Goal: Transaction & Acquisition: Purchase product/service

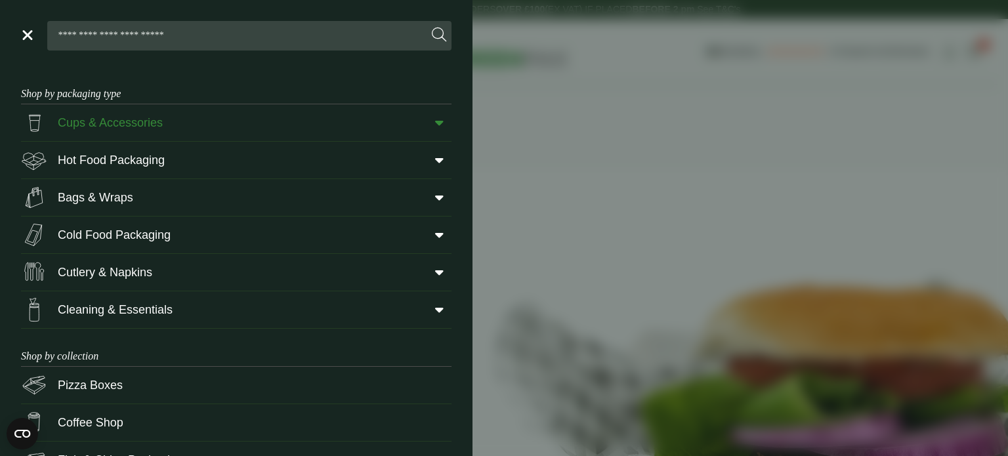
click at [439, 125] on icon at bounding box center [439, 122] width 9 height 13
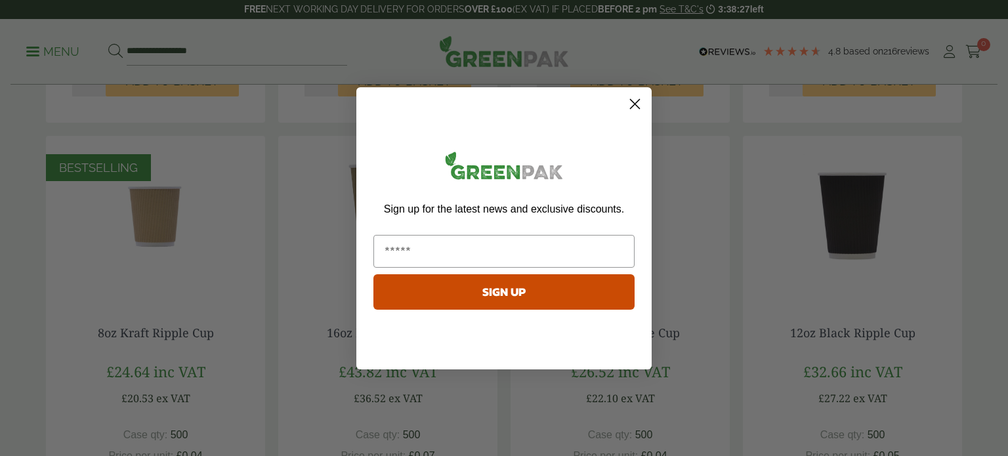
scroll to position [674, 0]
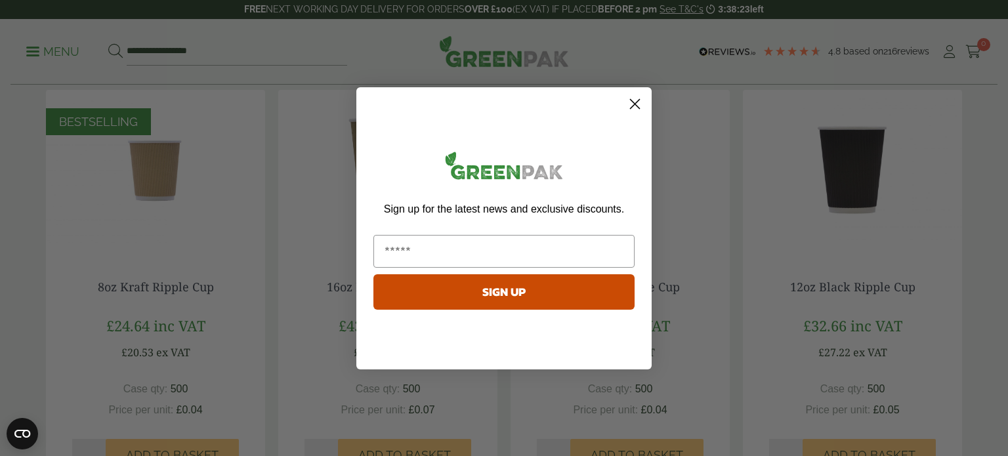
click at [632, 100] on circle "Close dialog" at bounding box center [635, 103] width 22 height 22
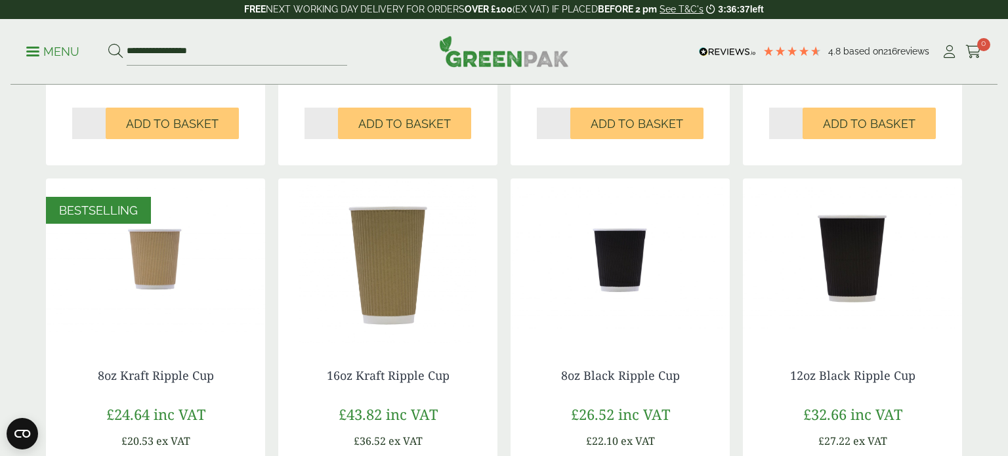
scroll to position [588, 0]
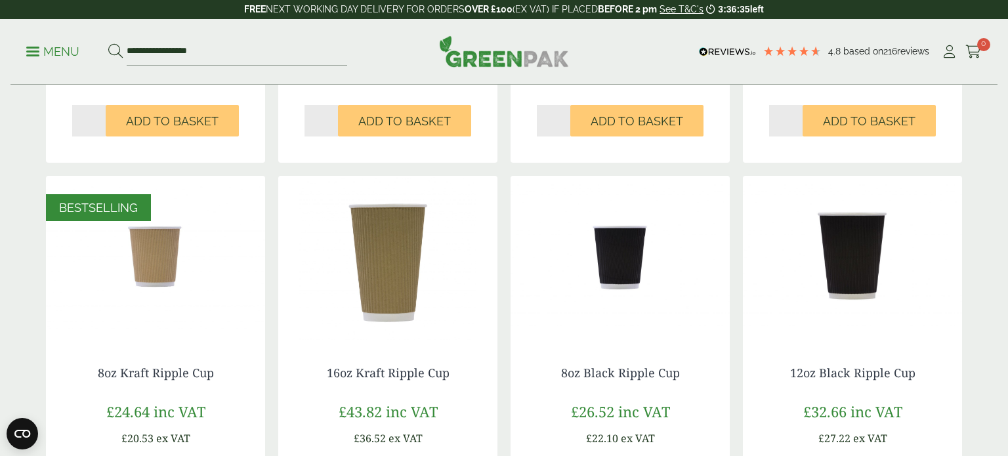
click at [147, 282] on img at bounding box center [155, 258] width 219 height 164
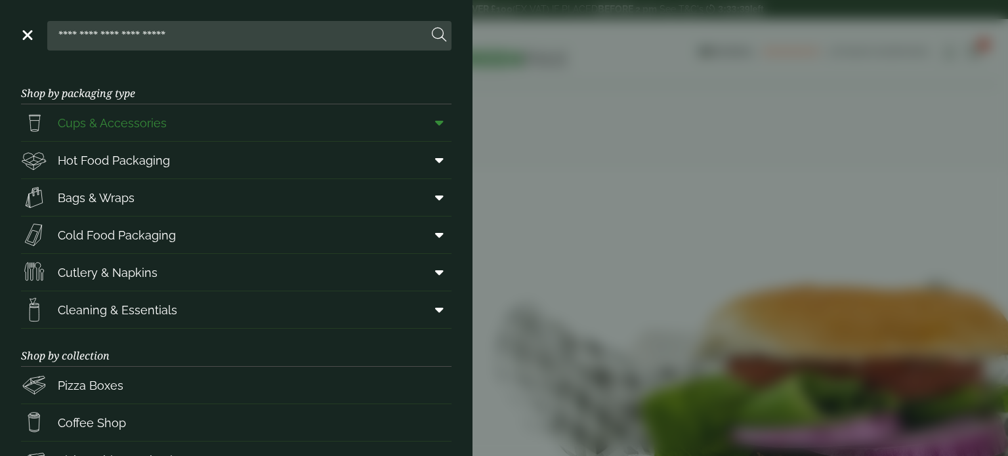
click at [436, 124] on icon at bounding box center [439, 122] width 9 height 13
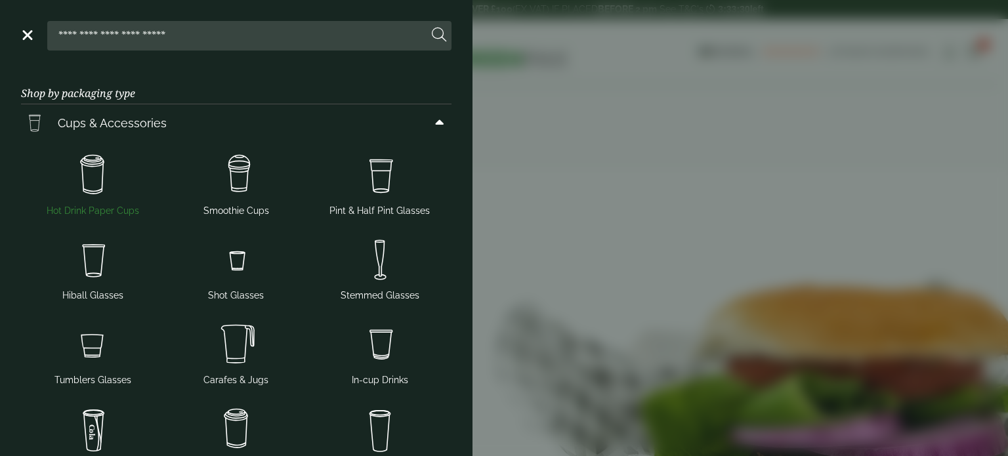
click at [92, 184] on img at bounding box center [92, 175] width 133 height 52
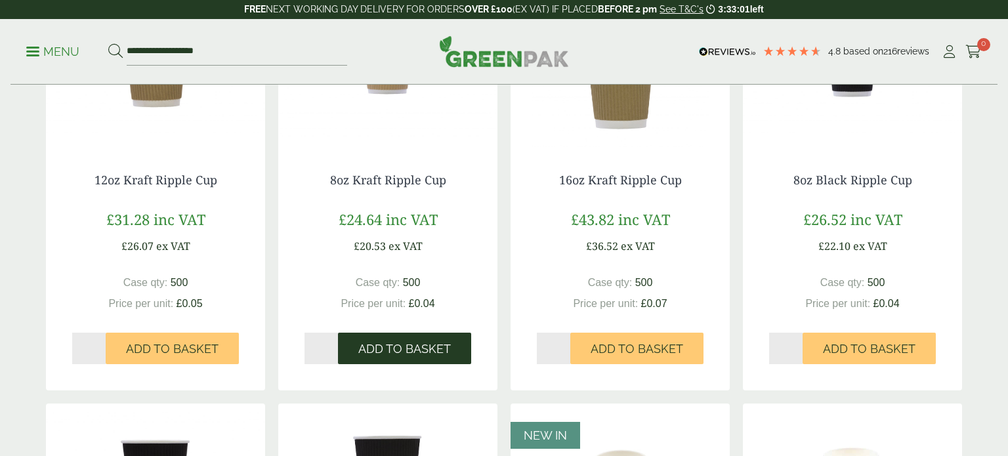
click at [421, 343] on span "Add to Basket" at bounding box center [404, 349] width 92 height 14
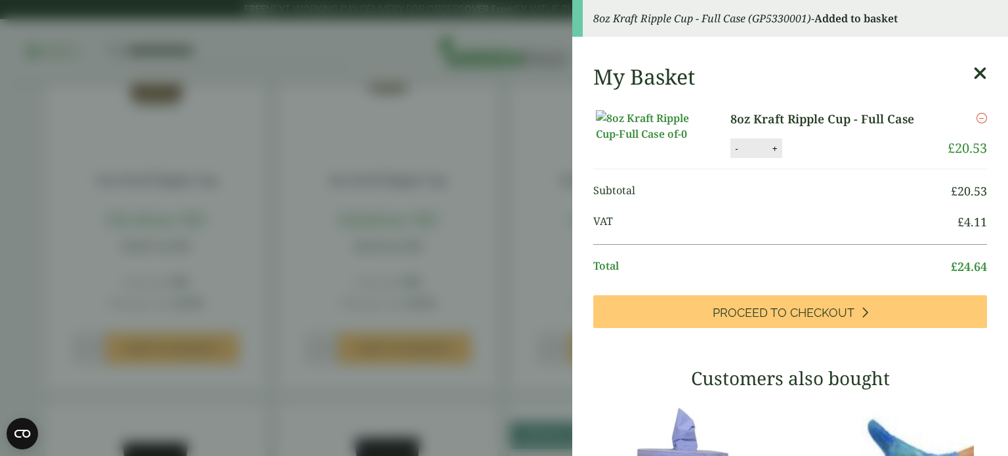
click at [982, 68] on icon at bounding box center [980, 73] width 14 height 18
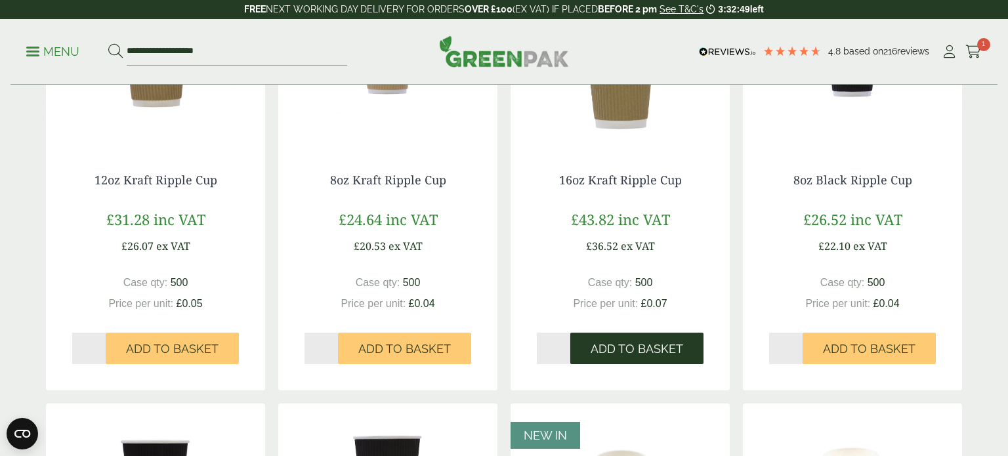
click at [623, 343] on span "Add to Basket" at bounding box center [636, 349] width 92 height 14
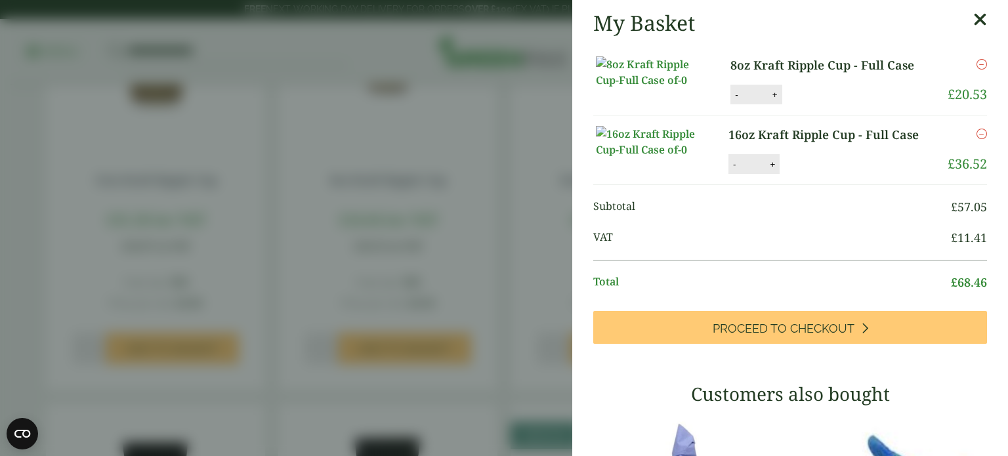
click at [977, 19] on icon at bounding box center [980, 19] width 14 height 18
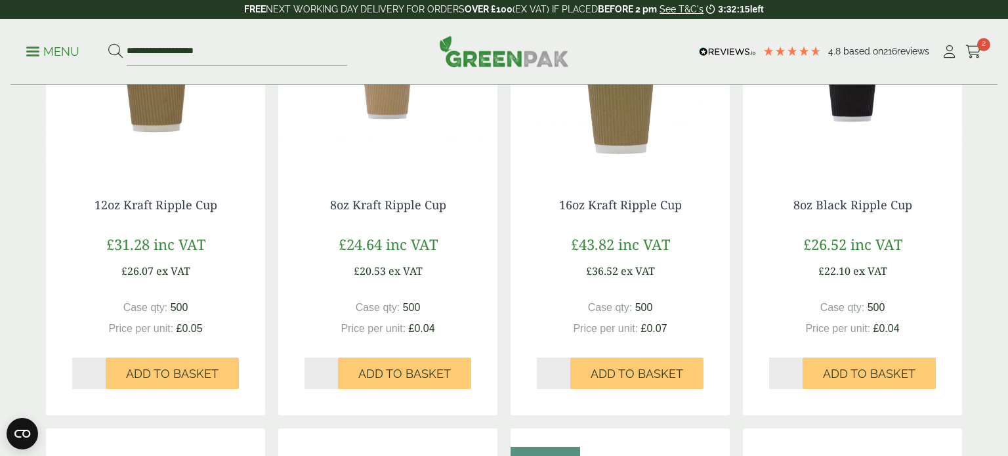
scroll to position [363, 0]
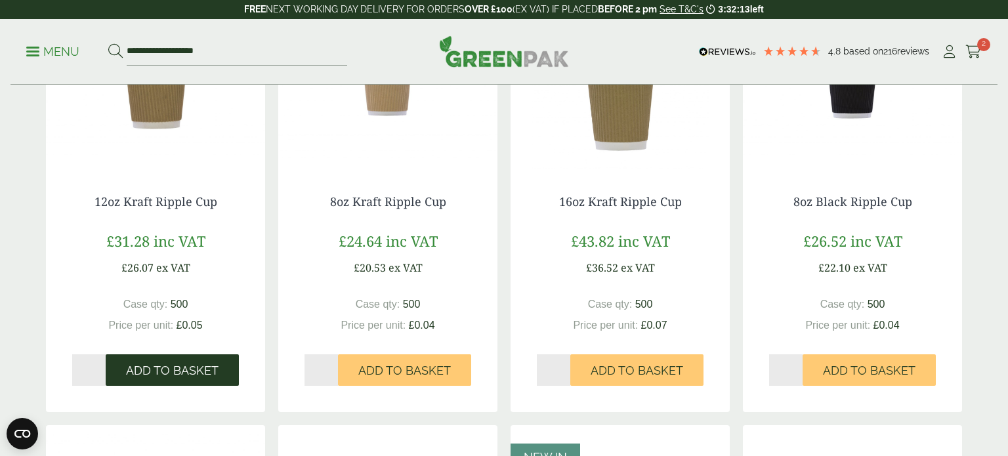
click at [165, 374] on span "Add to Basket" at bounding box center [172, 370] width 92 height 14
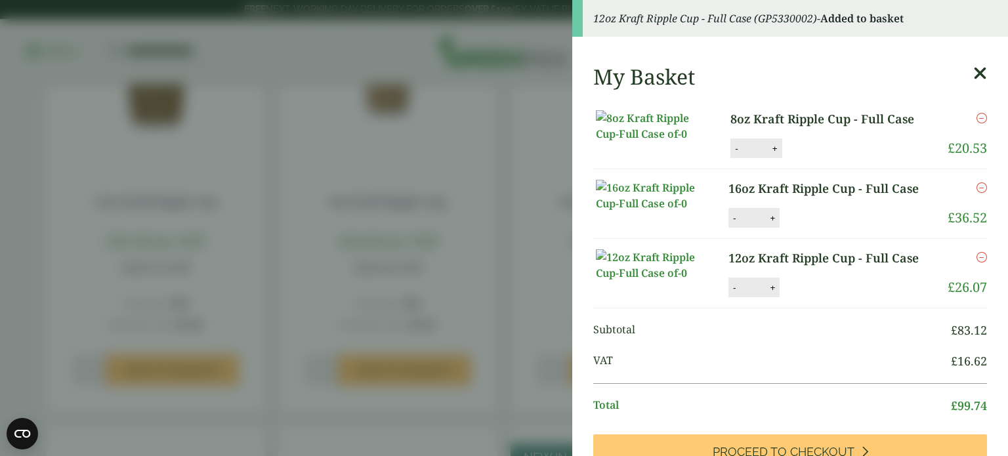
click at [983, 193] on icon "Remove this item" at bounding box center [981, 187] width 10 height 10
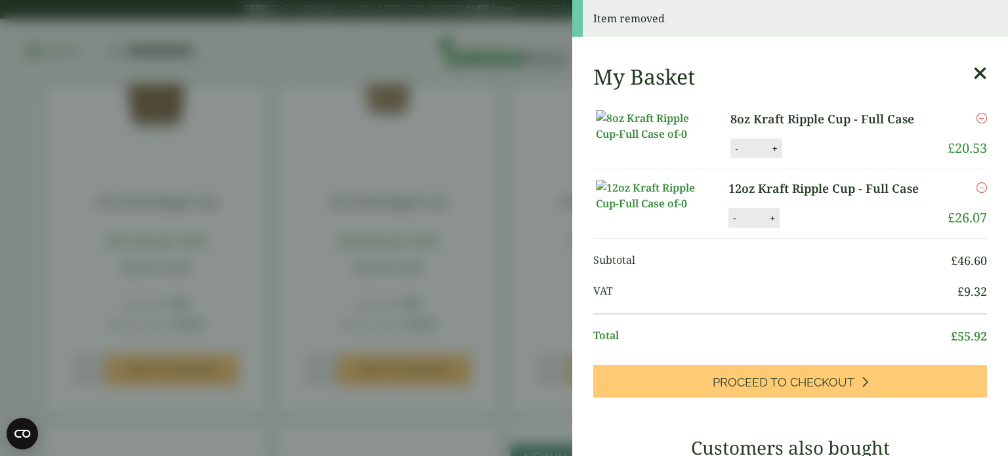
click at [974, 77] on icon at bounding box center [980, 73] width 14 height 18
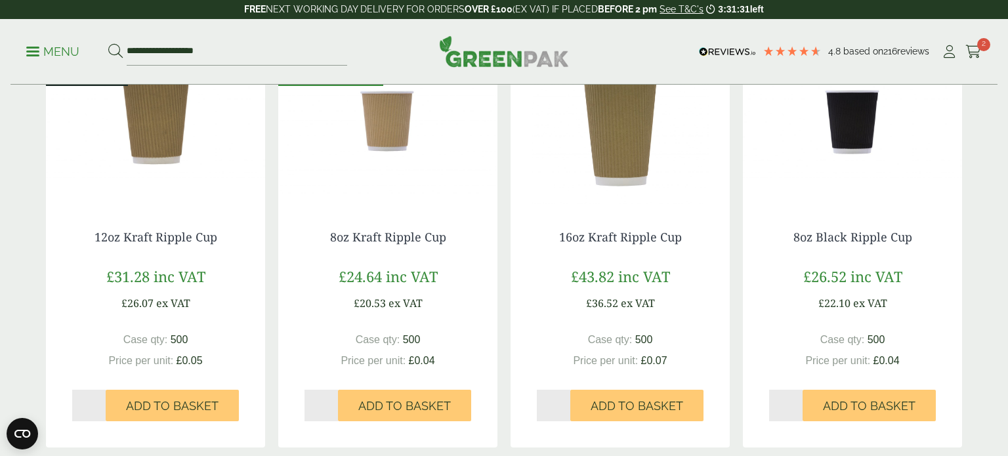
scroll to position [317, 0]
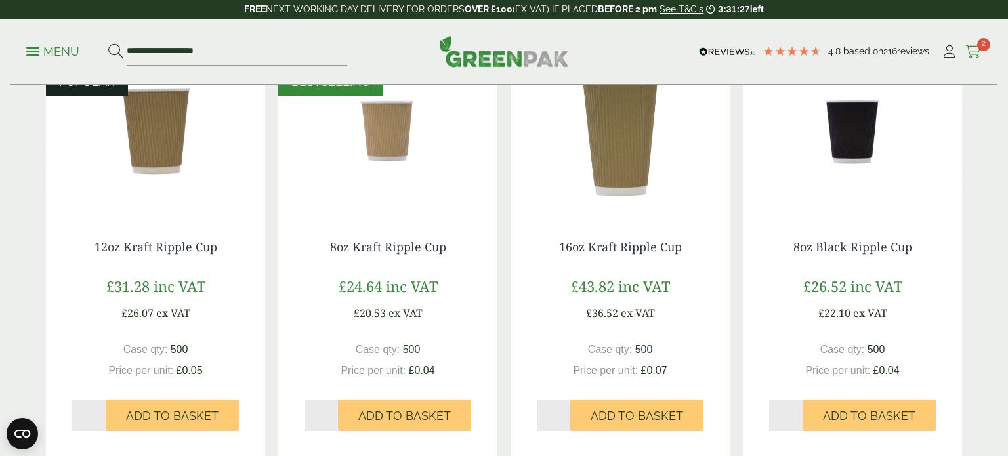
click at [975, 44] on link "Cart 2" at bounding box center [973, 52] width 16 height 20
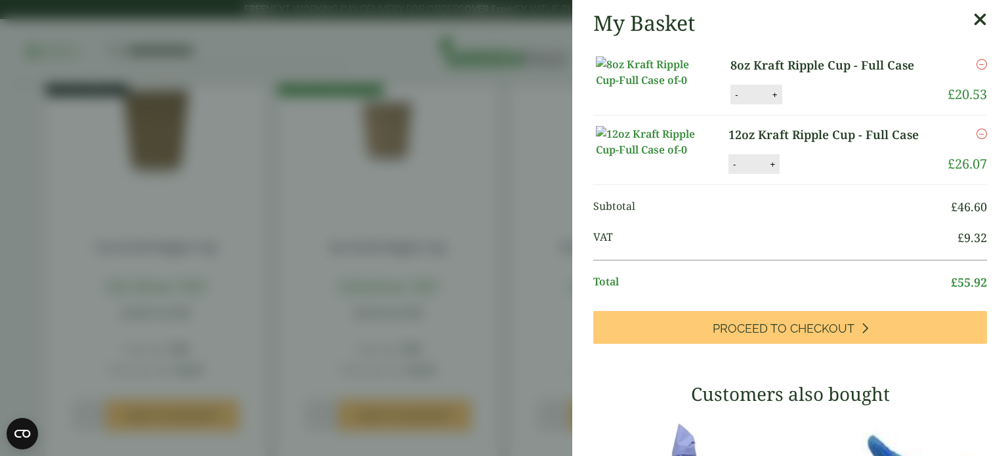
click at [783, 144] on link "12oz Kraft Ripple Cup - Full Case" at bounding box center [830, 135] width 205 height 18
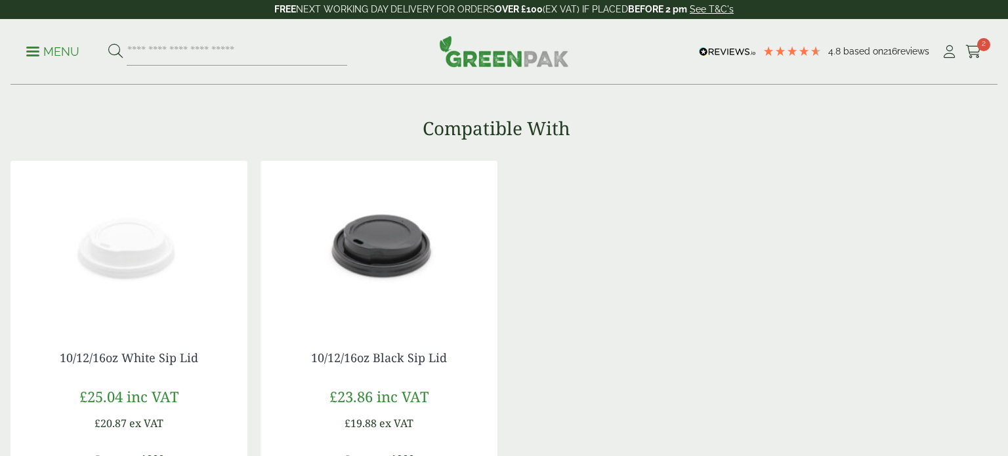
scroll to position [934, 0]
click at [377, 244] on img at bounding box center [378, 242] width 237 height 164
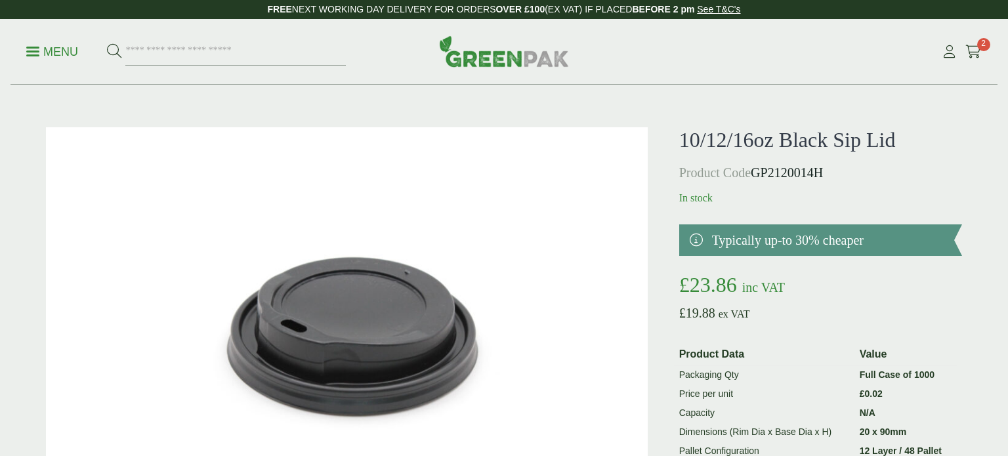
scroll to position [188, 0]
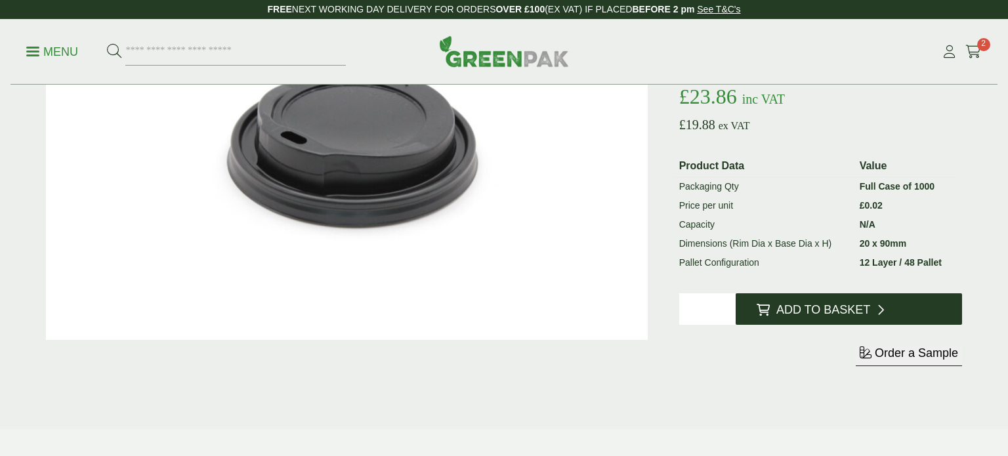
click at [764, 306] on icon at bounding box center [762, 310] width 13 height 12
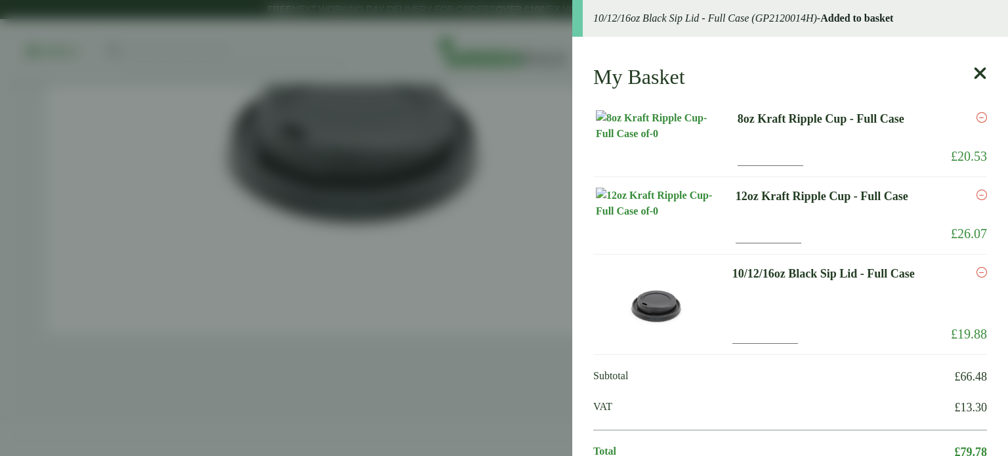
scroll to position [194, 0]
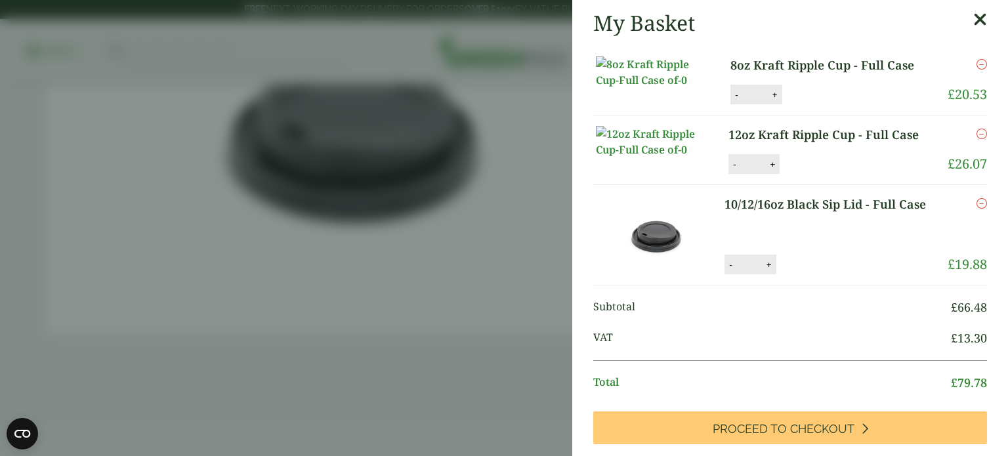
click at [983, 63] on icon "Remove this item" at bounding box center [981, 64] width 10 height 10
click at [979, 63] on icon "Remove this item" at bounding box center [981, 64] width 10 height 10
click at [977, 18] on main "My Basket 8oz Kraft Ripple Cup - Full Case 8oz Kraft Ripple Cup - Full Case qua…" at bounding box center [790, 228] width 436 height 456
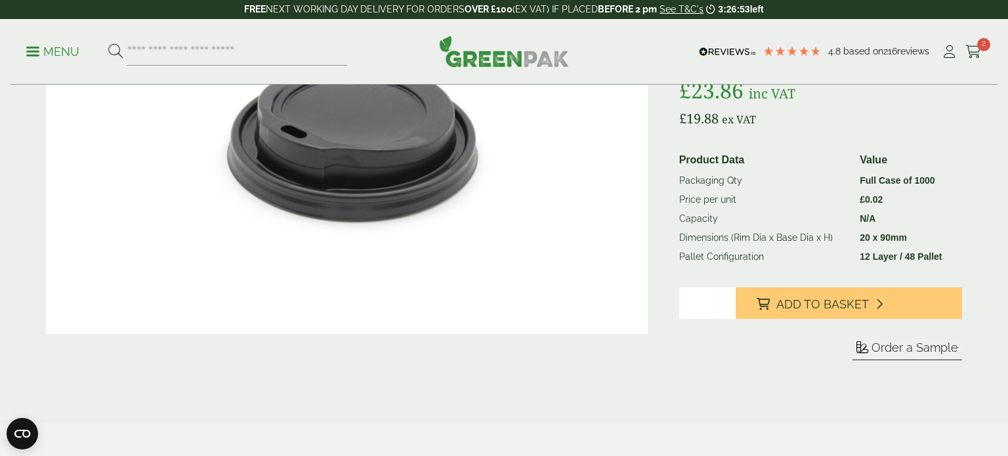
click at [31, 50] on p "Menu" at bounding box center [52, 52] width 53 height 16
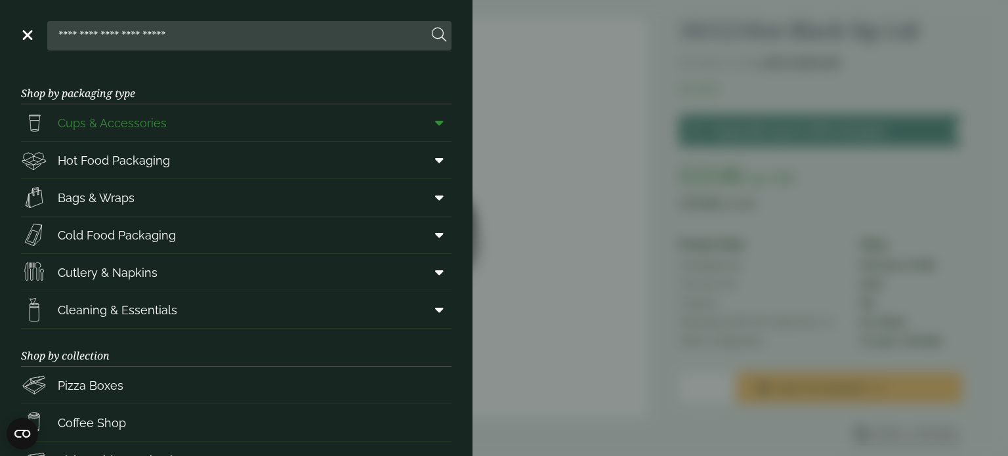
click at [113, 121] on span "Cups & Accessories" at bounding box center [112, 123] width 109 height 18
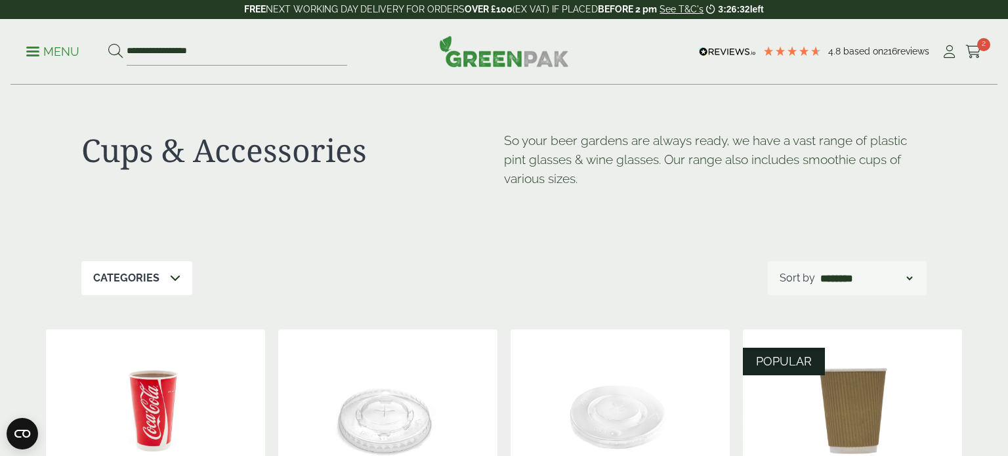
scroll to position [1, 0]
click at [173, 283] on span at bounding box center [175, 278] width 10 height 16
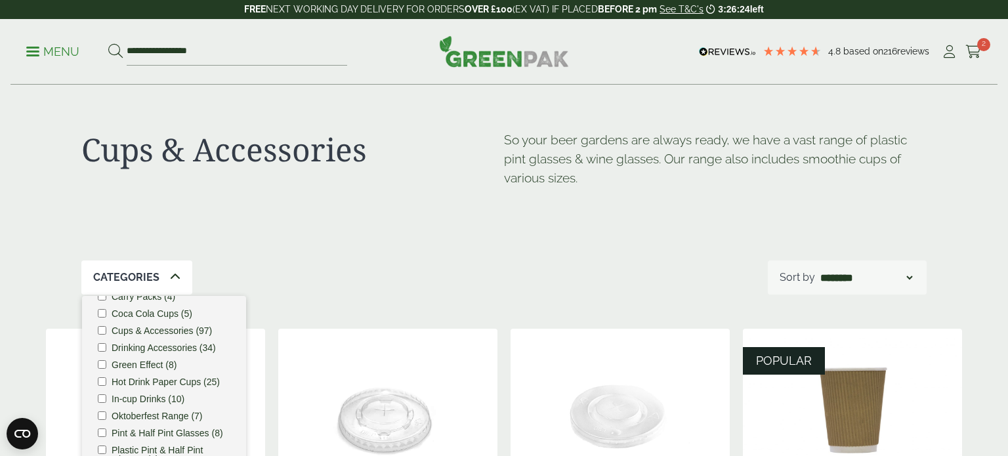
scroll to position [38, 0]
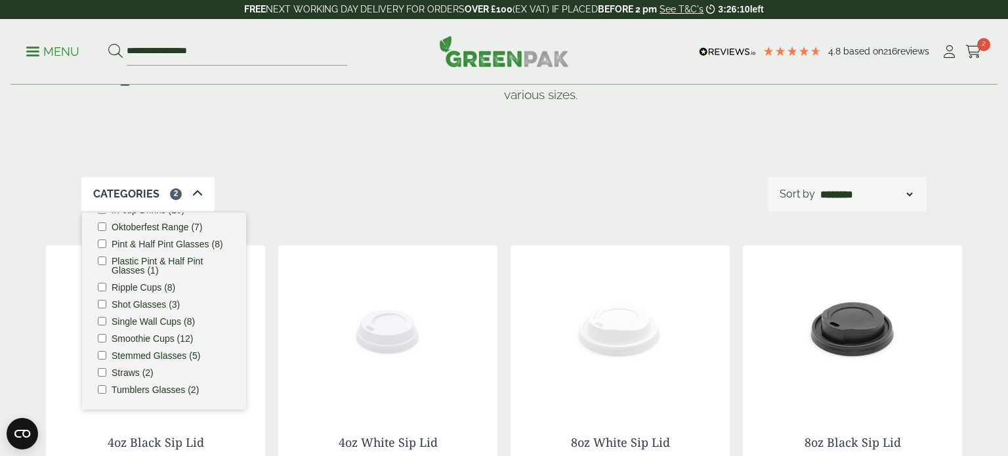
scroll to position [91, 0]
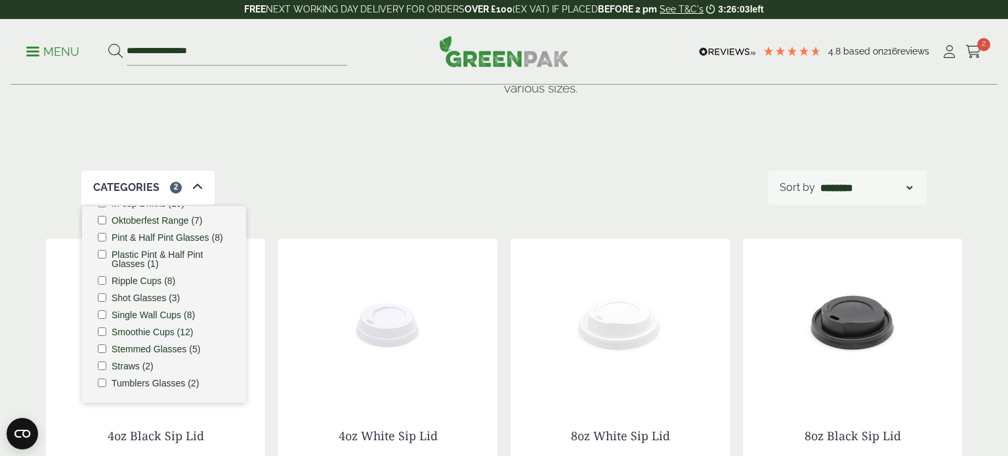
click at [294, 149] on div "Cups & Accessories So your beer gardens are always ready, we have a vast range …" at bounding box center [503, 83] width 845 height 176
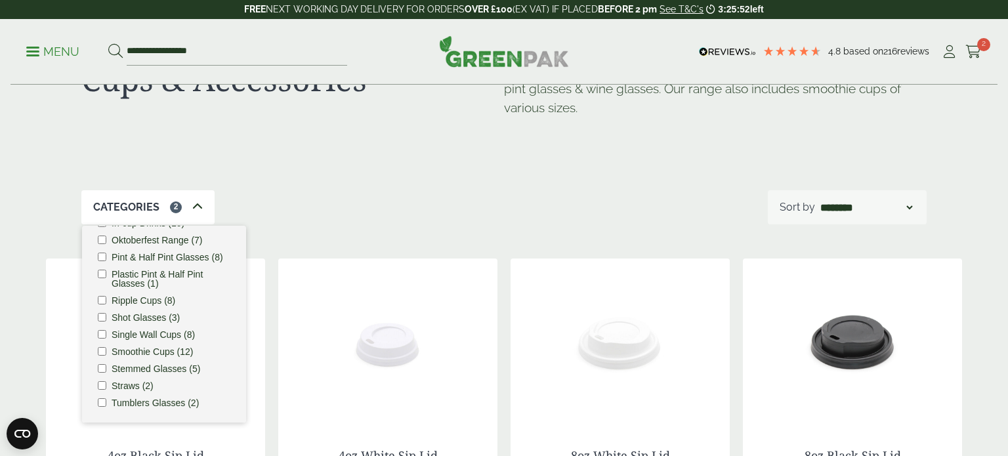
scroll to position [84, 0]
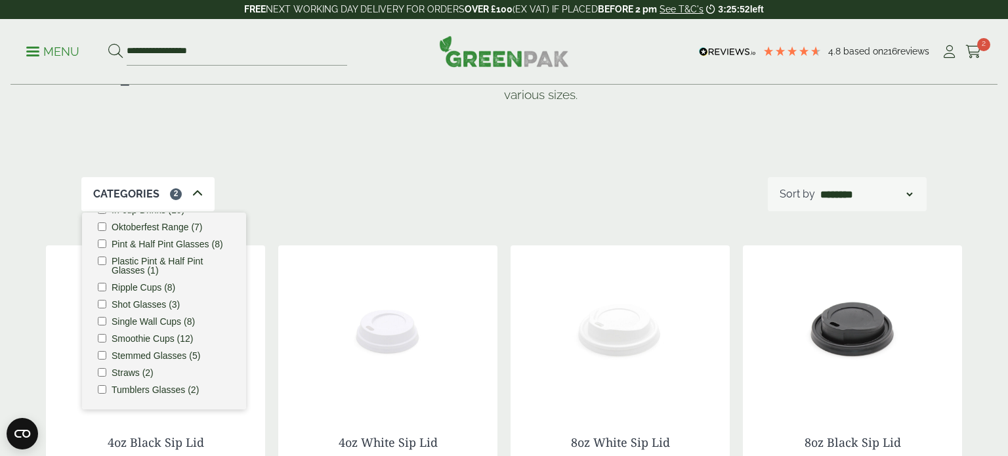
click at [294, 149] on div "Cups & Accessories So your beer gardens are always ready, we have a vast range …" at bounding box center [503, 89] width 845 height 176
click at [196, 191] on icon at bounding box center [197, 193] width 10 height 10
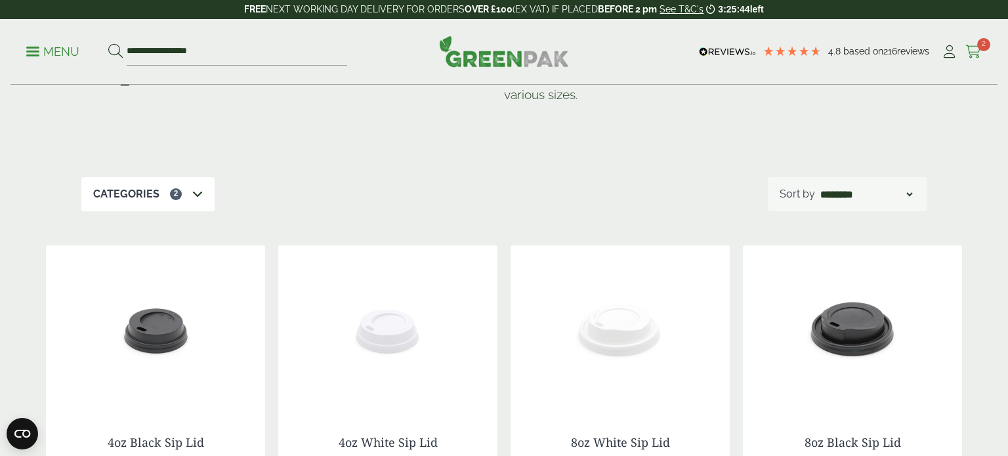
click at [969, 54] on icon at bounding box center [973, 51] width 16 height 13
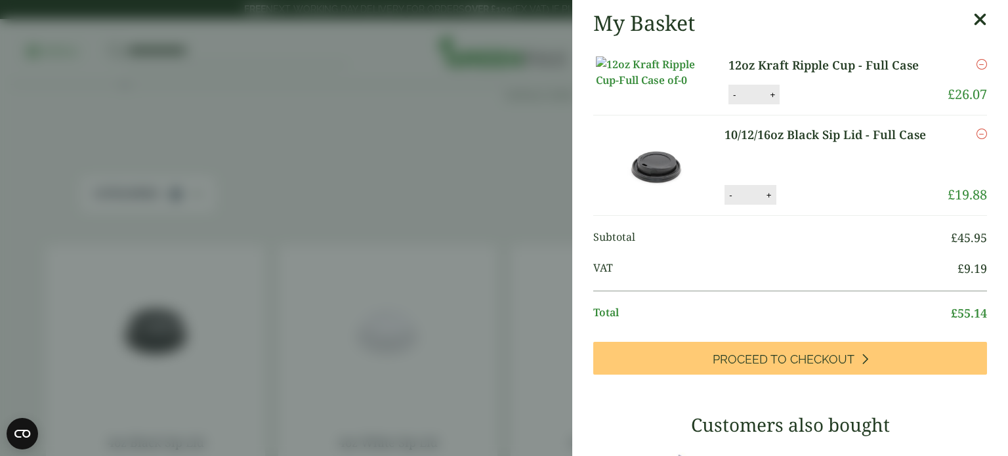
click at [756, 144] on link "10/12/16oz Black Sip Lid - Full Case" at bounding box center [830, 135] width 212 height 18
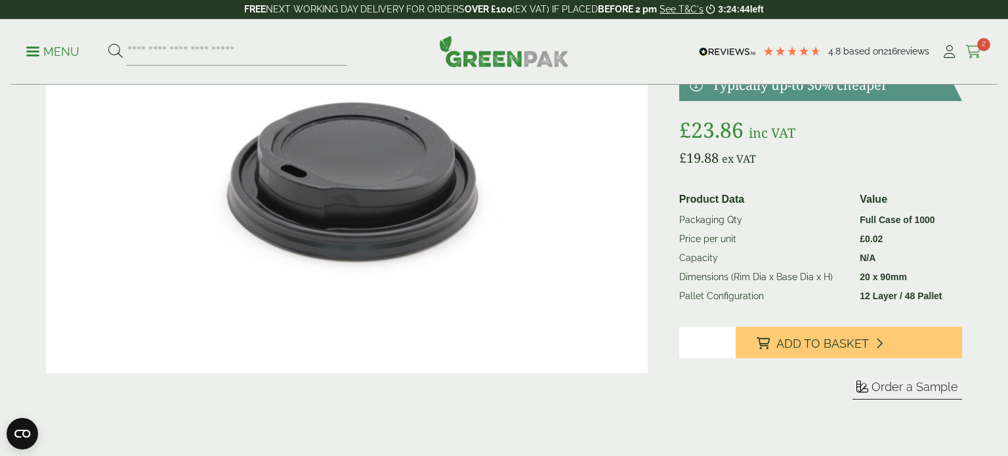
click at [975, 47] on icon at bounding box center [973, 51] width 16 height 13
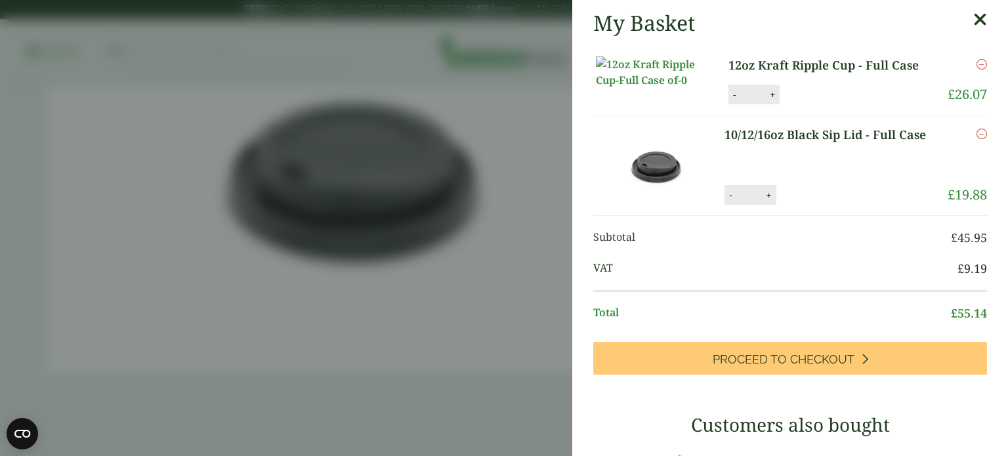
click at [790, 73] on link "12oz Kraft Ripple Cup - Full Case" at bounding box center [830, 65] width 205 height 18
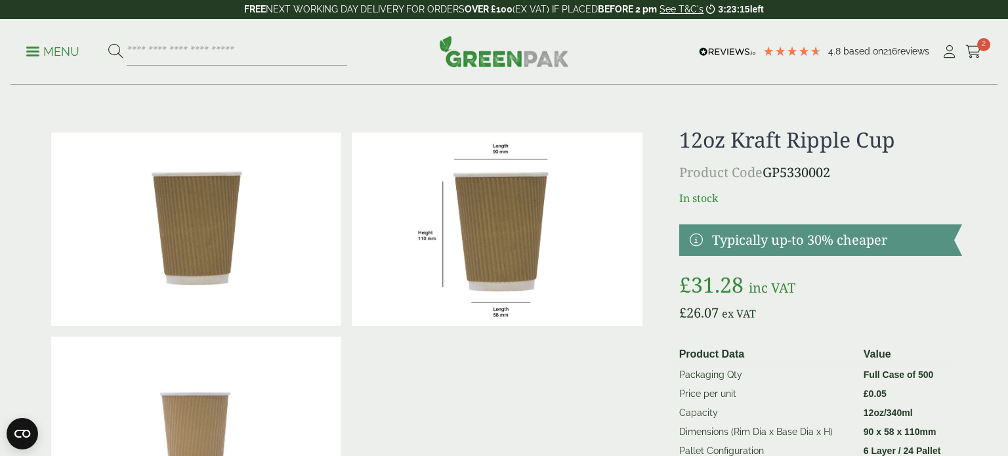
click at [37, 53] on p "Menu" at bounding box center [52, 52] width 53 height 16
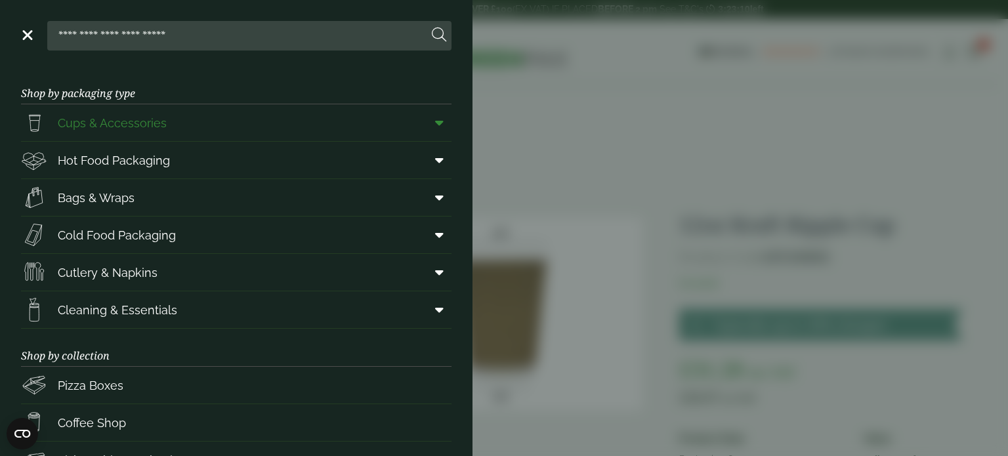
click at [437, 121] on icon at bounding box center [439, 122] width 9 height 13
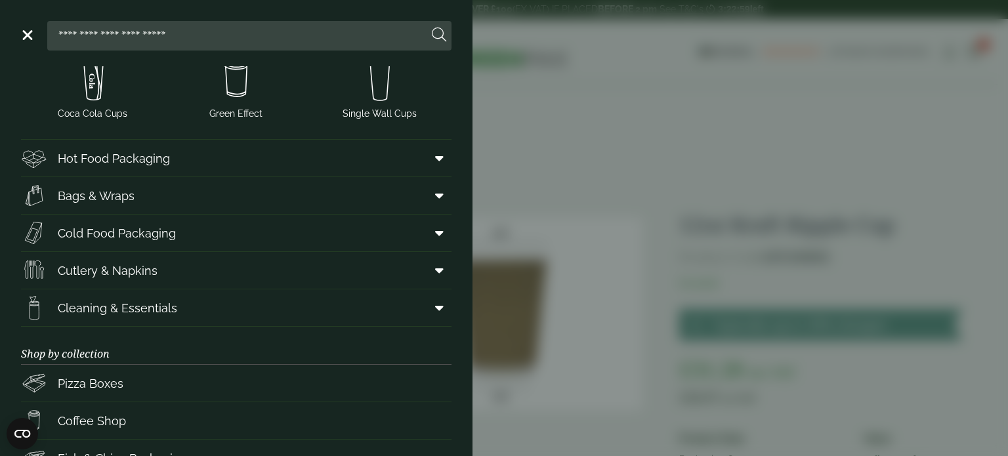
scroll to position [356, 0]
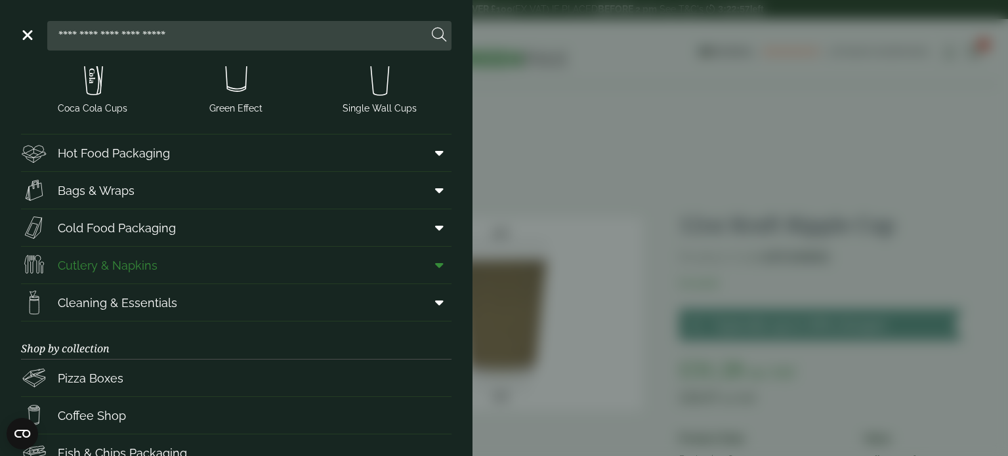
click at [138, 259] on span "Cutlery & Napkins" at bounding box center [108, 265] width 100 height 18
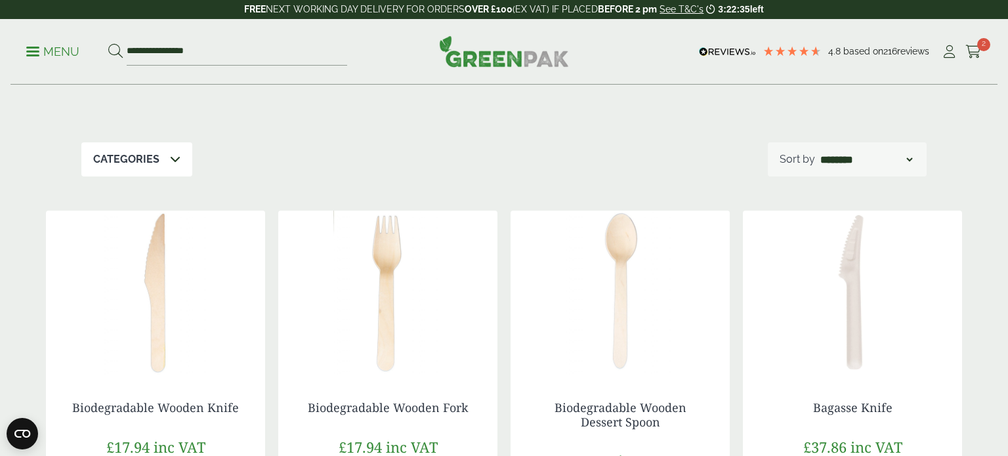
scroll to position [132, 0]
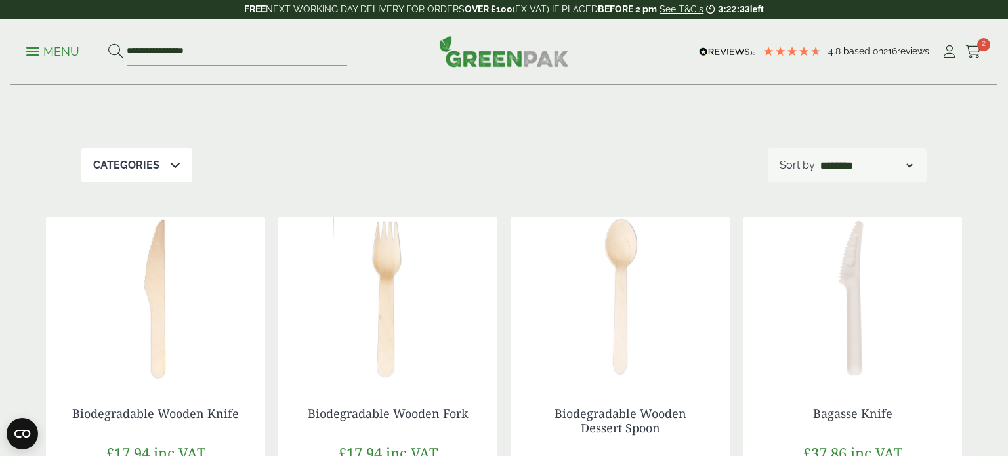
click at [854, 173] on div "**********" at bounding box center [846, 165] width 159 height 34
click at [845, 167] on select "**********" at bounding box center [865, 165] width 97 height 16
select select "*********"
click at [817, 157] on select "**********" at bounding box center [865, 165] width 97 height 16
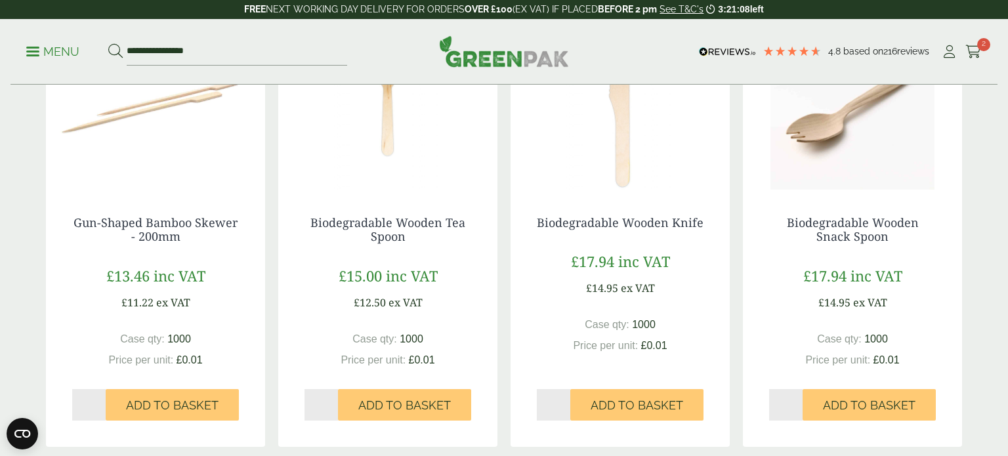
scroll to position [1193, 0]
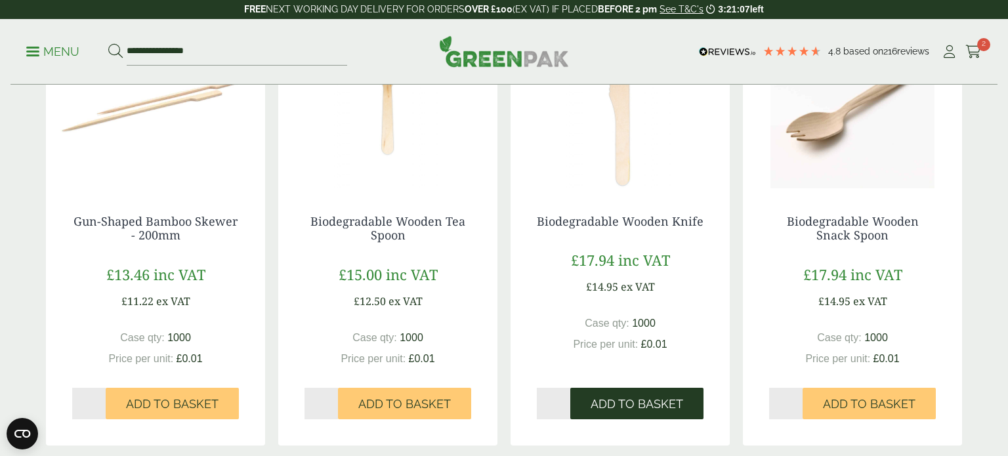
click at [613, 405] on span "Add to Basket" at bounding box center [636, 404] width 92 height 14
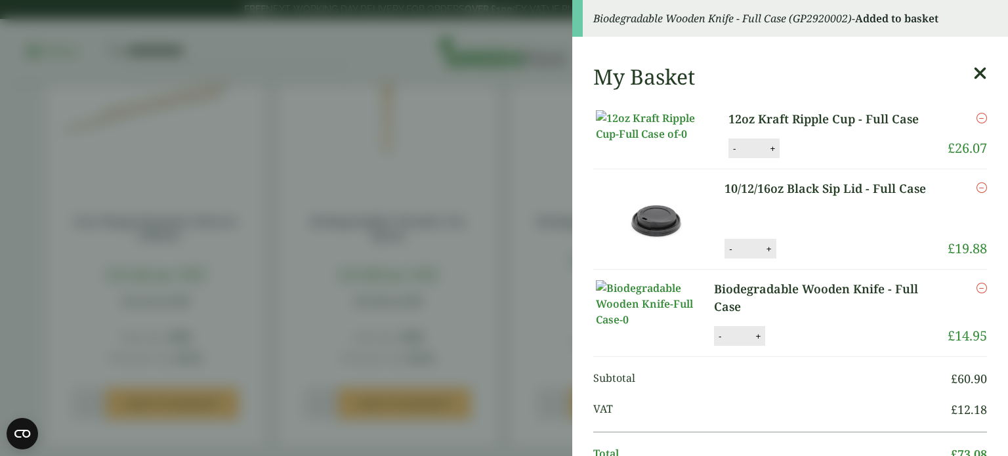
click at [981, 69] on icon at bounding box center [980, 73] width 14 height 18
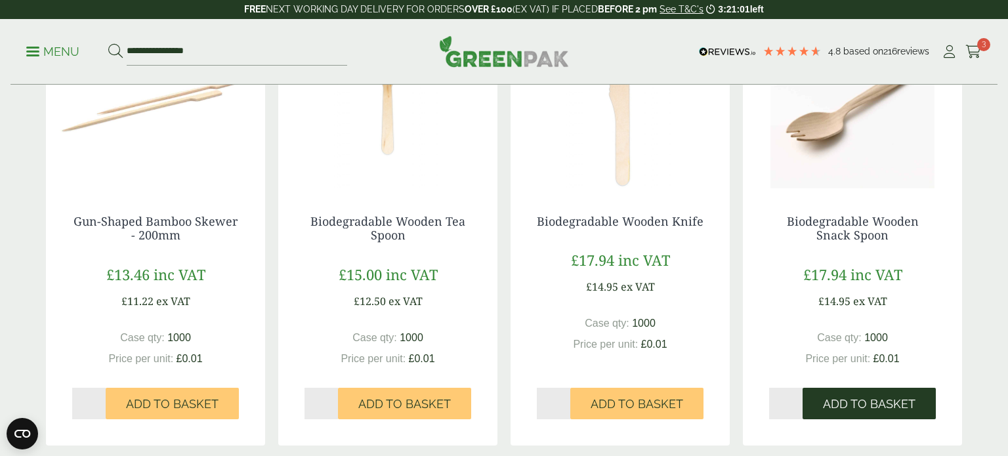
click at [850, 396] on button "Add to Basket" at bounding box center [868, 403] width 133 height 31
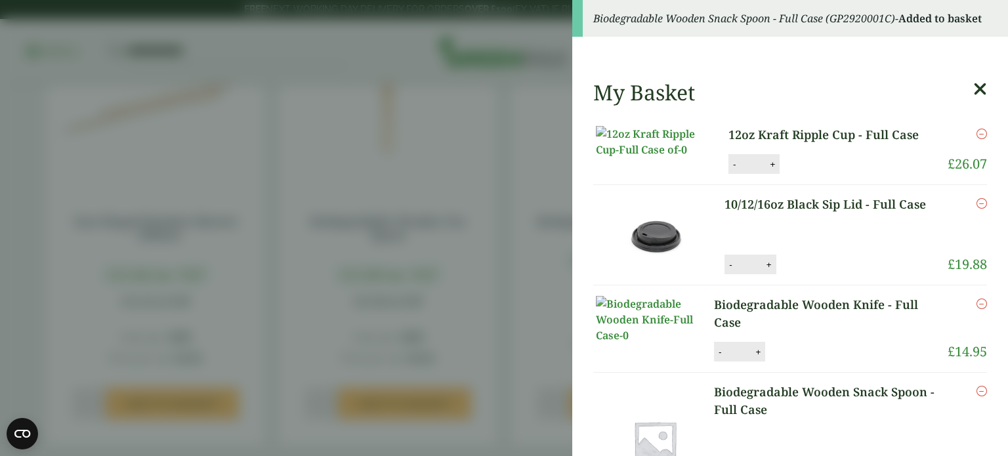
click at [982, 87] on icon at bounding box center [980, 89] width 14 height 18
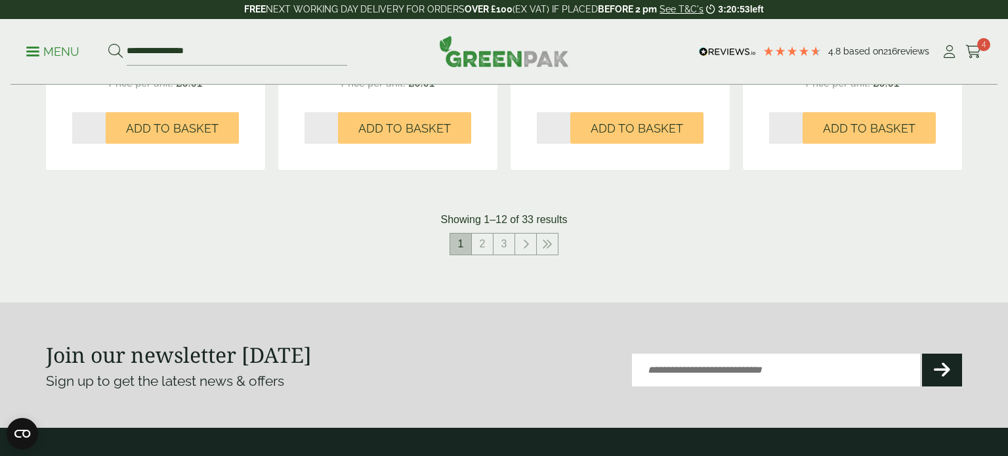
scroll to position [1476, 0]
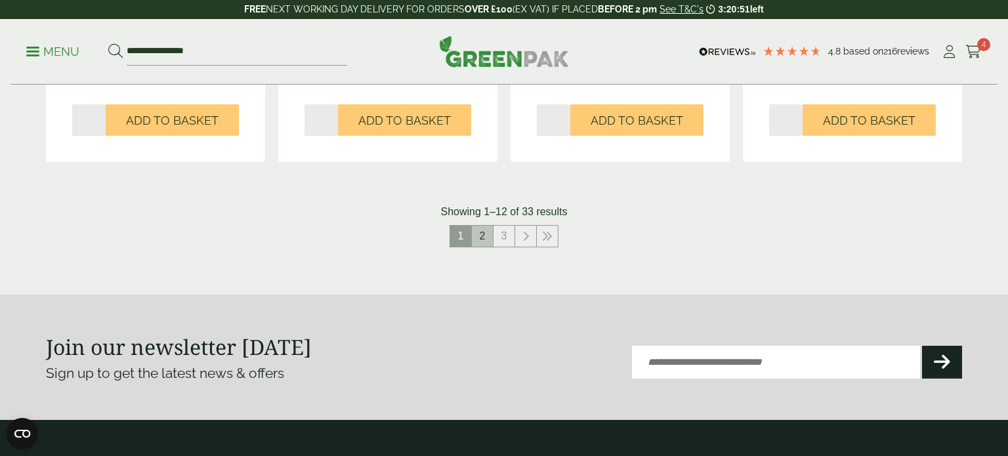
click at [482, 237] on link "2" at bounding box center [482, 236] width 21 height 21
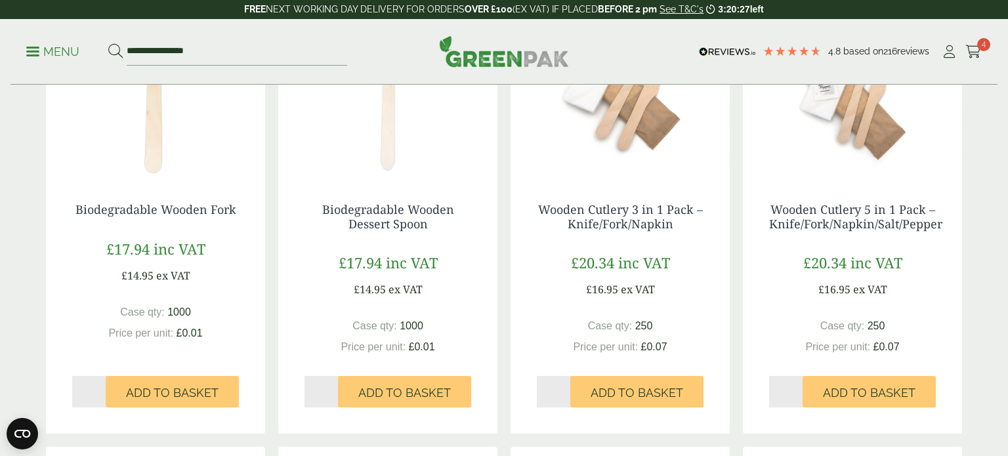
scroll to position [345, 0]
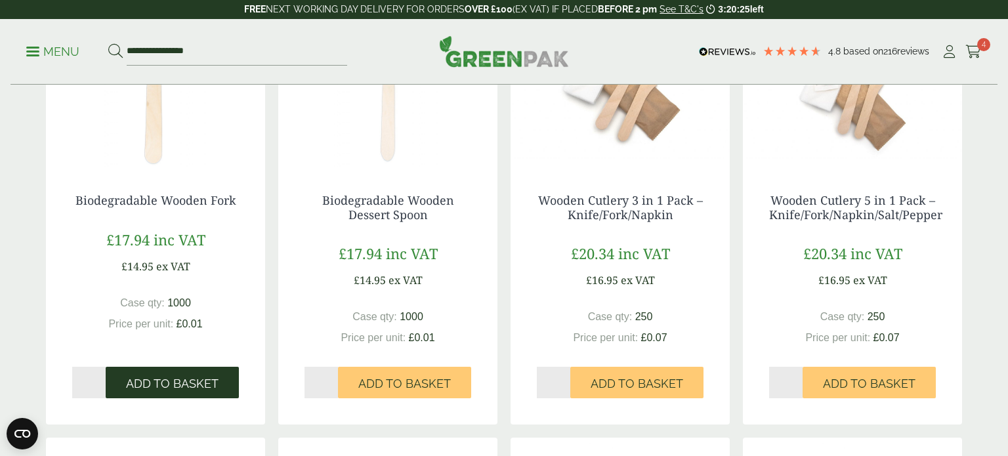
click at [155, 385] on span "Add to Basket" at bounding box center [172, 384] width 92 height 14
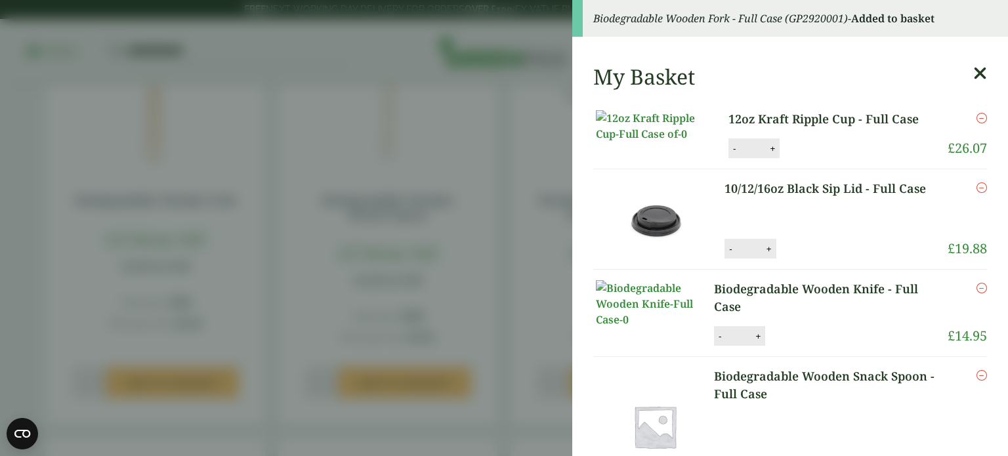
click at [977, 73] on icon at bounding box center [980, 73] width 14 height 18
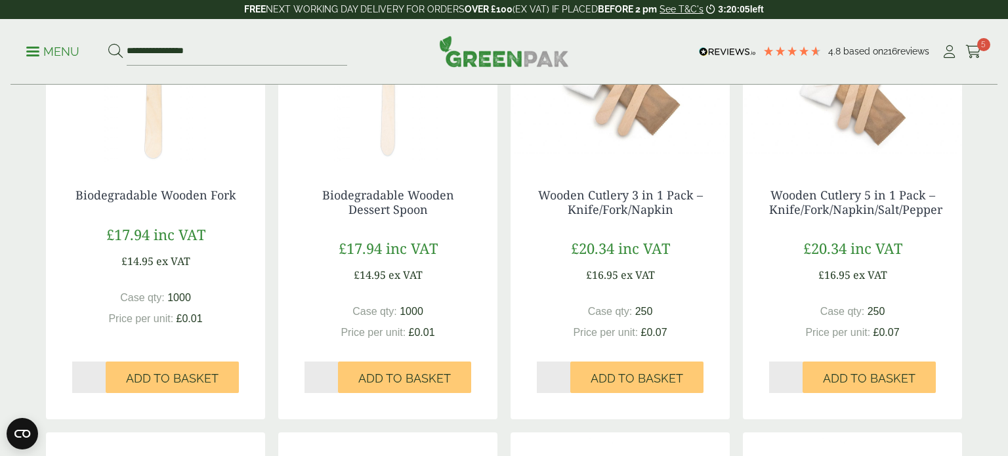
scroll to position [352, 0]
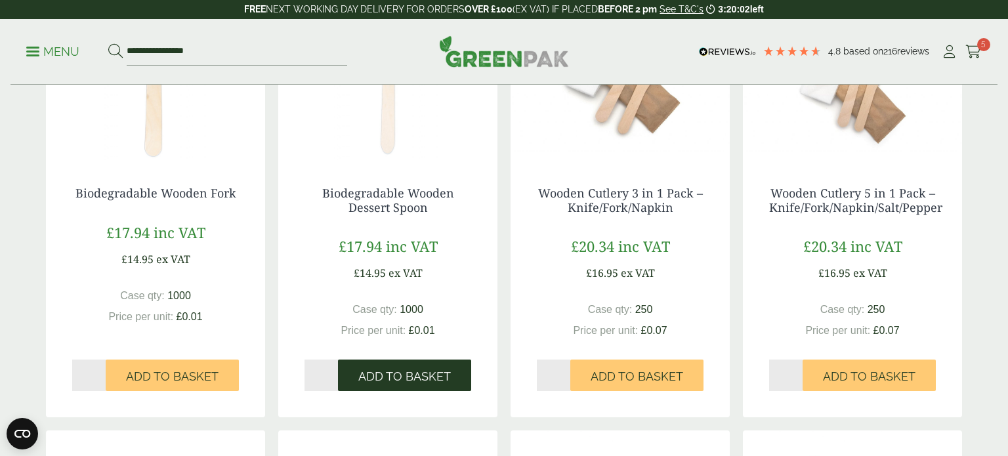
click at [424, 366] on button "Add to Basket" at bounding box center [404, 374] width 133 height 31
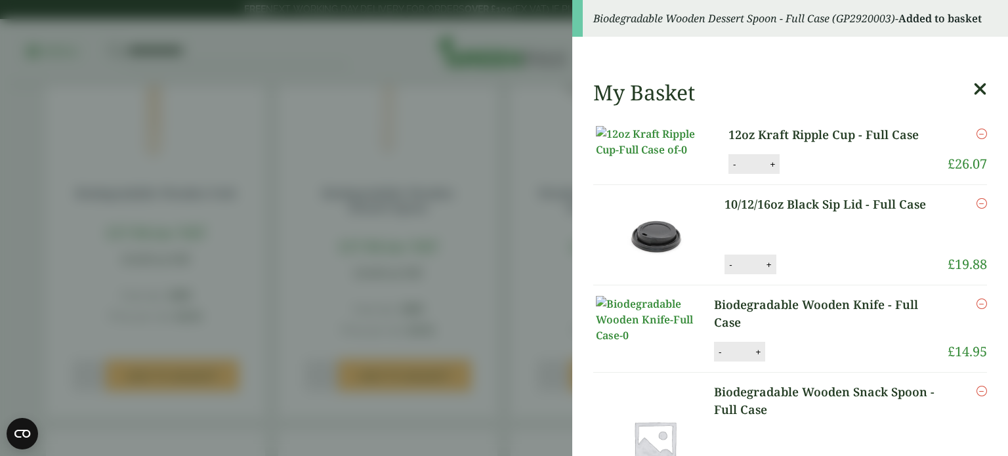
click at [979, 100] on link at bounding box center [980, 92] width 14 height 25
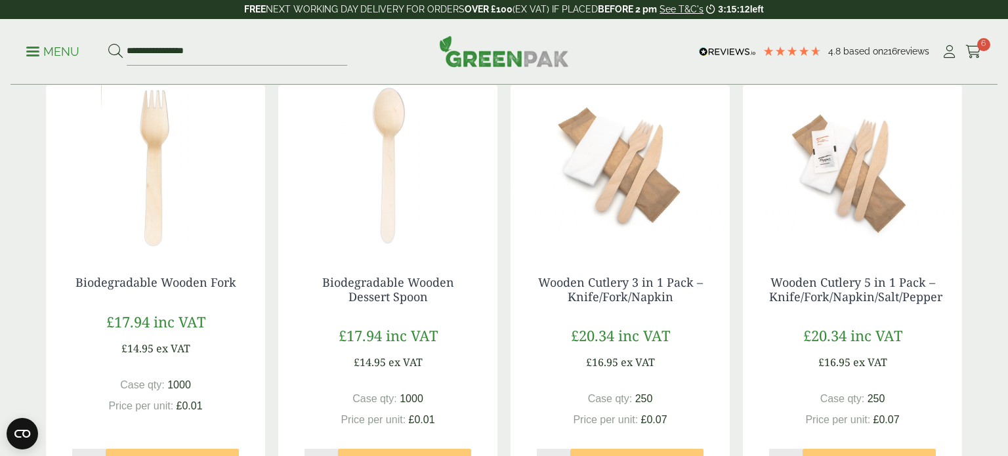
scroll to position [265, 0]
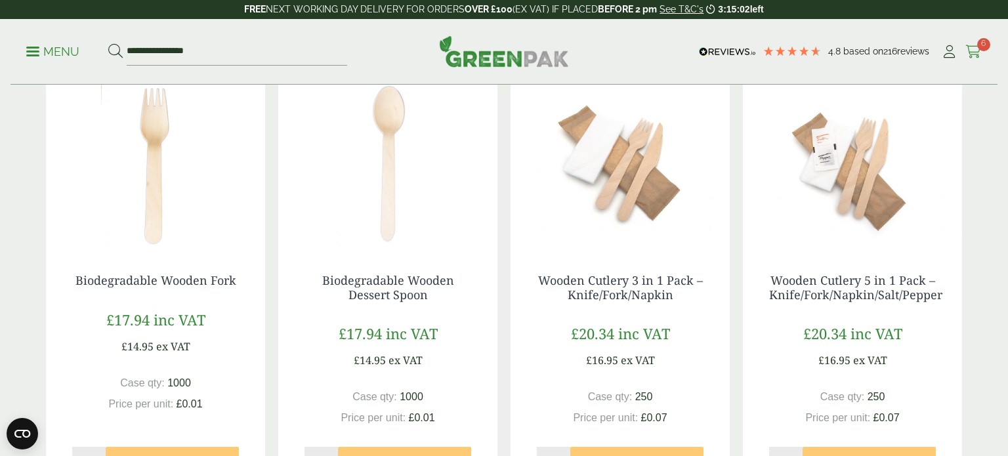
click at [970, 52] on icon at bounding box center [973, 51] width 16 height 13
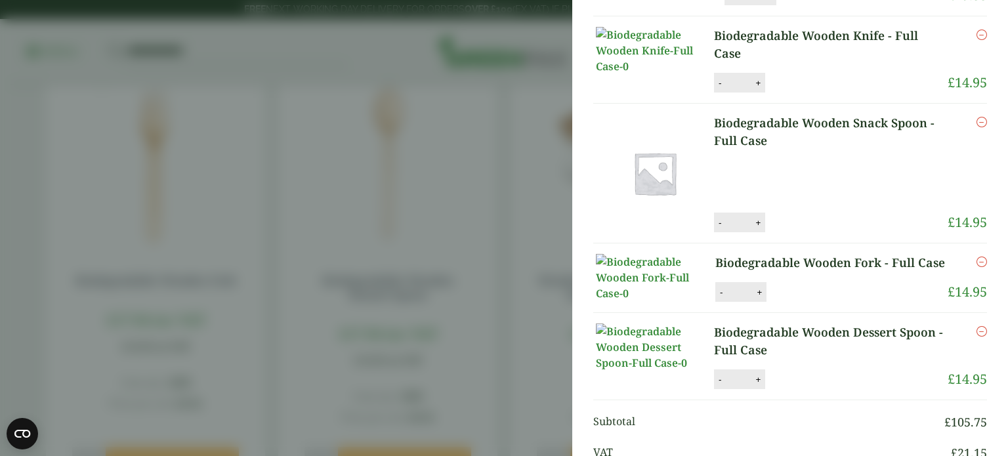
scroll to position [201, 0]
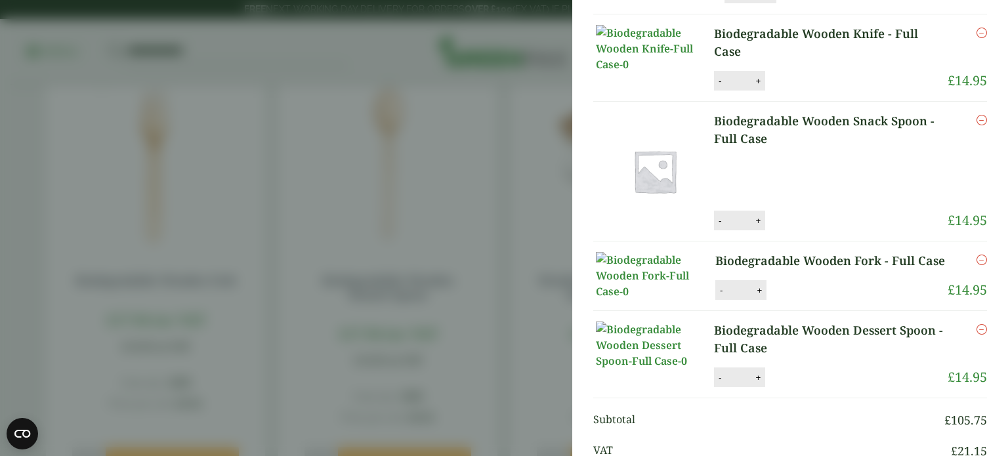
click at [797, 60] on link "Biodegradable Wooden Knife - Full Case" at bounding box center [831, 42] width 234 height 35
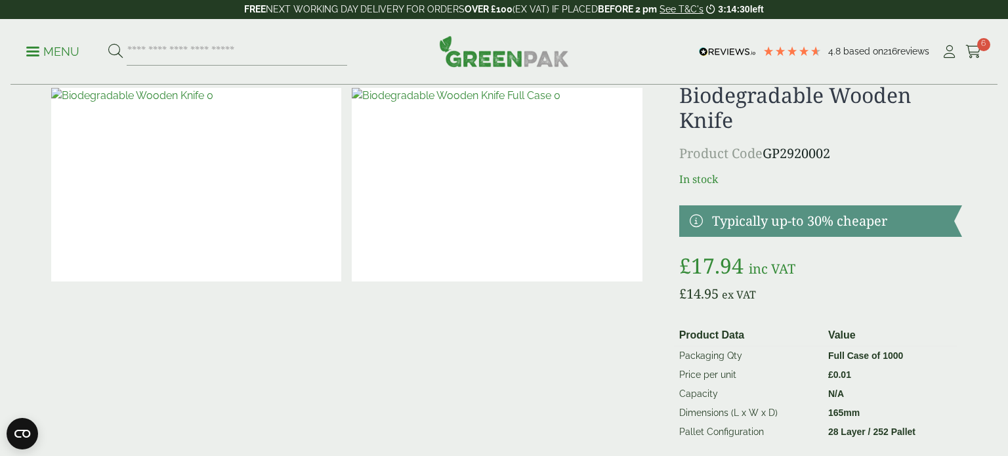
scroll to position [45, 0]
click at [975, 57] on icon at bounding box center [973, 51] width 16 height 13
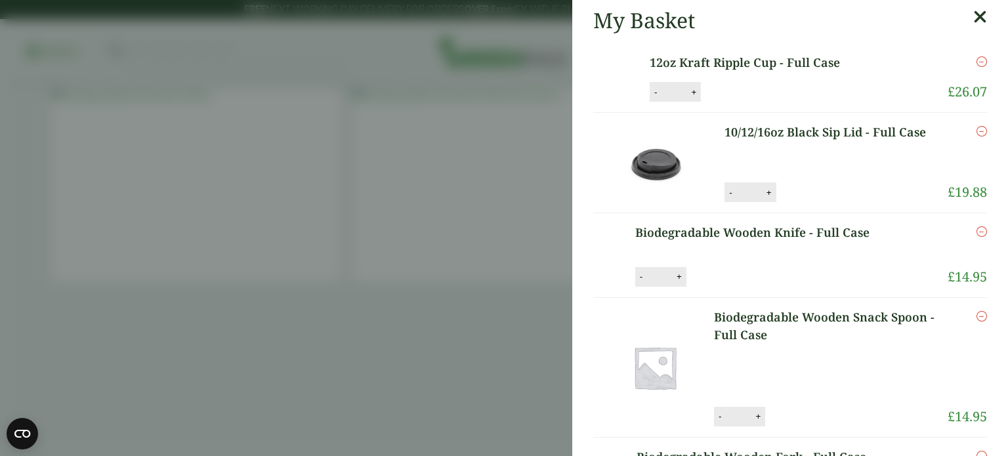
scroll to position [0, 0]
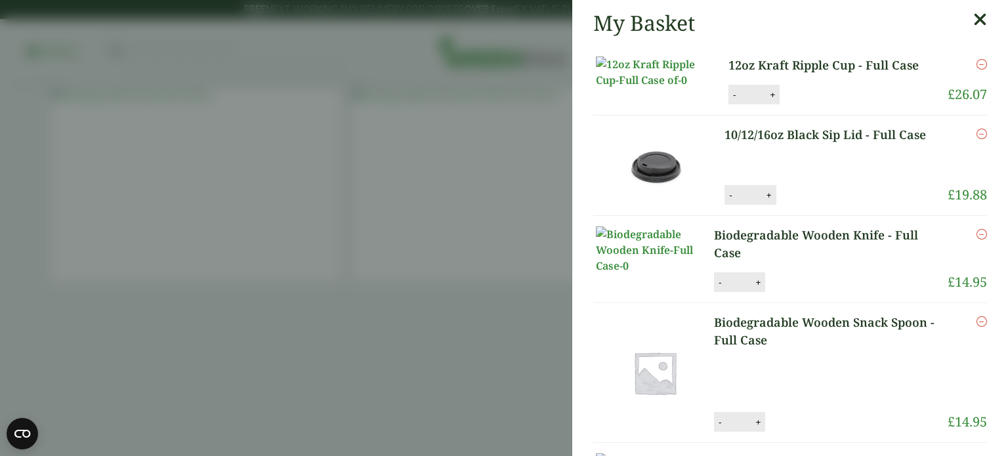
click at [874, 262] on link "Biodegradable Wooden Knife - Full Case" at bounding box center [831, 243] width 234 height 35
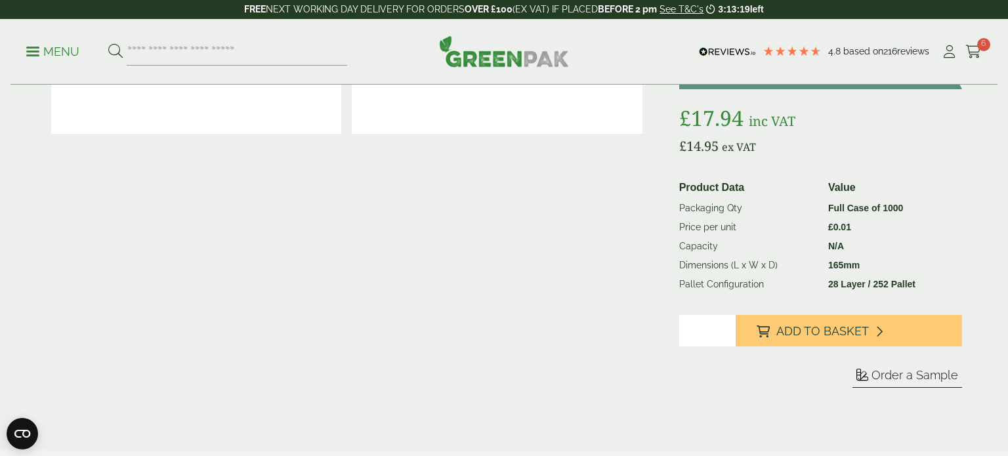
scroll to position [197, 0]
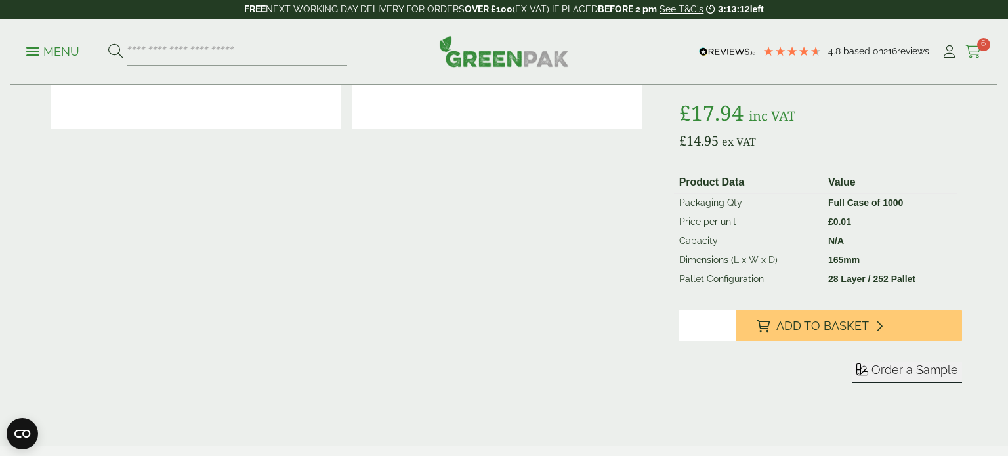
click at [972, 56] on icon at bounding box center [973, 51] width 16 height 13
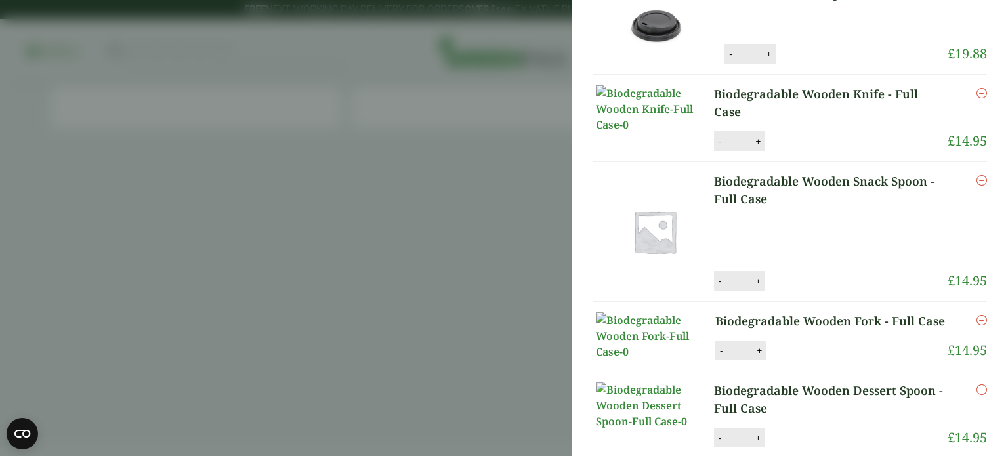
scroll to position [131, 0]
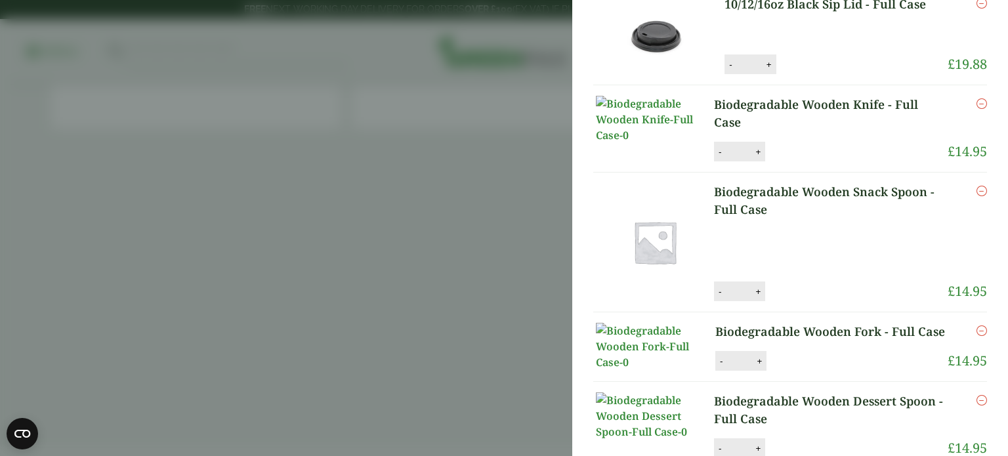
click at [811, 131] on link "Biodegradable Wooden Knife - Full Case" at bounding box center [831, 113] width 234 height 35
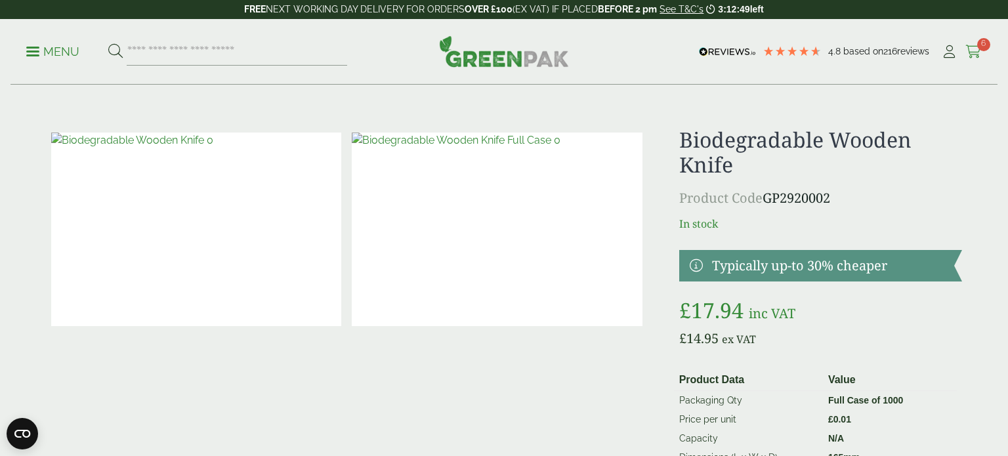
click at [972, 52] on icon at bounding box center [973, 51] width 16 height 13
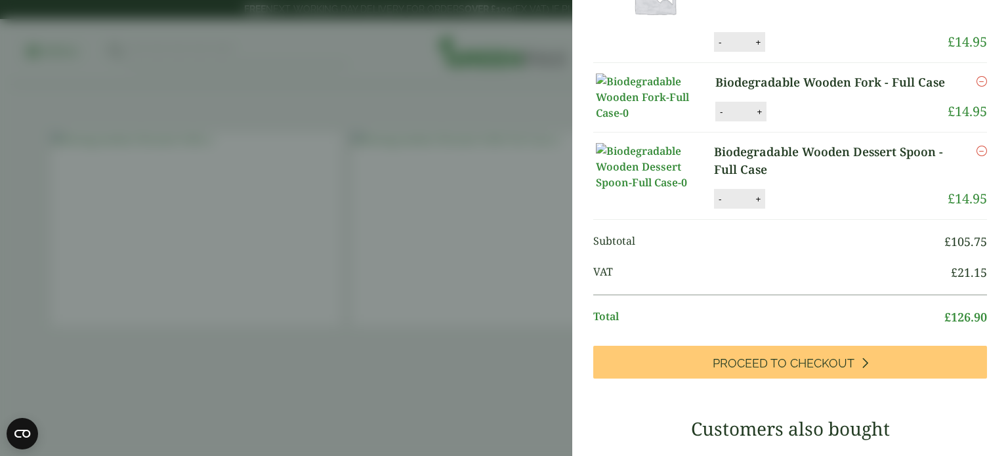
scroll to position [371, 0]
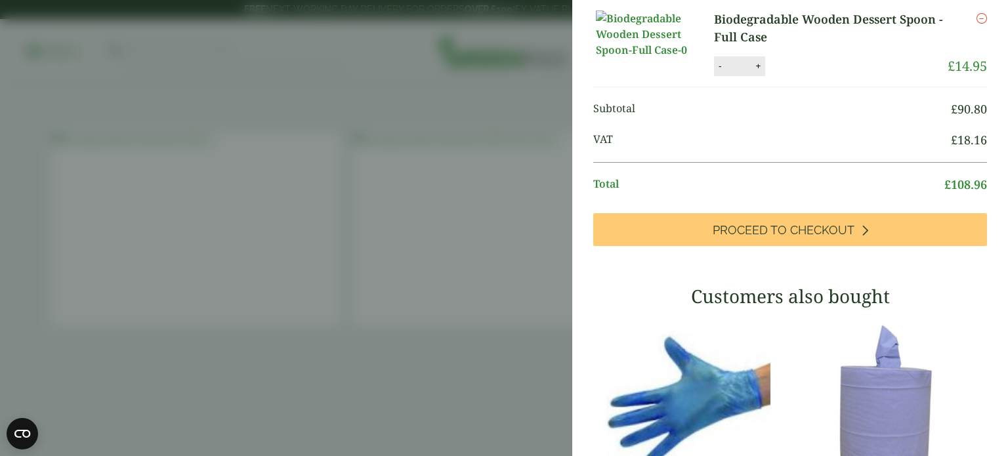
scroll to position [425, 0]
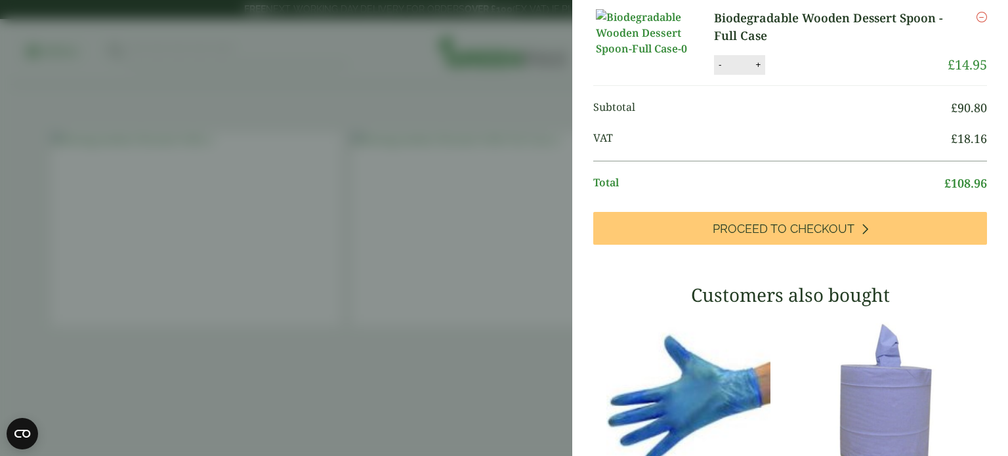
click at [976, 22] on icon "Remove this item" at bounding box center [981, 17] width 10 height 10
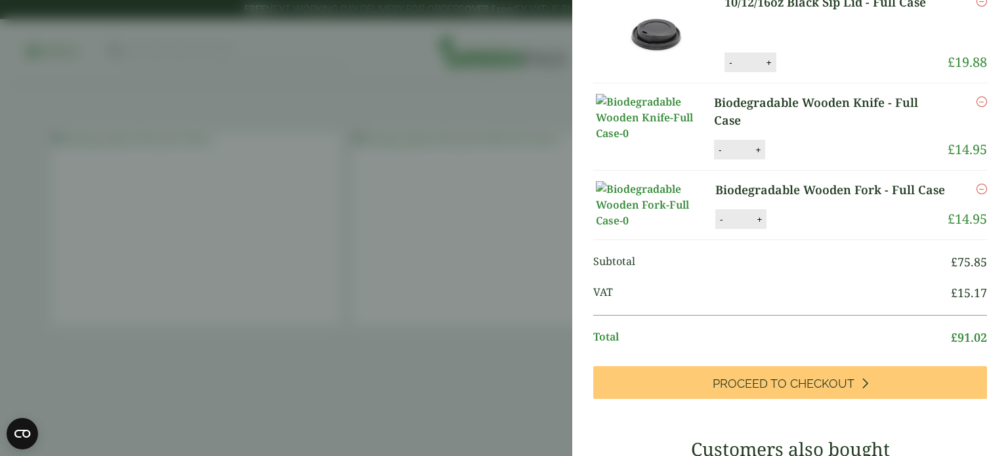
scroll to position [0, 0]
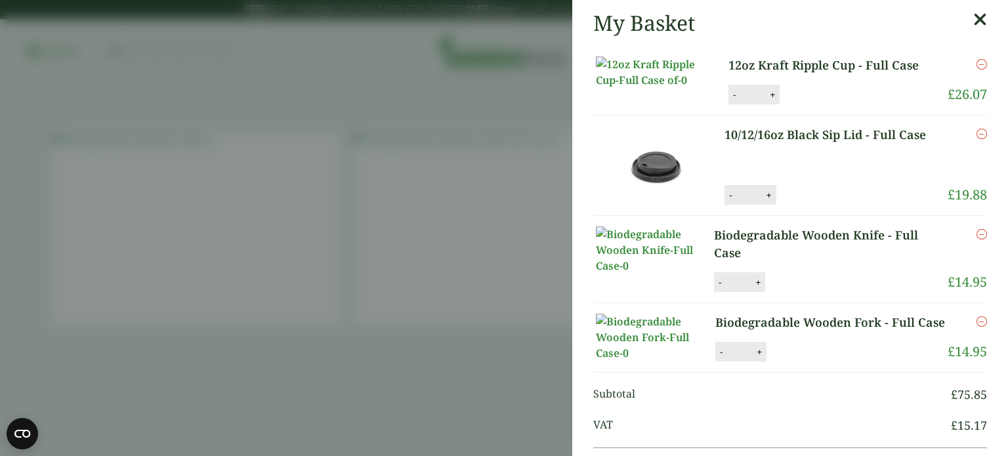
click at [973, 21] on icon at bounding box center [980, 19] width 14 height 18
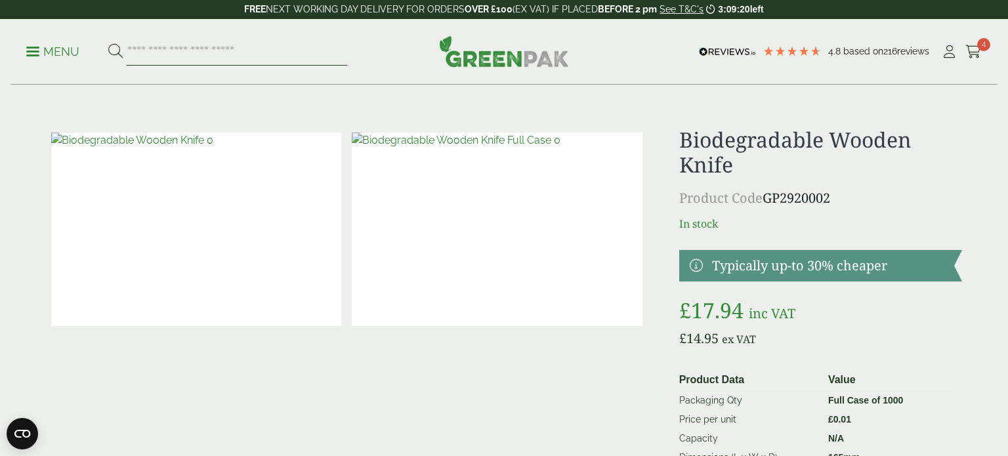
click at [261, 56] on input "search" at bounding box center [237, 52] width 220 height 28
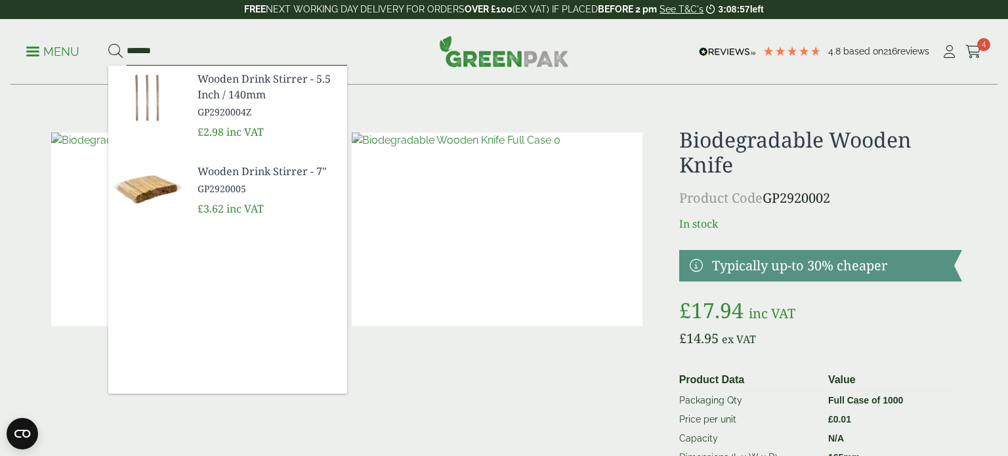
click at [127, 54] on input "*******" at bounding box center [237, 52] width 220 height 28
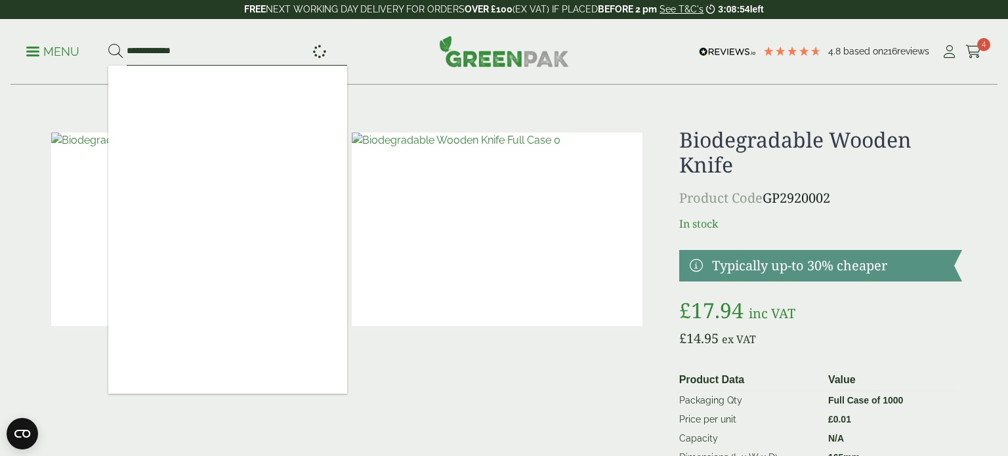
type input "**********"
click at [108, 43] on button at bounding box center [115, 51] width 14 height 17
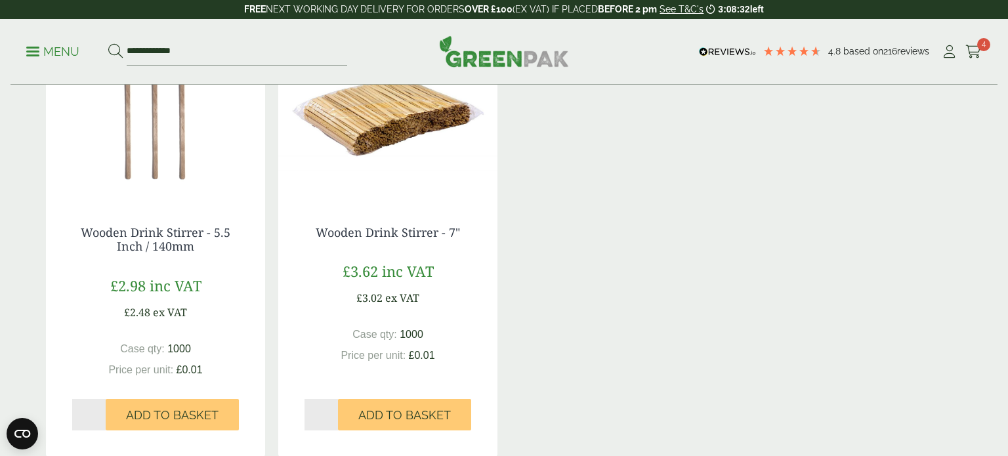
scroll to position [270, 0]
click at [195, 152] on img at bounding box center [155, 118] width 219 height 164
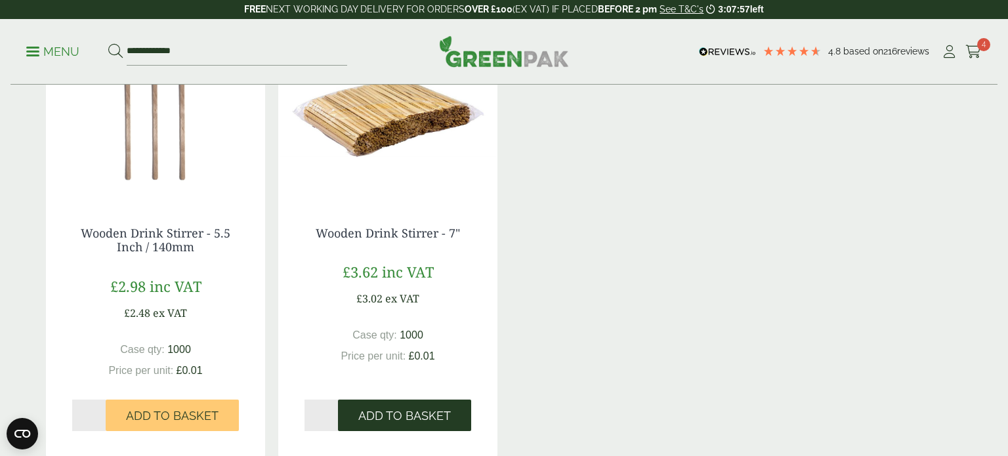
click at [388, 415] on span "Add to Basket" at bounding box center [404, 416] width 92 height 14
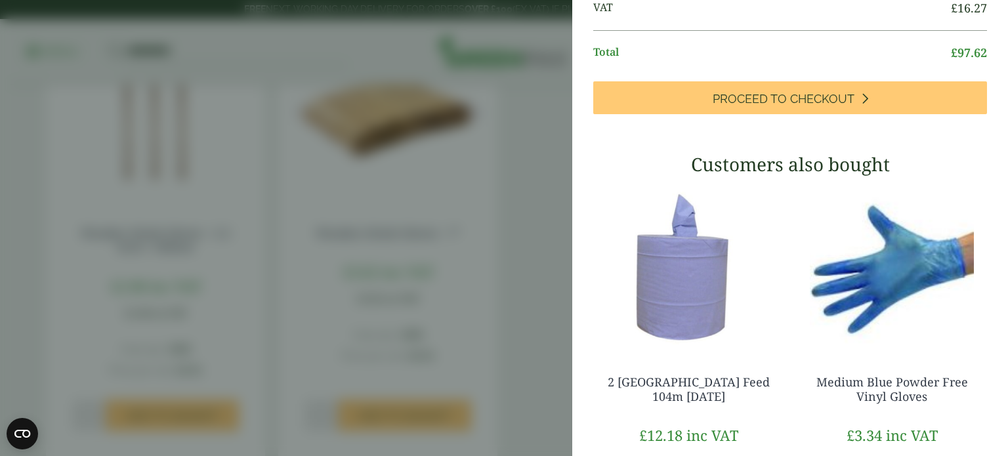
scroll to position [0, 0]
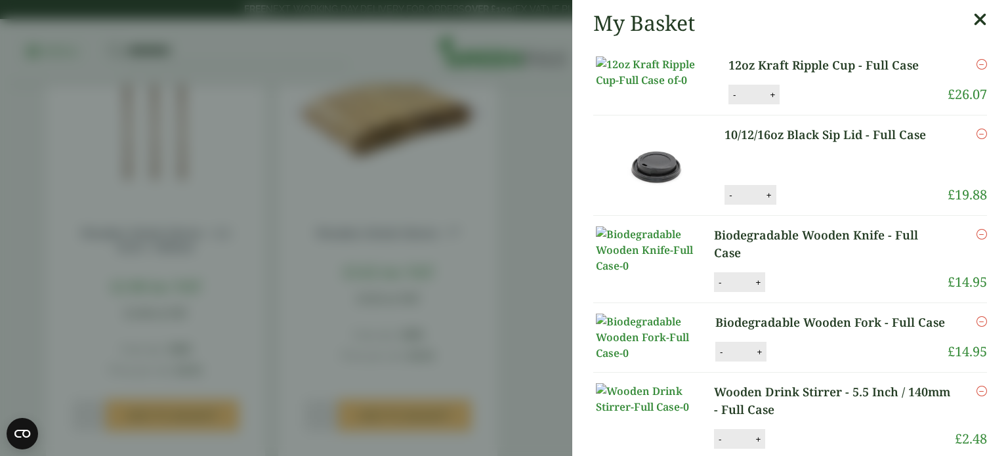
click at [804, 62] on link "12oz Kraft Ripple Cup - Full Case" at bounding box center [830, 65] width 205 height 18
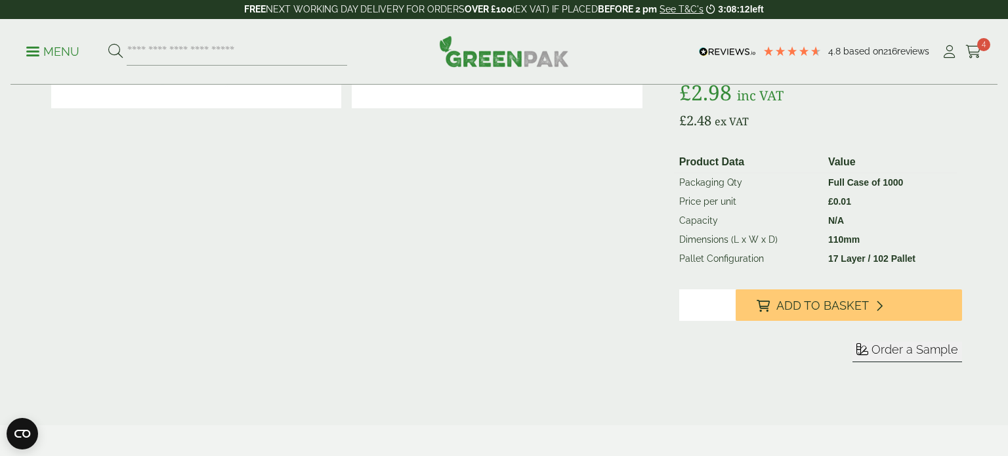
scroll to position [220, 0]
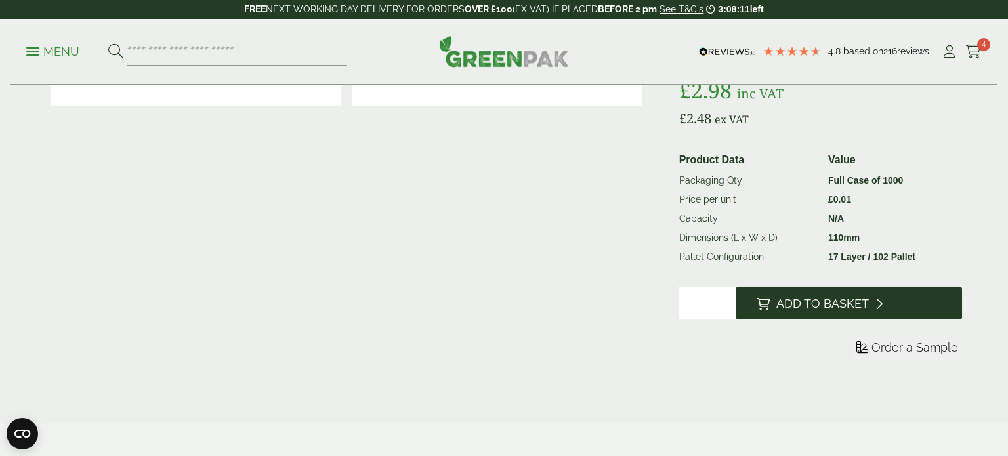
click at [856, 315] on button "Add to Basket" at bounding box center [848, 302] width 226 height 31
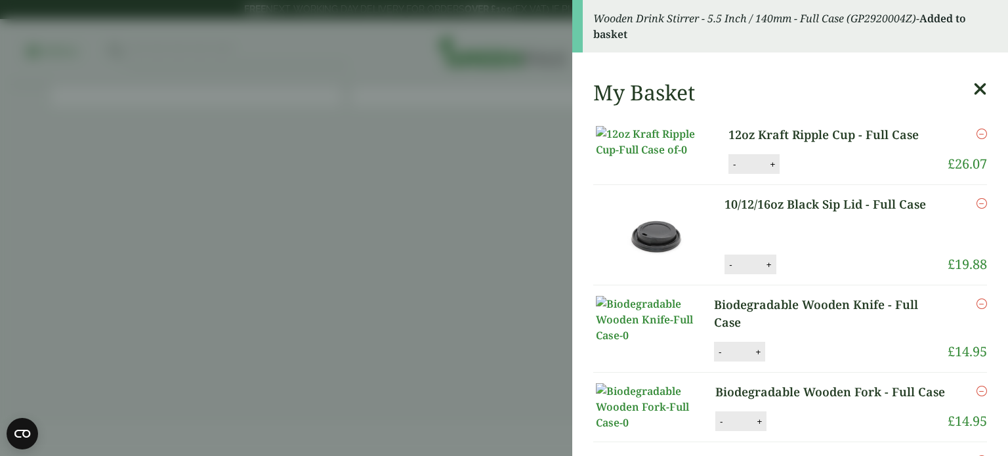
click at [980, 87] on icon at bounding box center [980, 89] width 14 height 18
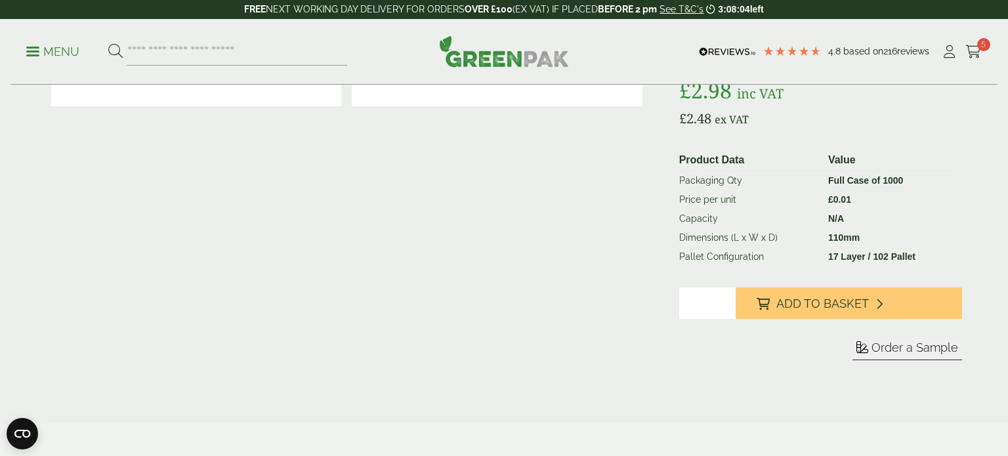
scroll to position [0, 0]
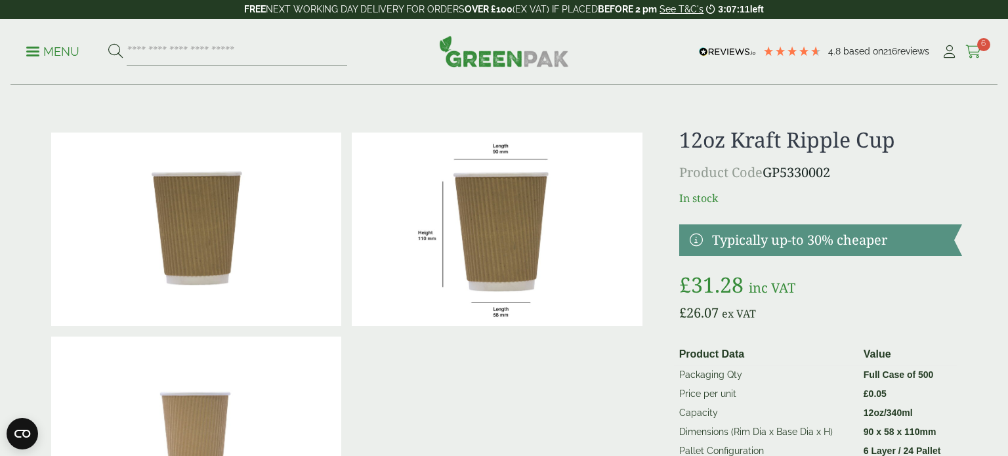
click at [971, 50] on icon at bounding box center [973, 51] width 16 height 13
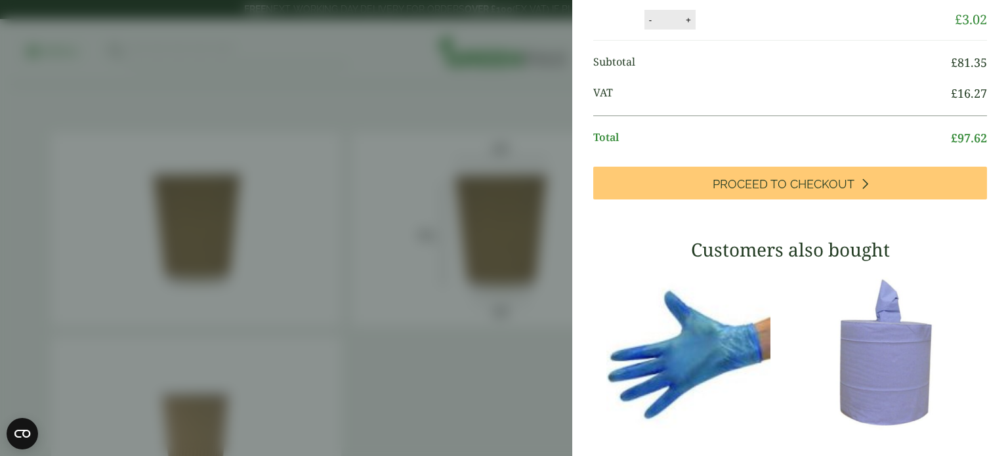
scroll to position [529, 0]
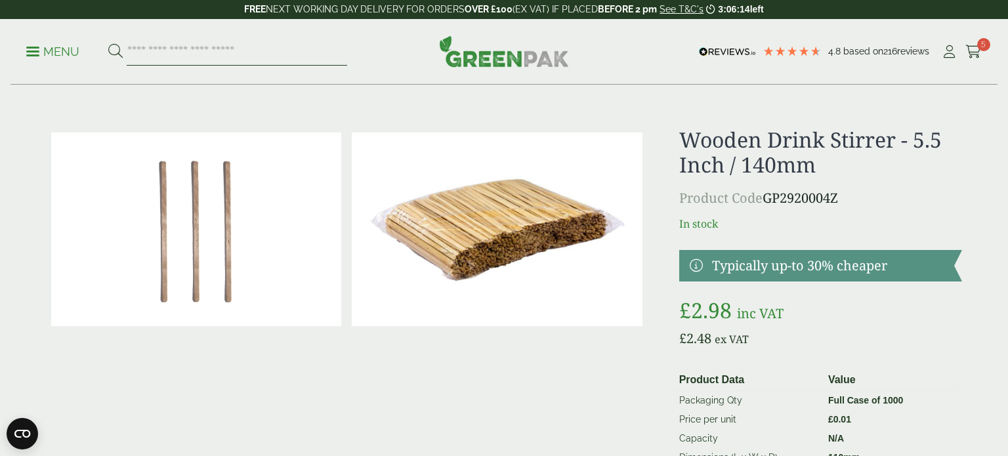
click at [154, 56] on input "search" at bounding box center [237, 52] width 220 height 28
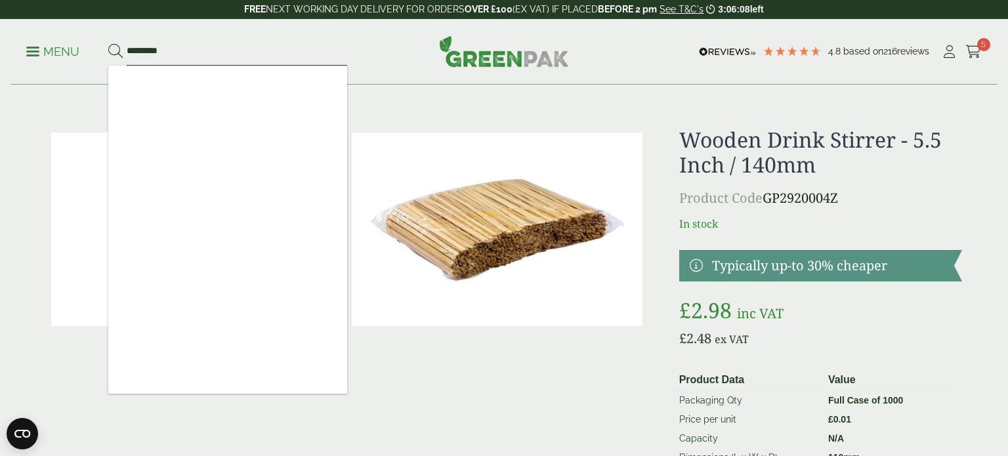
type input "*********"
click at [108, 43] on button at bounding box center [115, 51] width 14 height 17
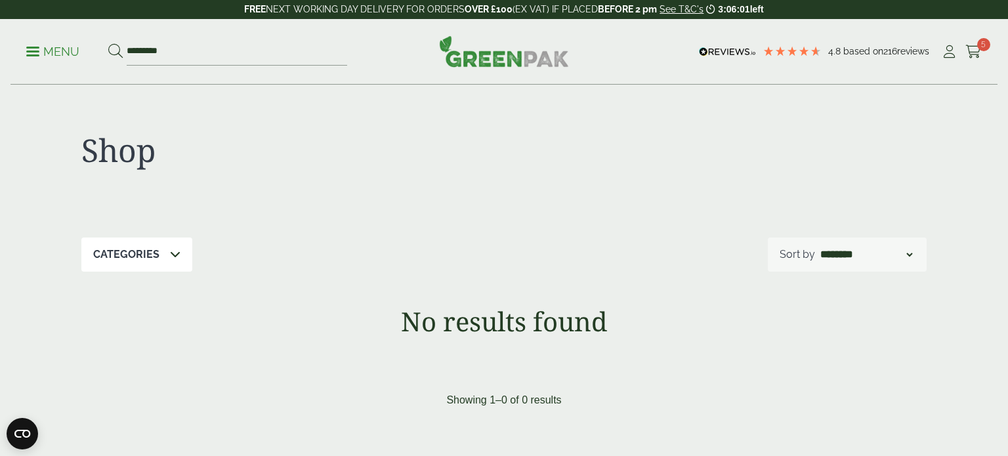
click at [35, 51] on span at bounding box center [32, 52] width 13 height 2
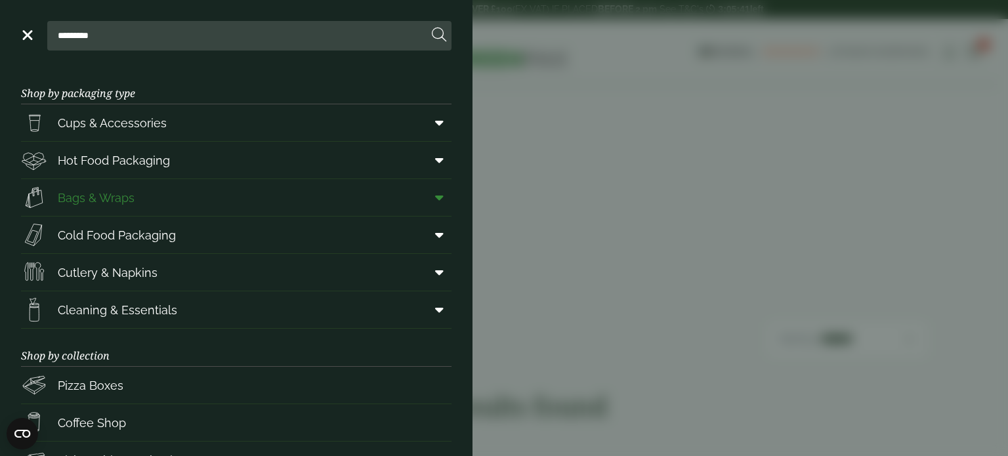
click at [230, 195] on link "Bags & Wraps" at bounding box center [236, 197] width 430 height 37
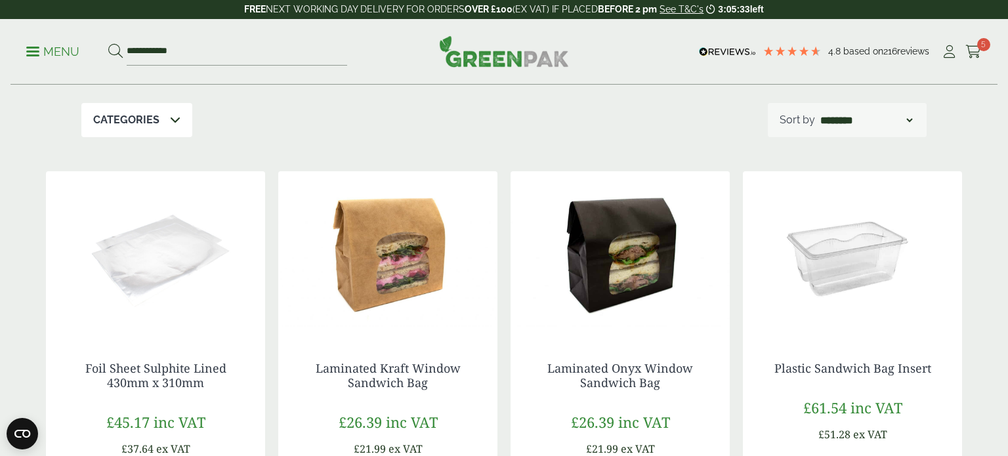
click at [815, 119] on div "**********" at bounding box center [846, 120] width 159 height 34
click at [912, 120] on select "**********" at bounding box center [865, 120] width 97 height 16
select select "*********"
click at [817, 112] on select "**********" at bounding box center [865, 120] width 97 height 16
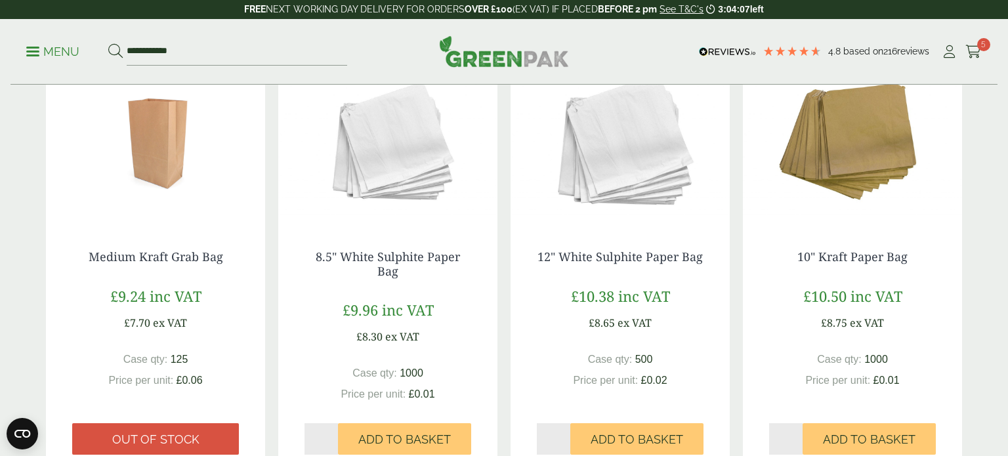
scroll to position [690, 0]
click at [861, 434] on span "Add to Basket" at bounding box center [869, 439] width 92 height 14
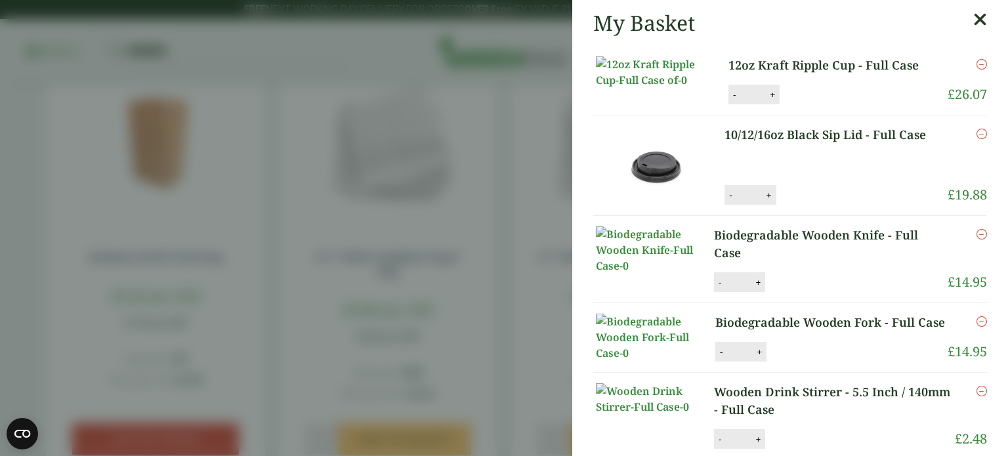
click at [979, 25] on icon at bounding box center [980, 19] width 14 height 18
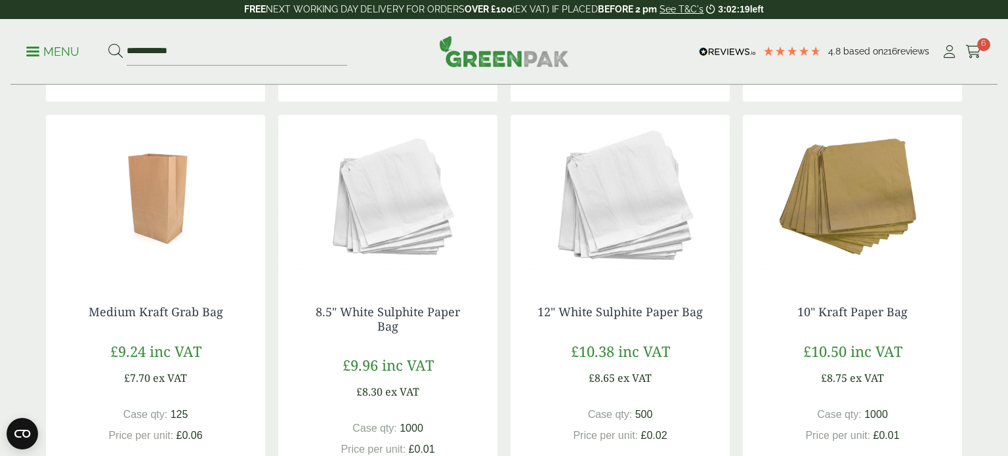
scroll to position [638, 0]
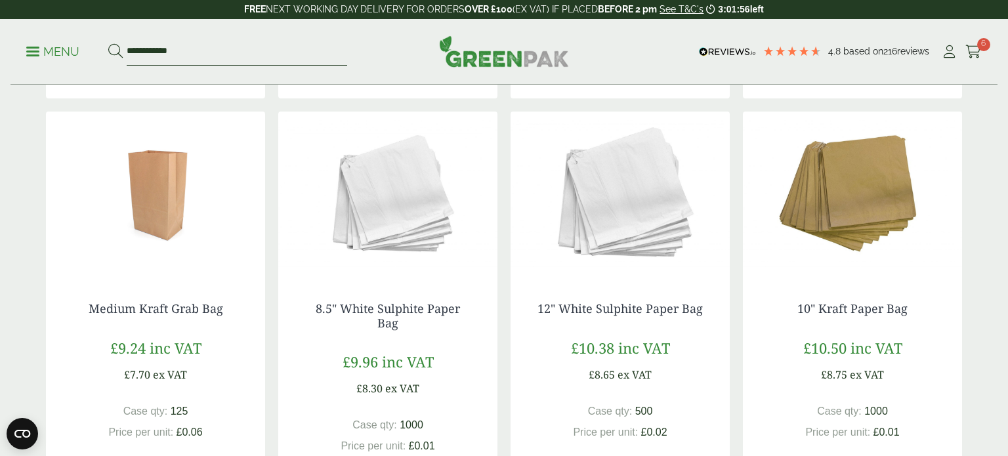
click at [259, 60] on input "**********" at bounding box center [237, 52] width 220 height 28
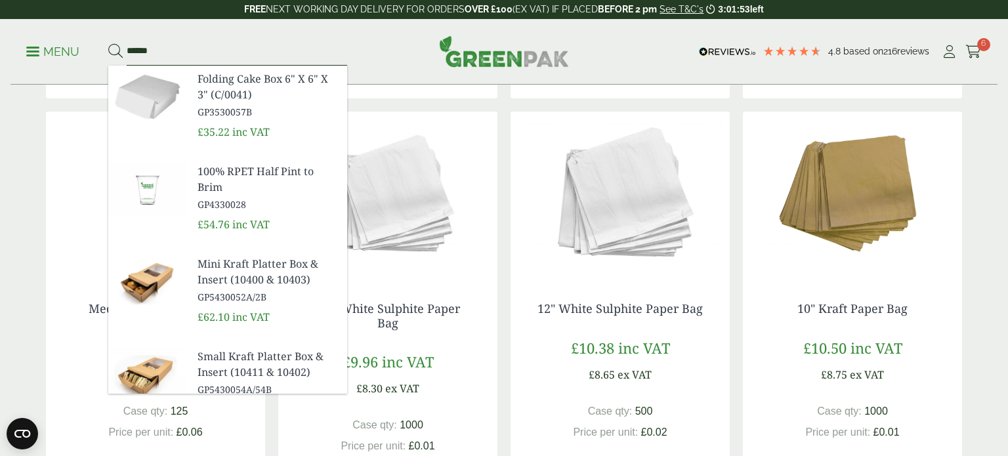
type input "******"
click at [108, 43] on button at bounding box center [115, 51] width 14 height 17
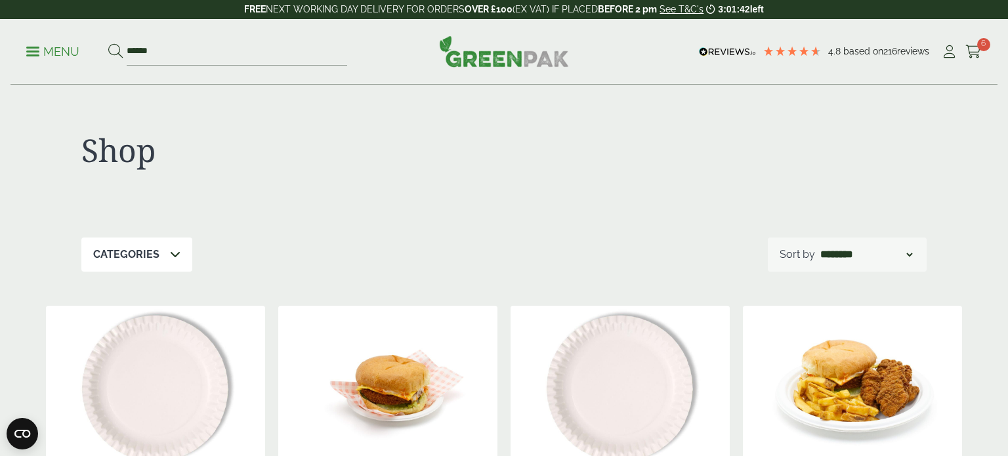
click at [912, 255] on select "**********" at bounding box center [865, 255] width 97 height 16
select select "*********"
click at [817, 247] on select "**********" at bounding box center [865, 255] width 97 height 16
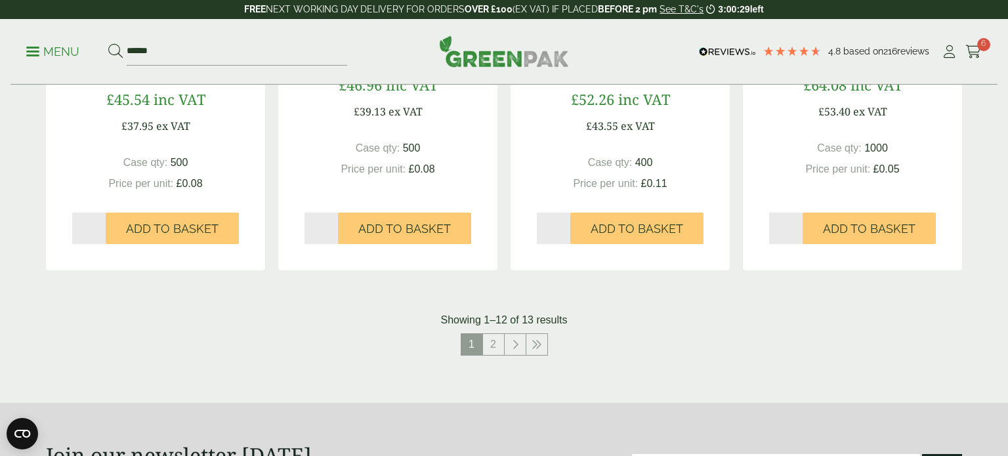
scroll to position [1301, 0]
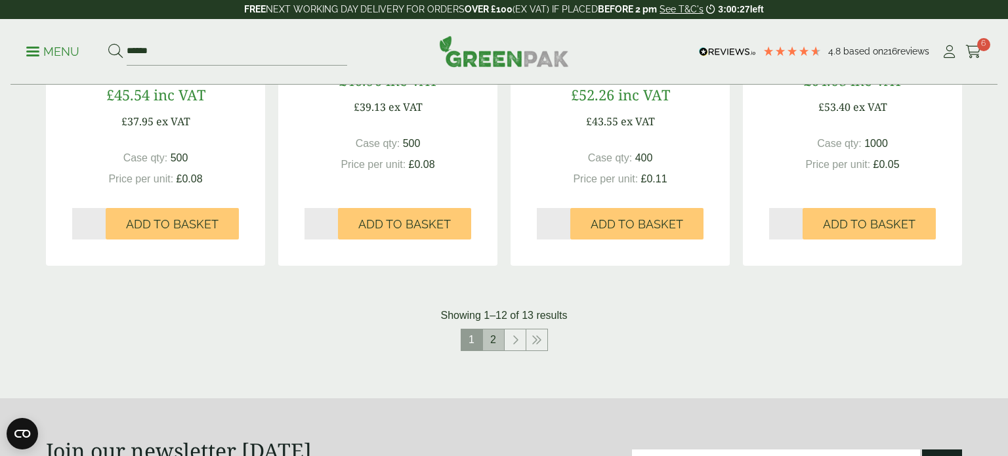
click at [489, 336] on link "2" at bounding box center [493, 339] width 21 height 21
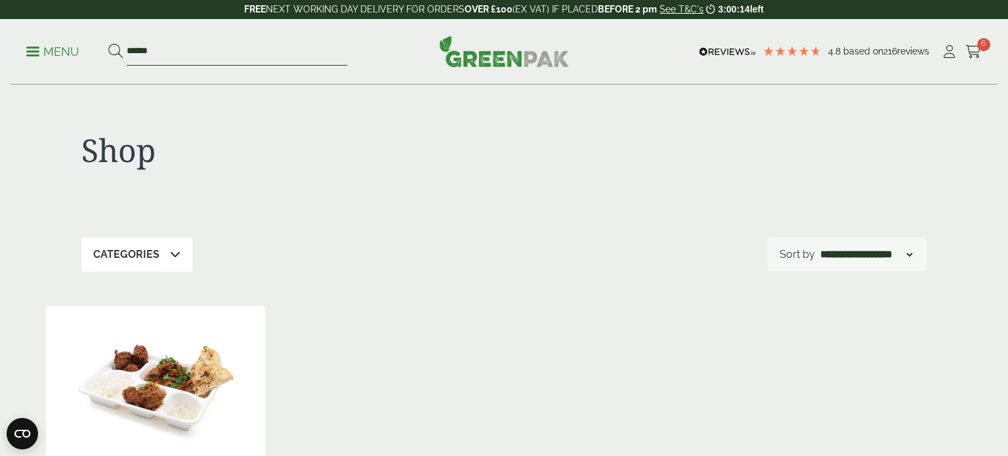
click at [161, 50] on input "******" at bounding box center [237, 52] width 220 height 28
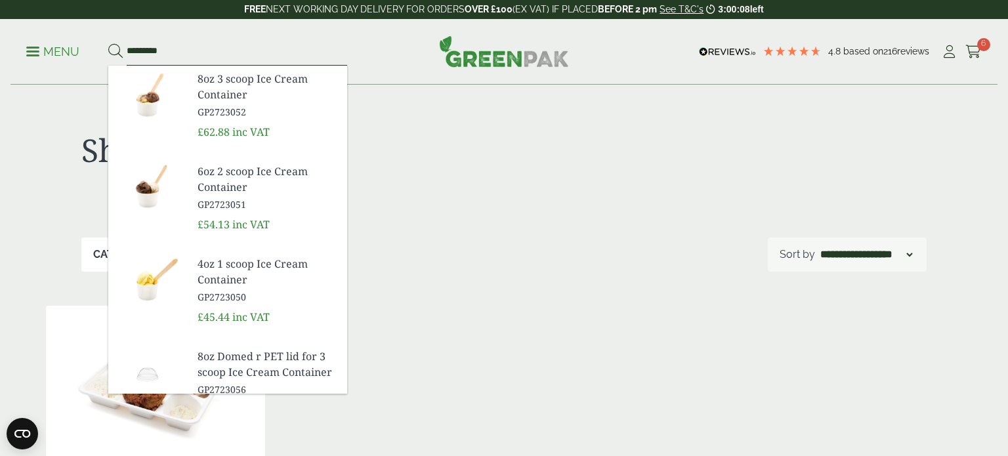
type input "*********"
click at [108, 43] on button at bounding box center [115, 51] width 14 height 17
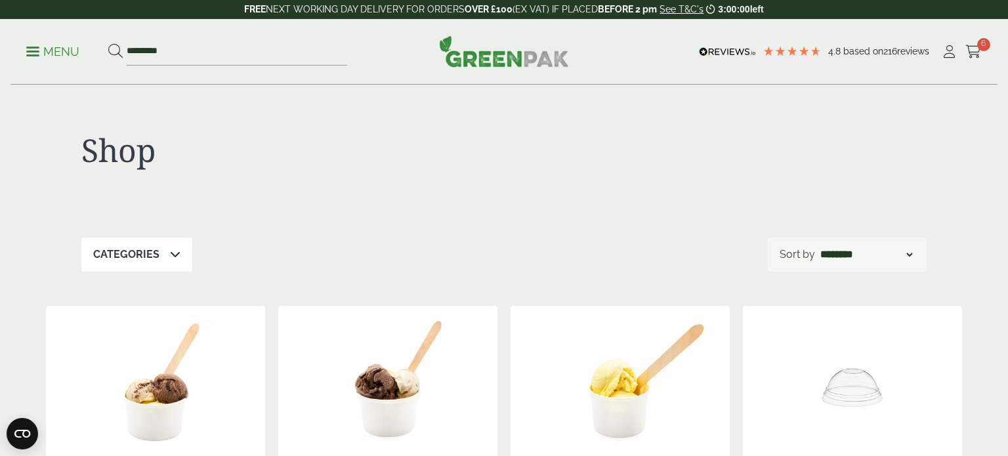
select select "*********"
click at [817, 247] on select "**********" at bounding box center [865, 255] width 97 height 16
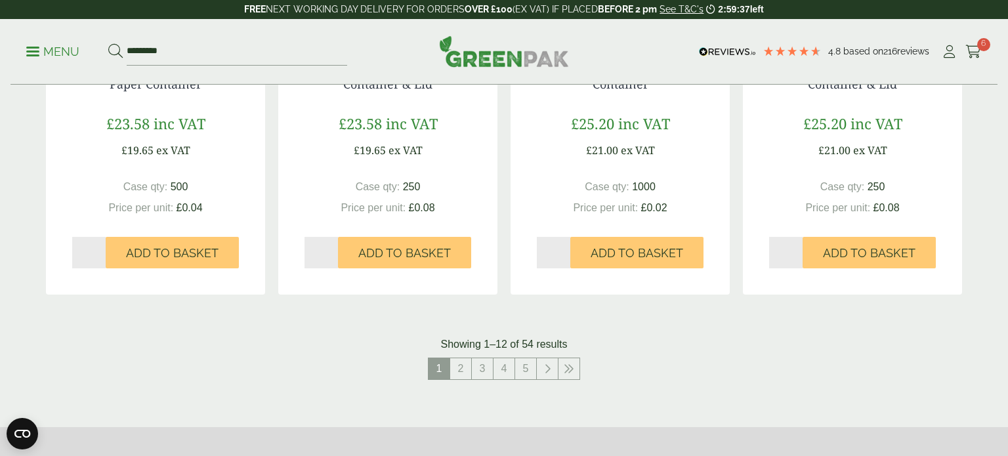
scroll to position [1290, 0]
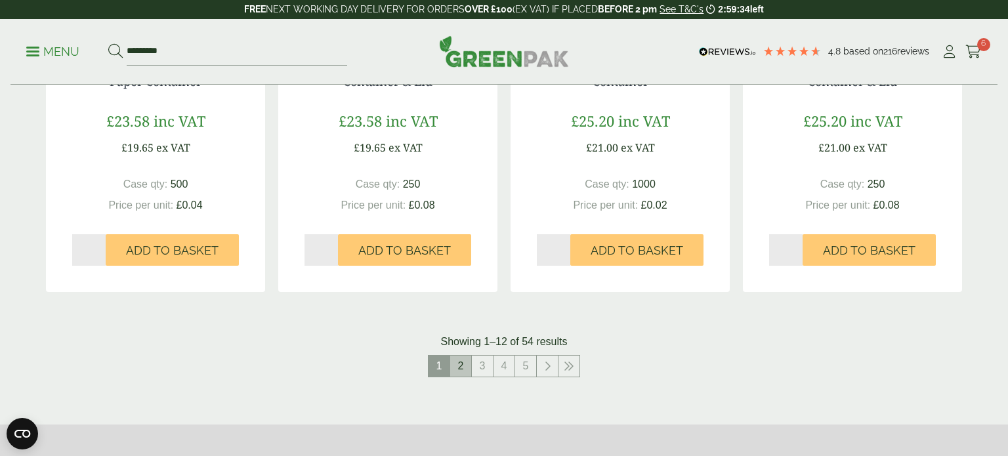
click at [464, 366] on link "2" at bounding box center [460, 366] width 21 height 21
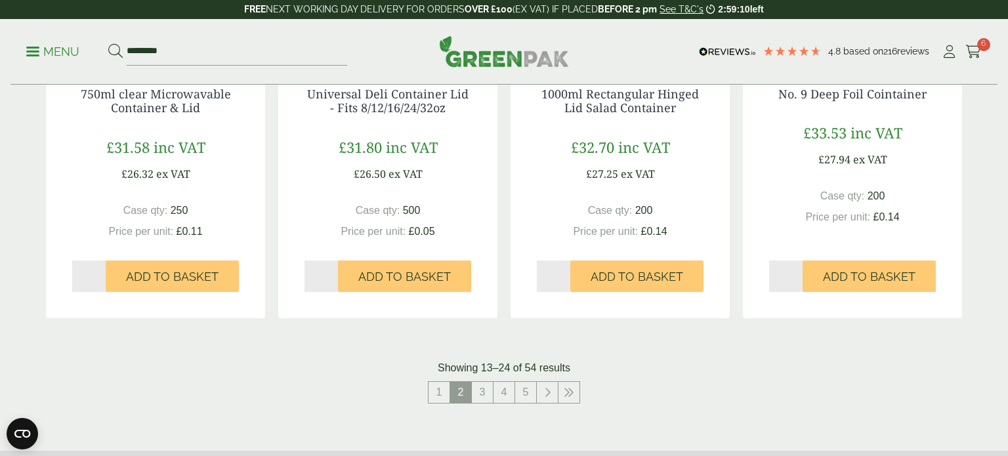
scroll to position [1322, 0]
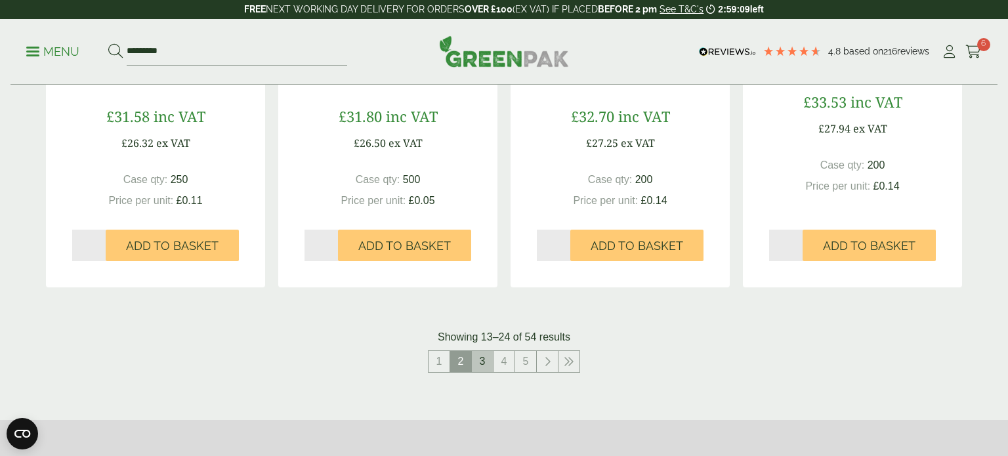
click at [478, 365] on link "3" at bounding box center [482, 361] width 21 height 21
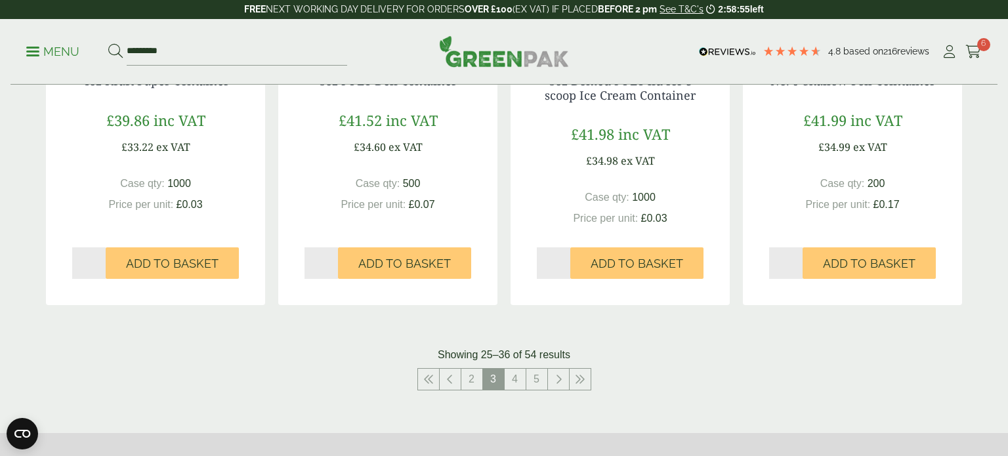
scroll to position [1291, 0]
click at [513, 375] on link "4" at bounding box center [514, 378] width 21 height 21
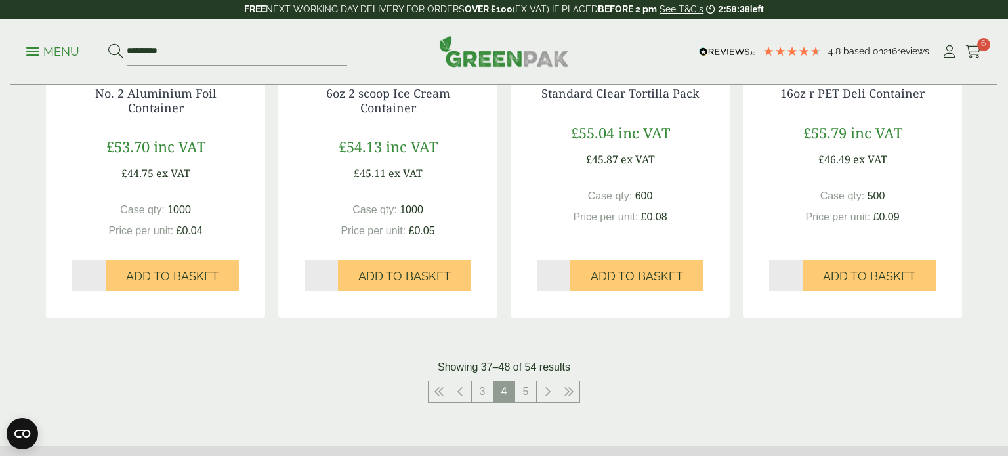
scroll to position [1278, 0]
click at [525, 394] on link "5" at bounding box center [525, 390] width 21 height 21
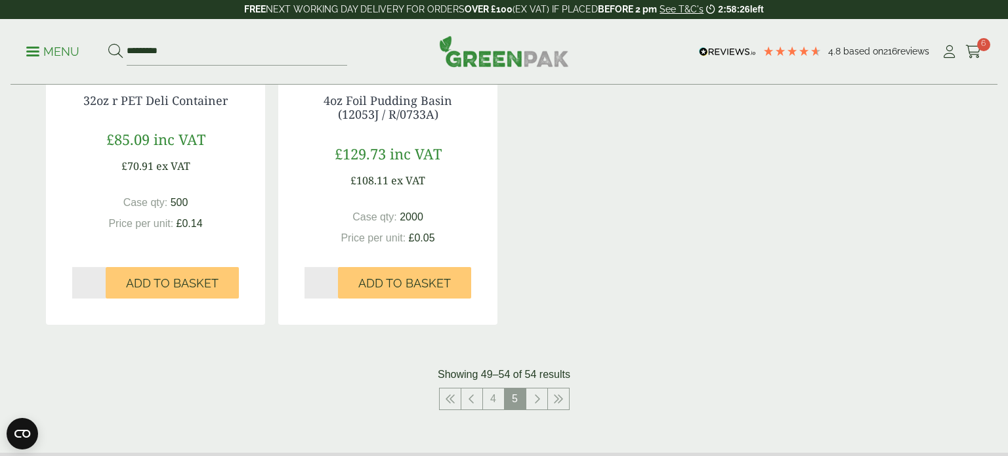
scroll to position [844, 0]
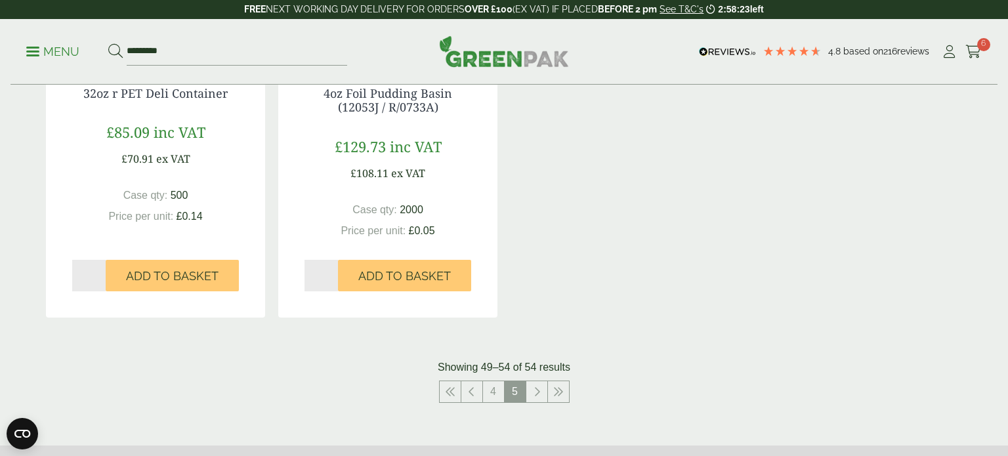
click at [26, 51] on span at bounding box center [32, 52] width 13 height 2
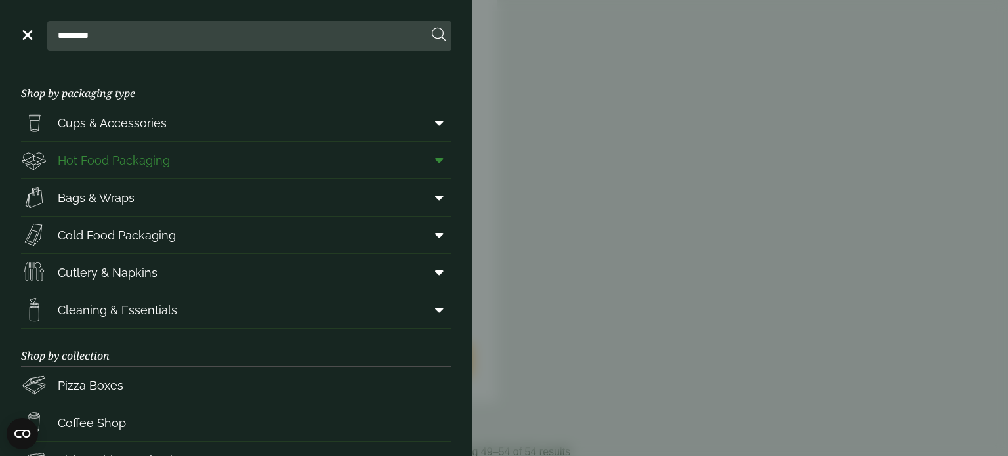
click at [205, 168] on link "Hot Food Packaging" at bounding box center [236, 160] width 430 height 37
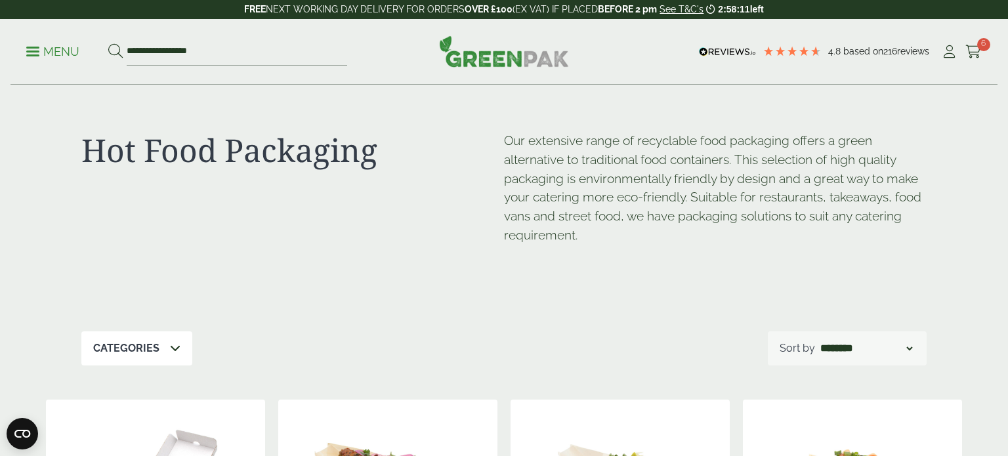
select select "*********"
click at [817, 340] on select "**********" at bounding box center [865, 348] width 97 height 16
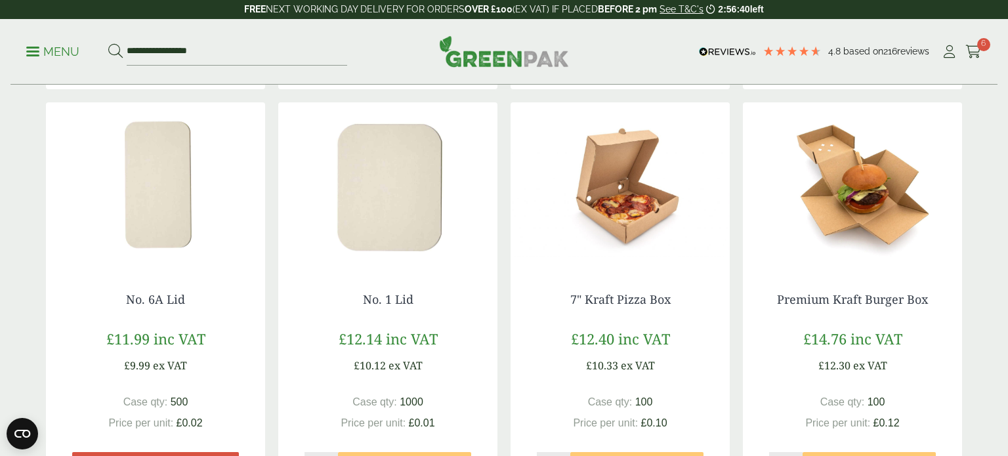
scroll to position [733, 0]
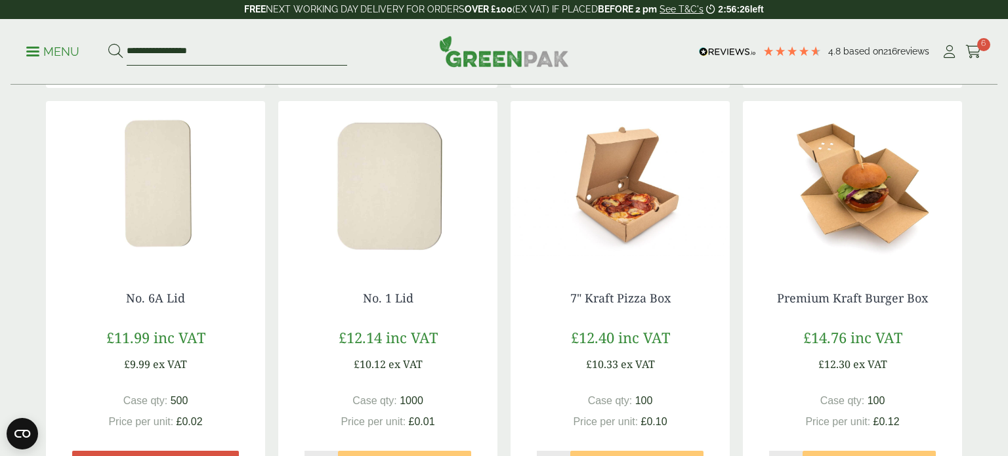
click at [174, 52] on input "**********" at bounding box center [237, 52] width 220 height 28
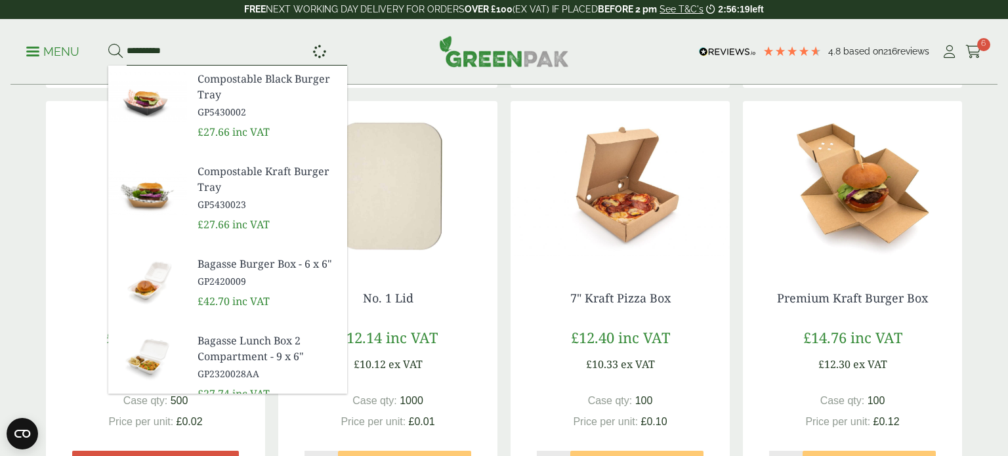
type input "**********"
click at [108, 43] on button at bounding box center [115, 51] width 14 height 17
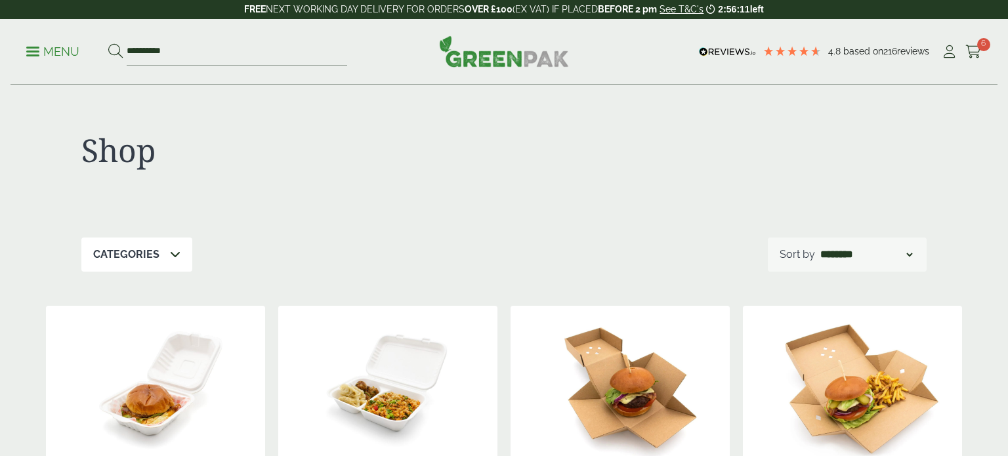
select select "*********"
click at [817, 247] on select "**********" at bounding box center [865, 255] width 97 height 16
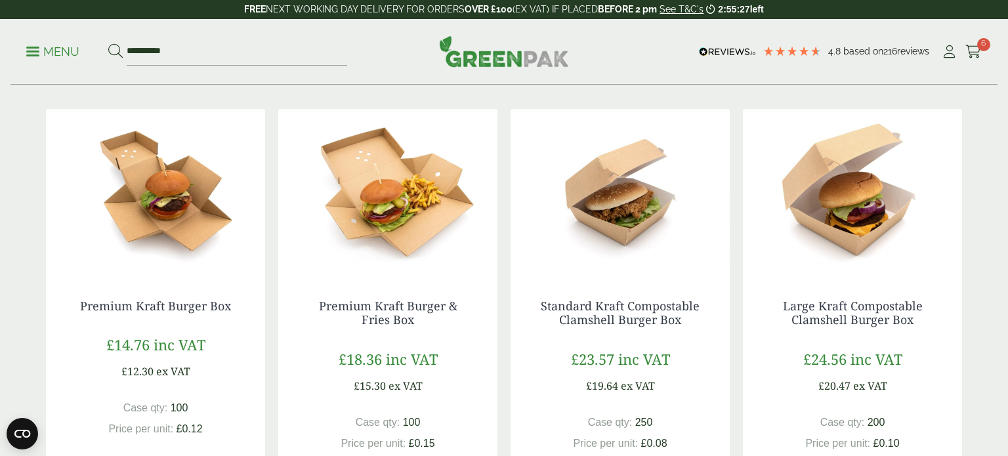
scroll to position [194, 0]
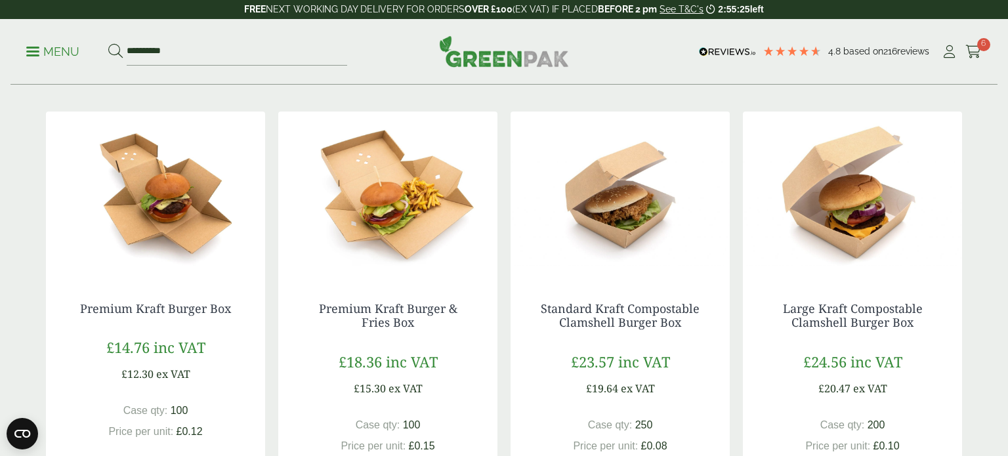
click at [127, 206] on img at bounding box center [155, 194] width 219 height 164
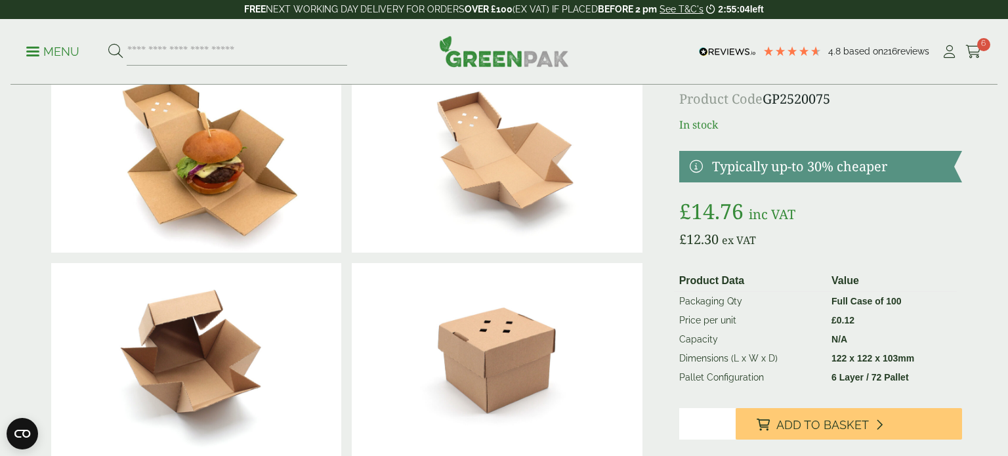
scroll to position [73, 0]
click at [138, 54] on input "search" at bounding box center [237, 52] width 220 height 28
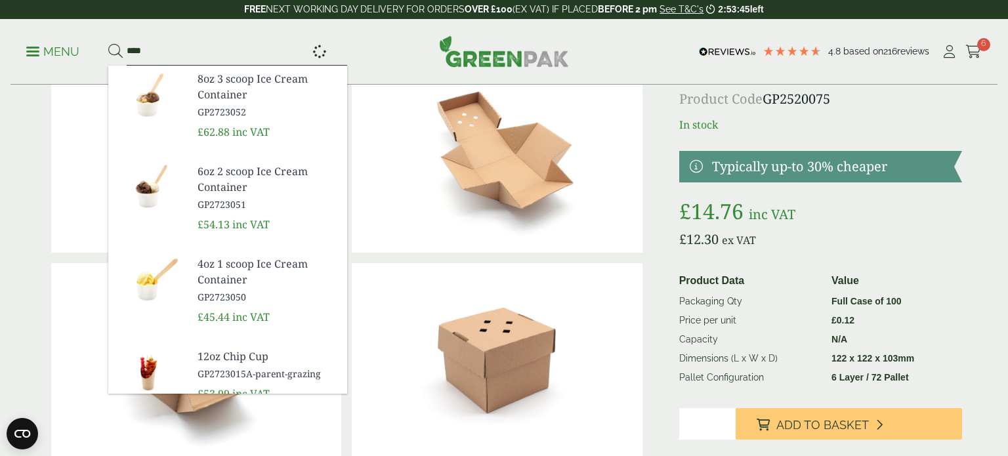
type input "****"
click at [108, 43] on button at bounding box center [115, 51] width 14 height 17
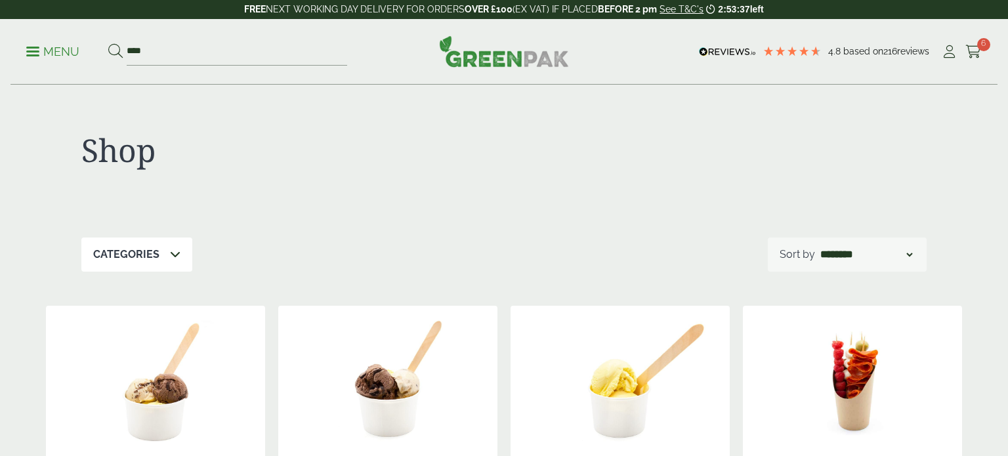
click at [913, 254] on select "**********" at bounding box center [865, 255] width 97 height 16
select select "*********"
click at [817, 247] on select "**********" at bounding box center [865, 255] width 97 height 16
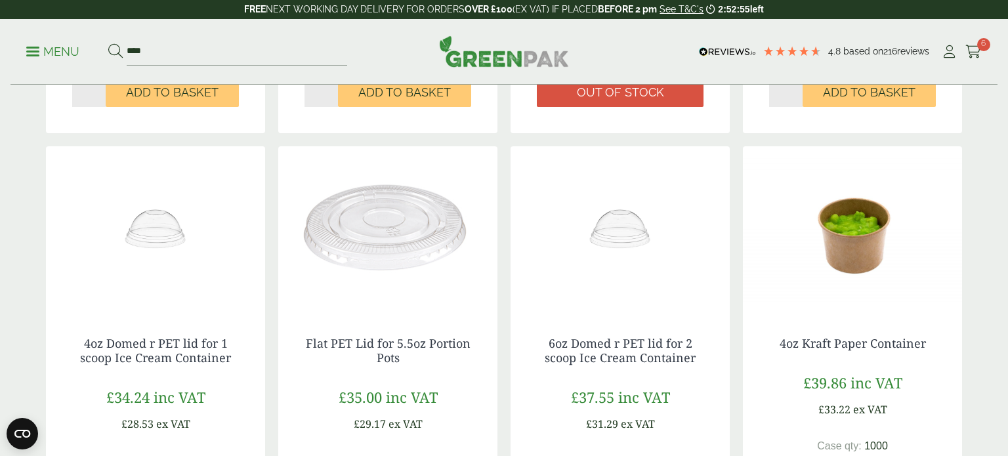
scroll to position [609, 0]
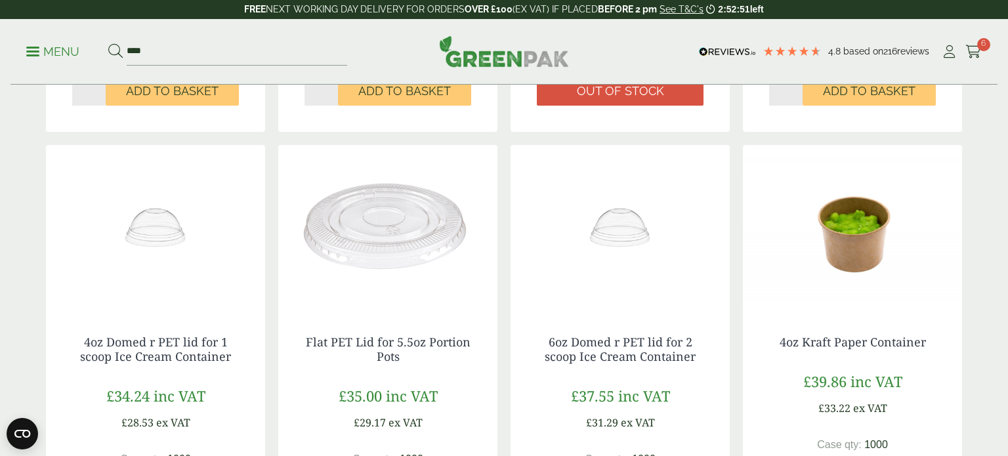
click at [843, 248] on img at bounding box center [852, 227] width 219 height 164
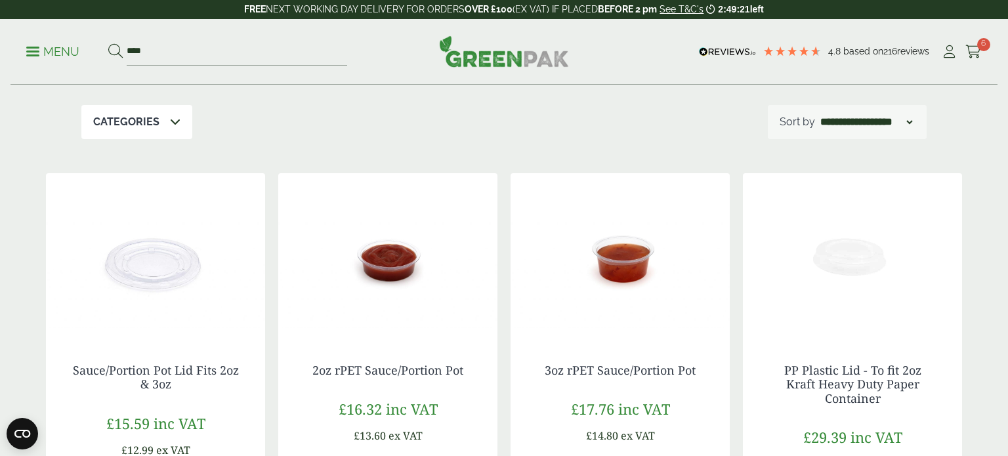
scroll to position [135, 0]
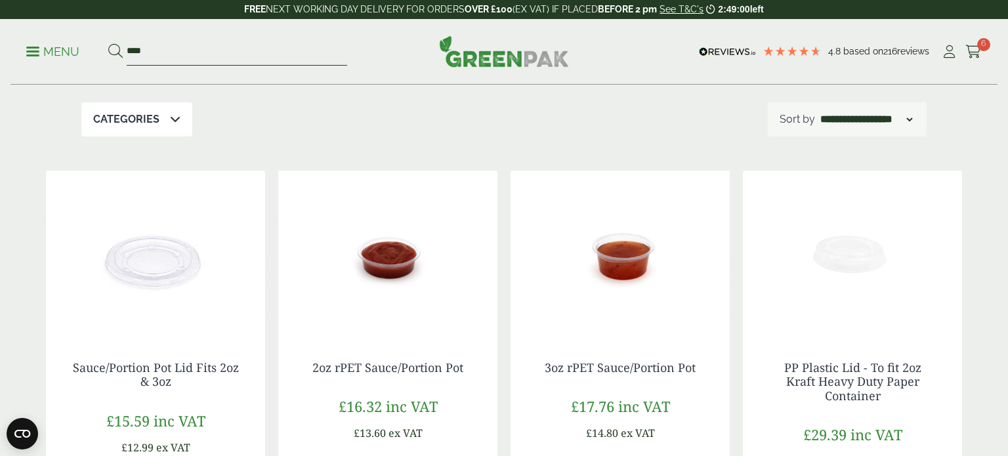
click at [150, 58] on input "****" at bounding box center [237, 52] width 220 height 28
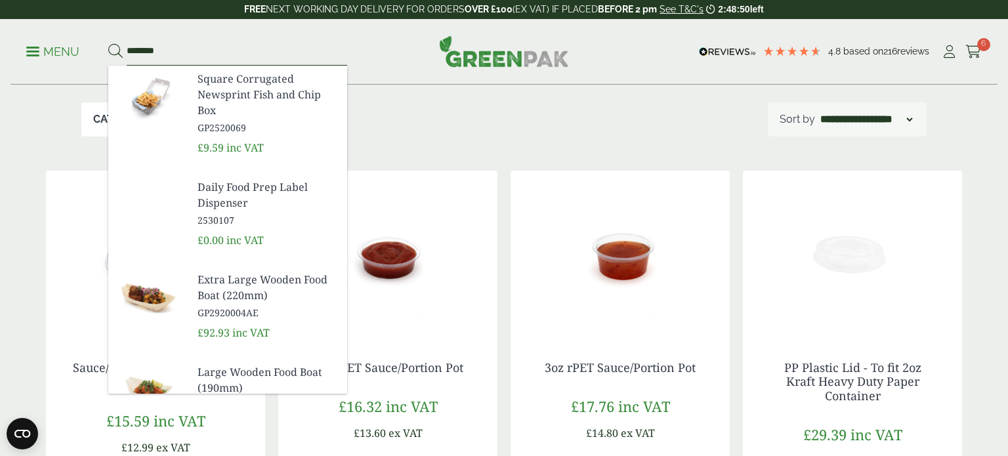
type input "********"
click at [108, 43] on button at bounding box center [115, 51] width 14 height 17
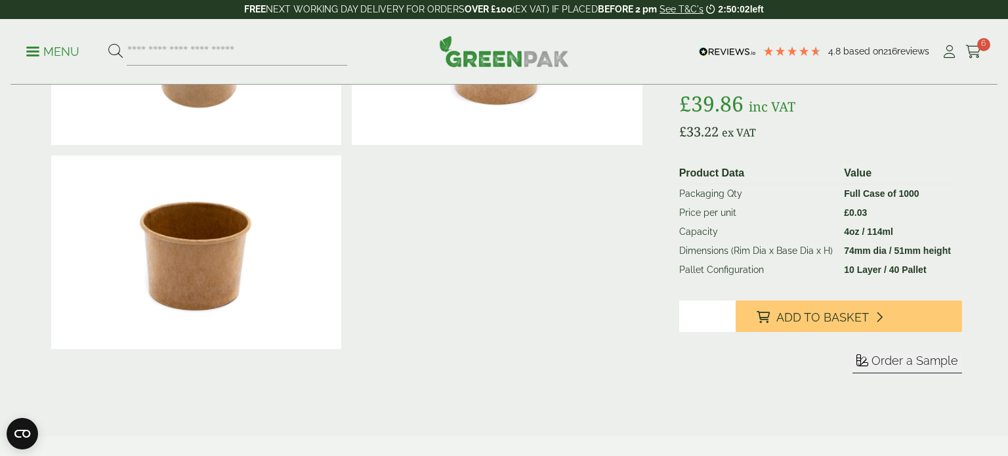
scroll to position [184, 0]
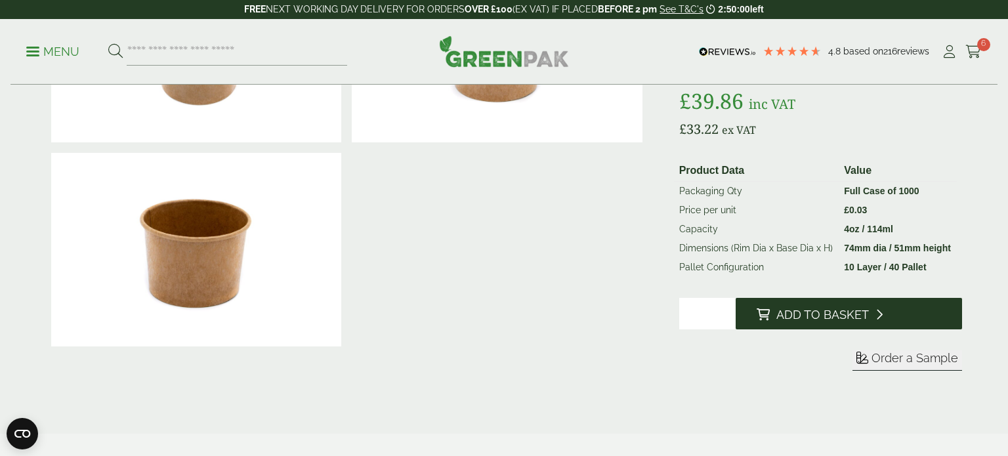
click at [776, 316] on span "Add to Basket" at bounding box center [822, 315] width 92 height 14
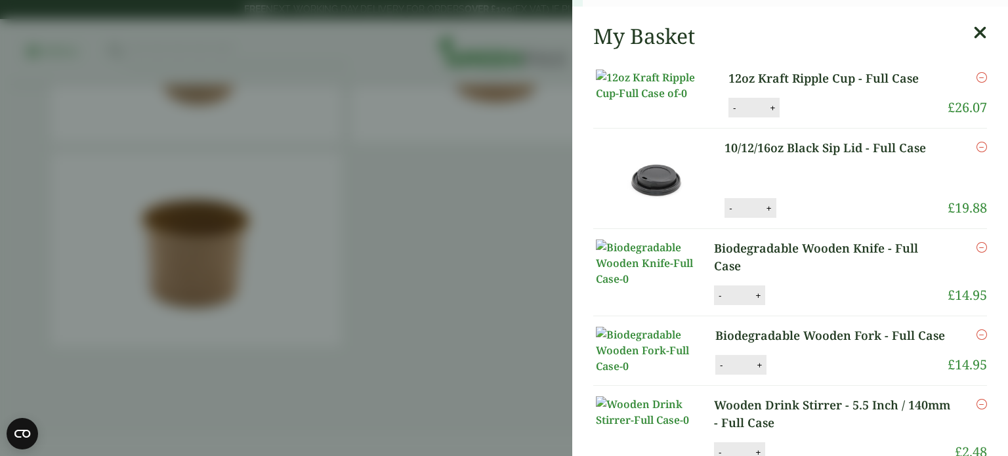
scroll to position [392, 0]
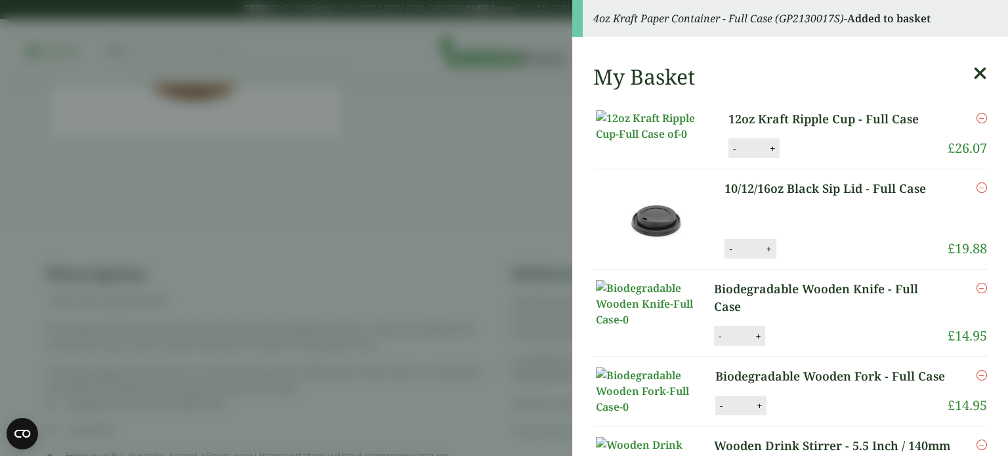
click at [980, 76] on icon at bounding box center [980, 73] width 14 height 18
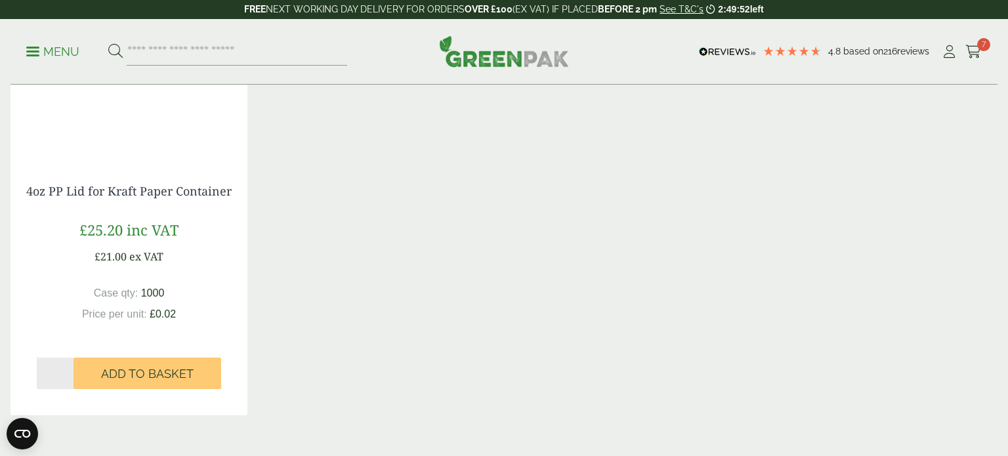
scroll to position [1166, 0]
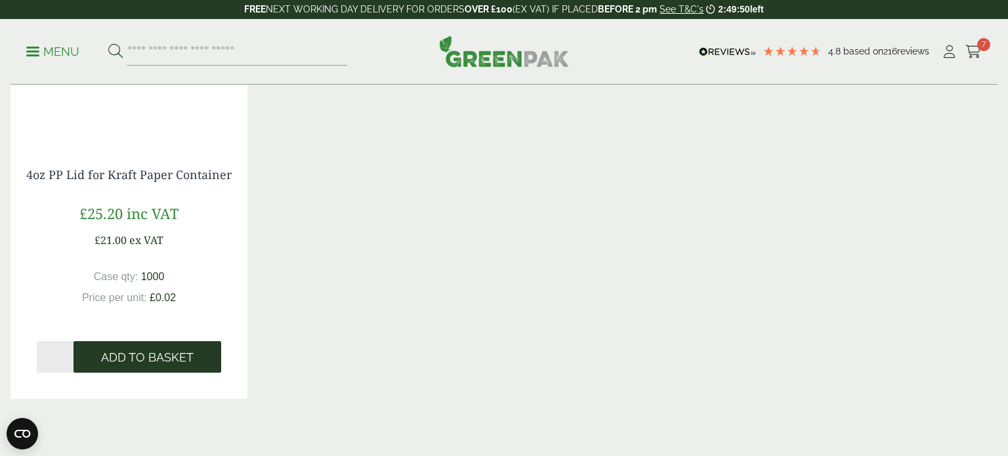
click at [113, 356] on span "Add to Basket" at bounding box center [147, 357] width 92 height 14
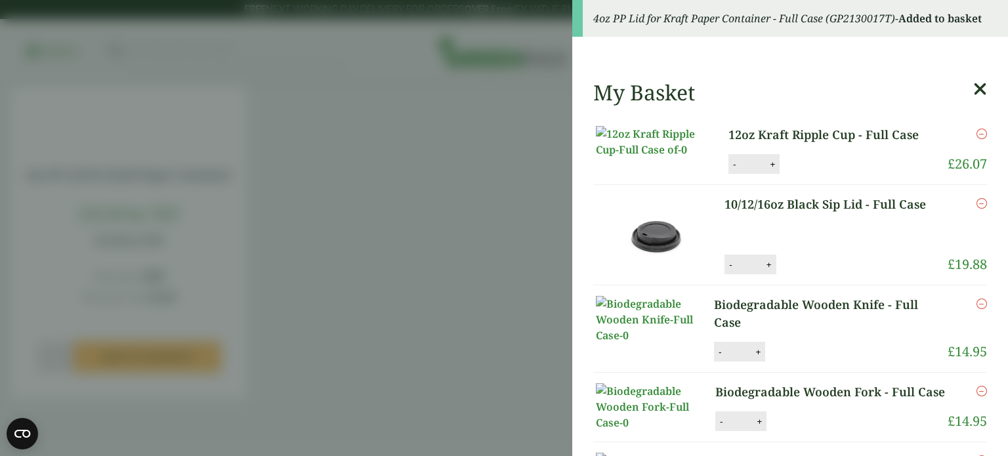
click at [979, 90] on icon at bounding box center [980, 89] width 14 height 18
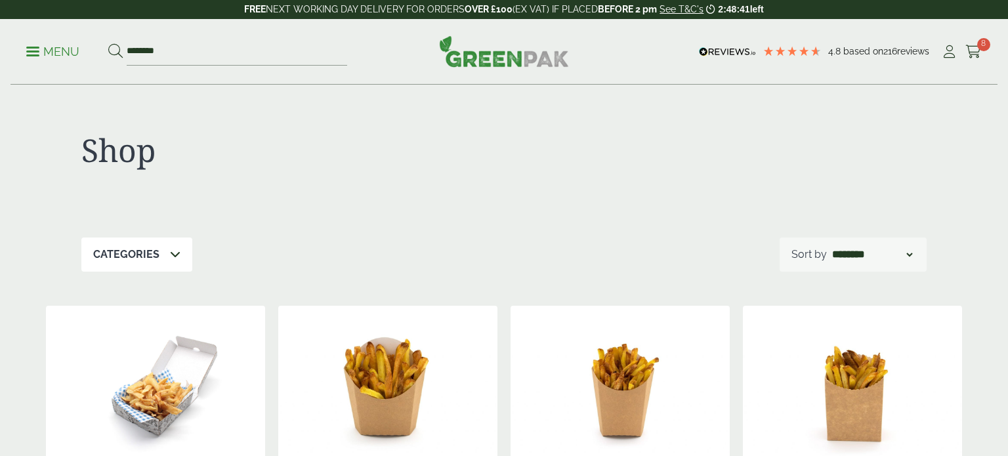
select select "*********"
click at [829, 247] on select "**********" at bounding box center [871, 255] width 85 height 16
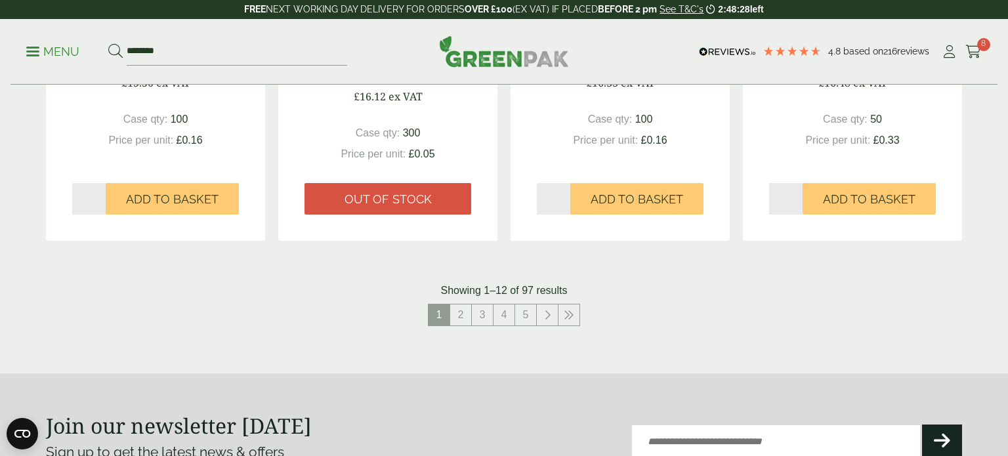
scroll to position [1356, 0]
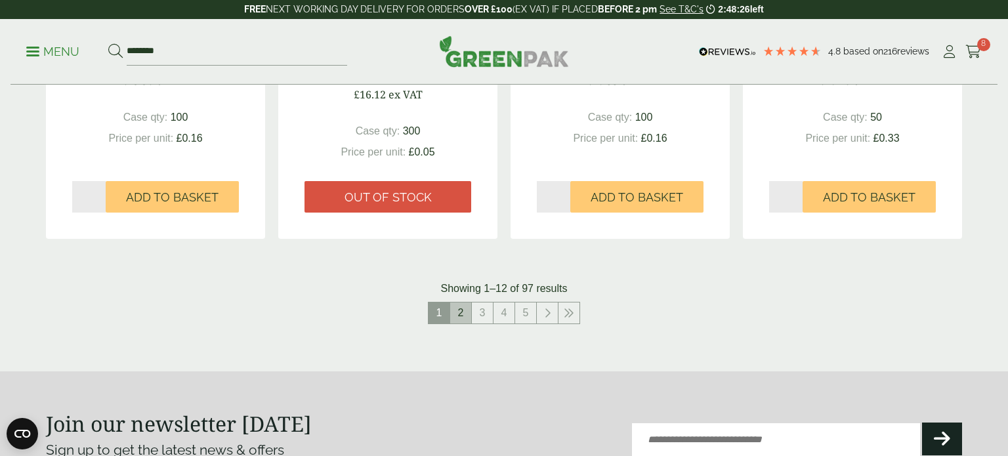
click at [457, 311] on link "2" at bounding box center [460, 312] width 21 height 21
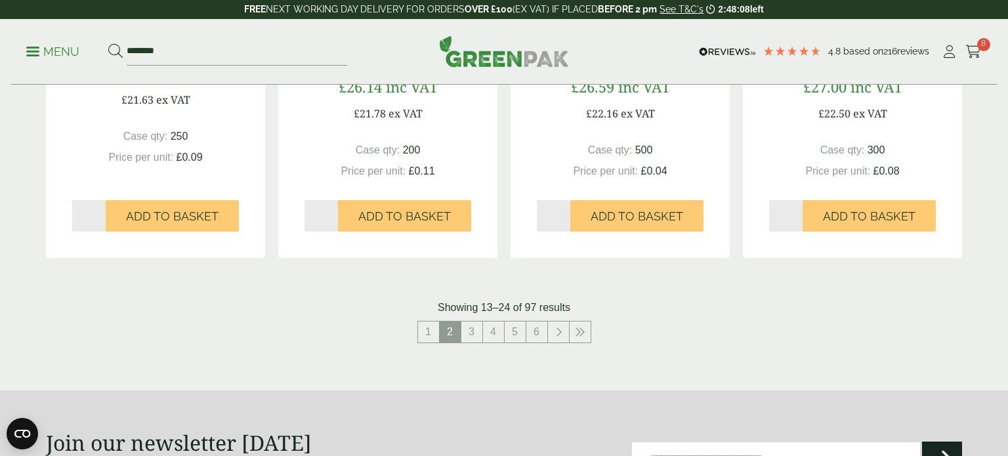
scroll to position [1341, 0]
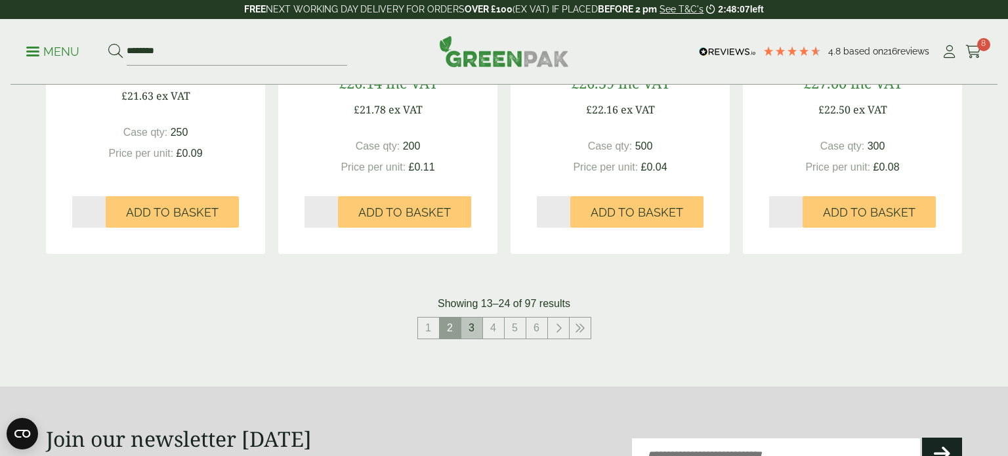
click at [471, 321] on link "3" at bounding box center [471, 327] width 21 height 21
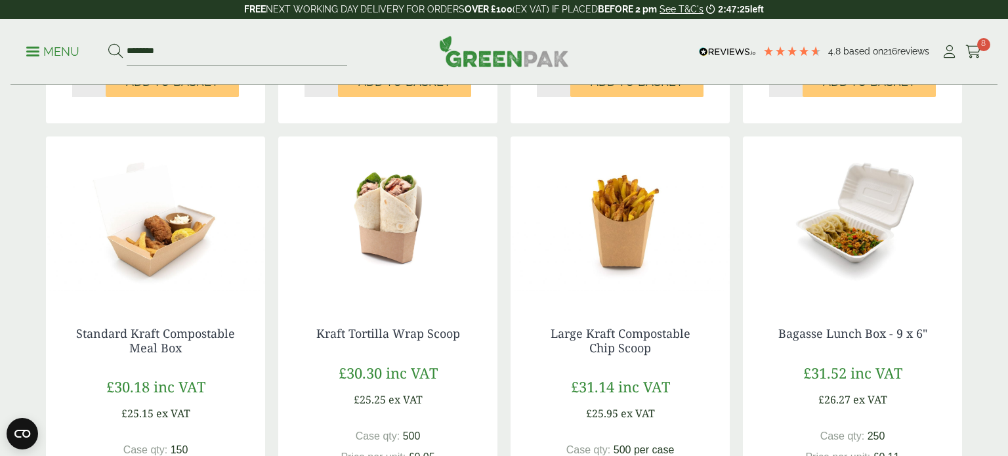
scroll to position [1036, 0]
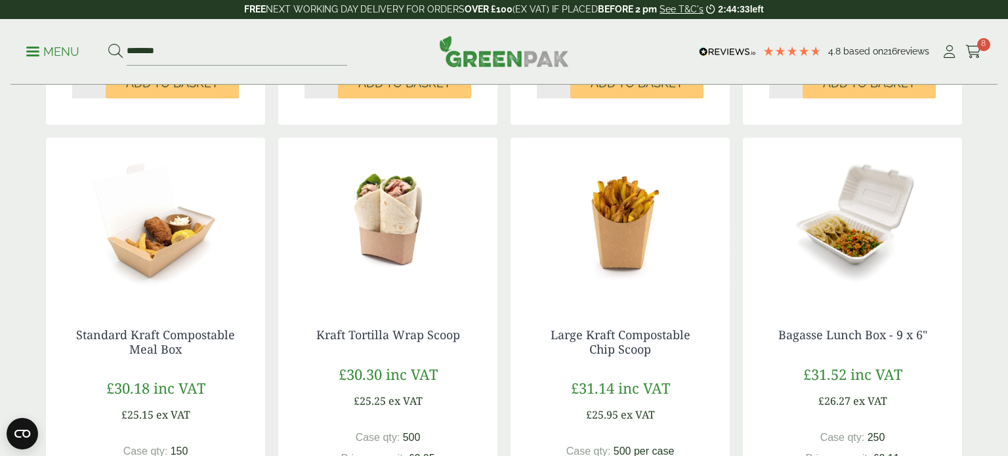
click at [878, 235] on img at bounding box center [852, 220] width 219 height 164
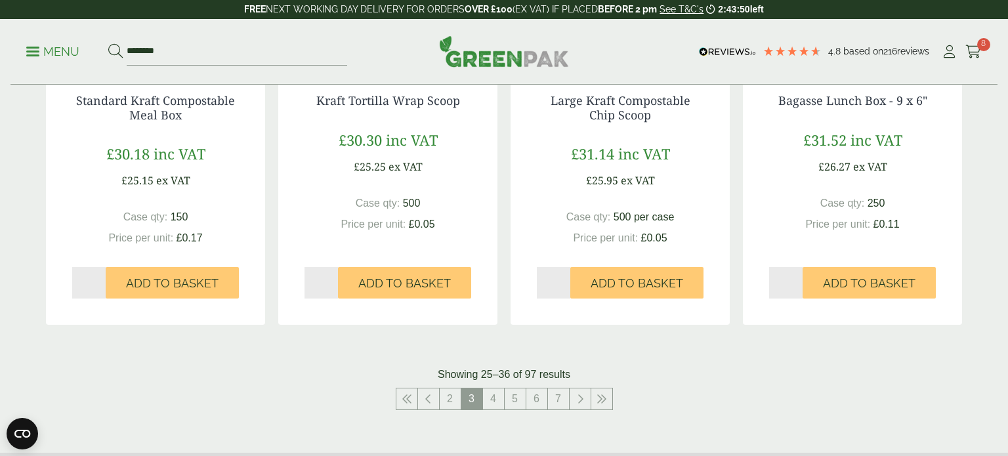
scroll to position [1275, 0]
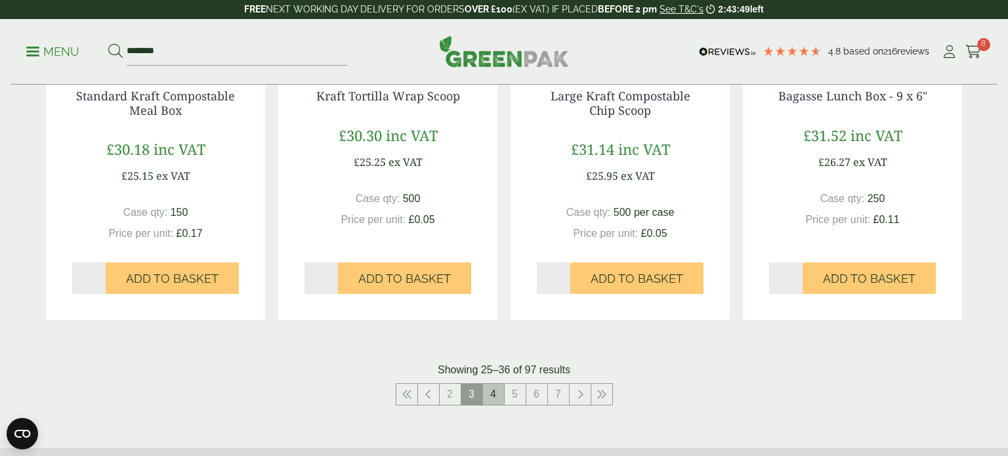
click at [492, 388] on link "4" at bounding box center [493, 394] width 21 height 21
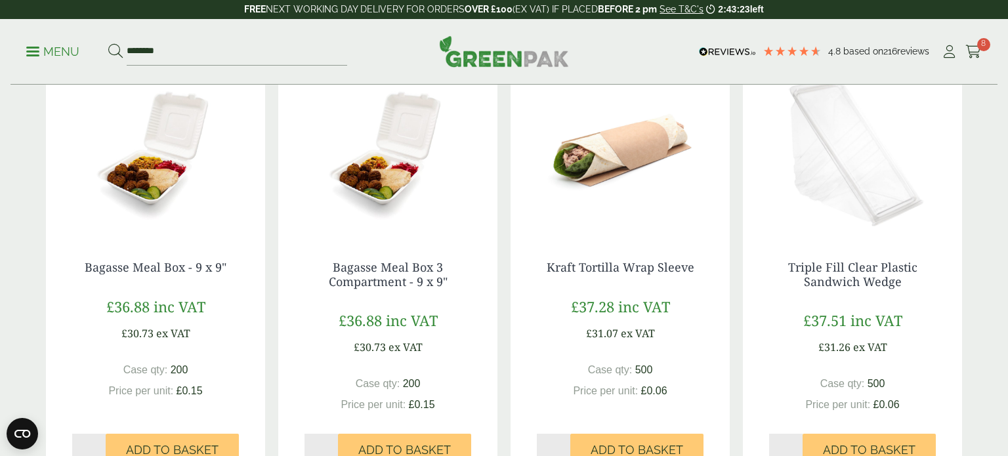
scroll to position [1105, 0]
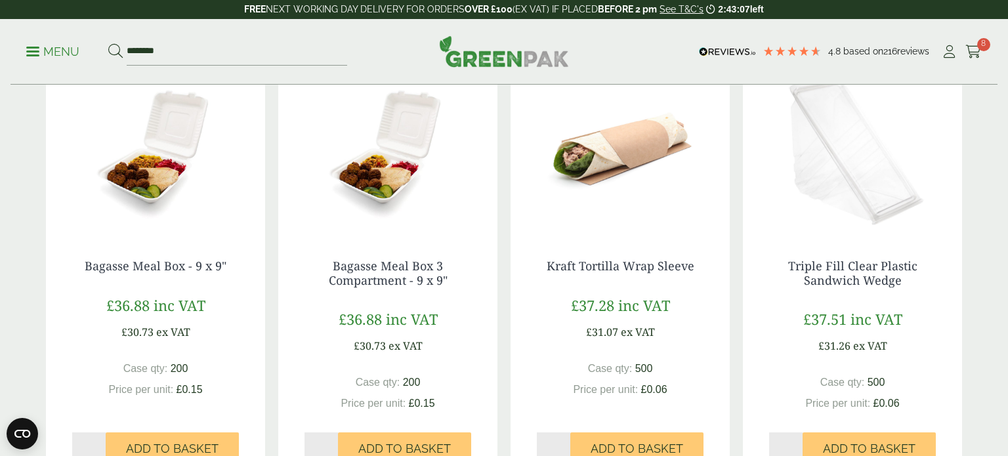
click at [146, 196] on img at bounding box center [155, 151] width 219 height 164
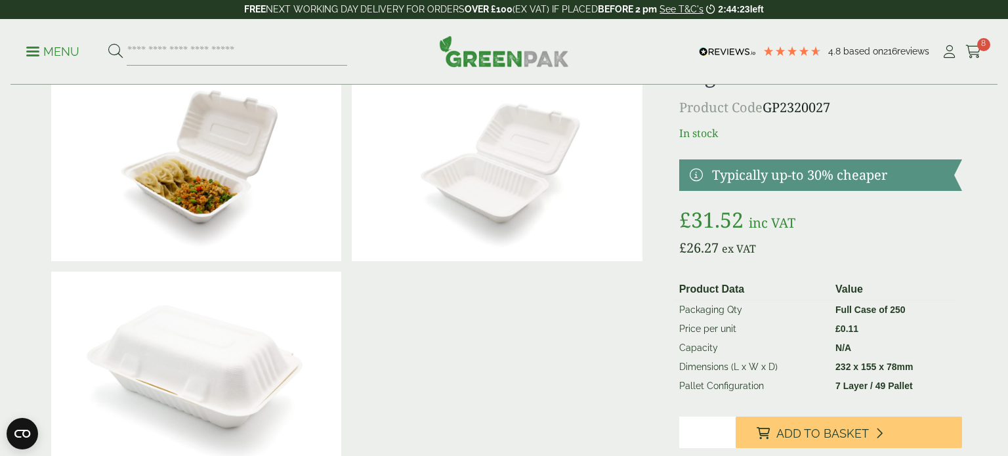
click at [193, 194] on img at bounding box center [196, 164] width 290 height 193
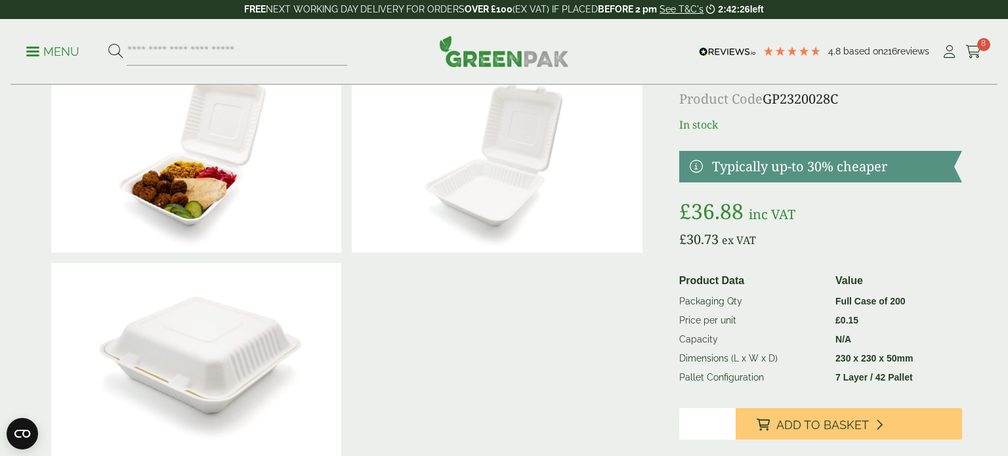
scroll to position [81, 0]
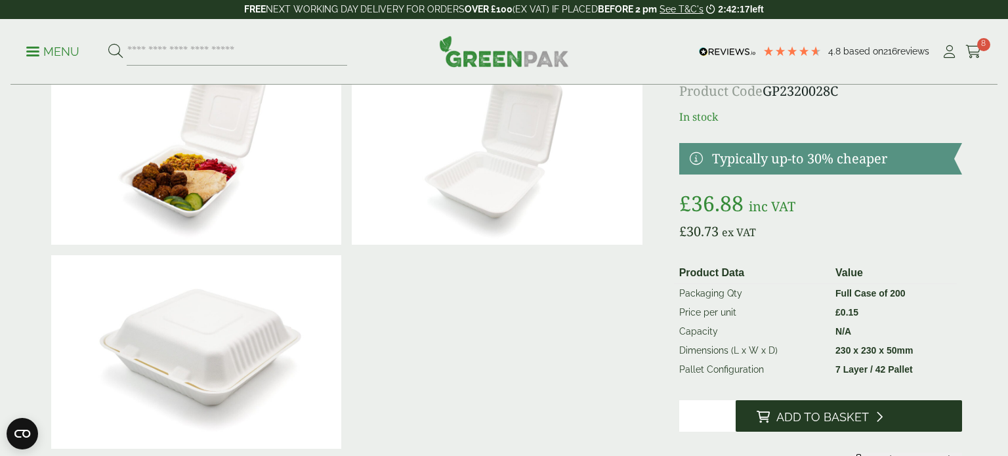
click at [804, 417] on span "Add to Basket" at bounding box center [822, 417] width 92 height 14
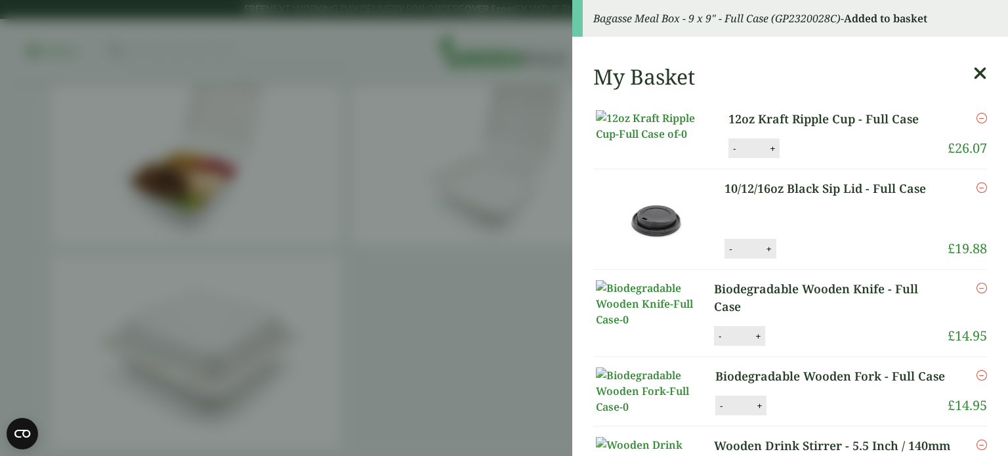
click at [980, 71] on icon at bounding box center [980, 73] width 14 height 18
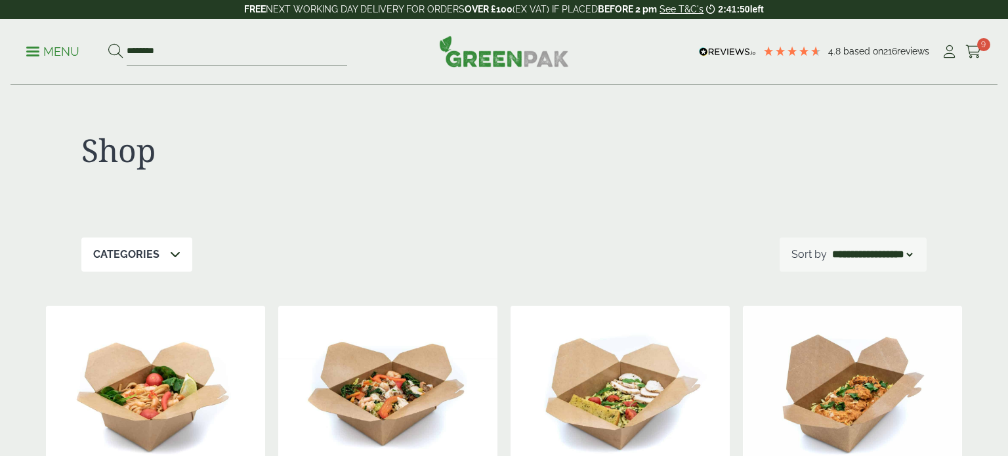
select select "*********"
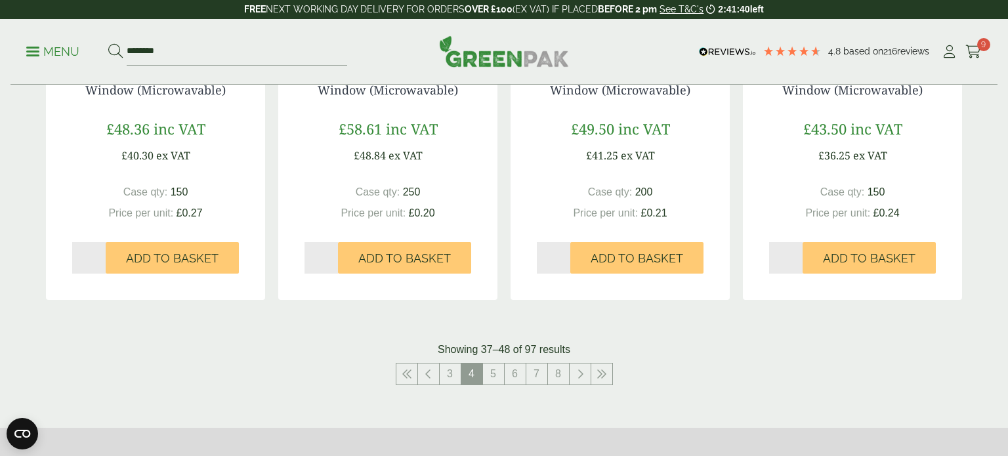
scroll to position [1296, 0]
click at [453, 370] on link "3" at bounding box center [449, 373] width 21 height 21
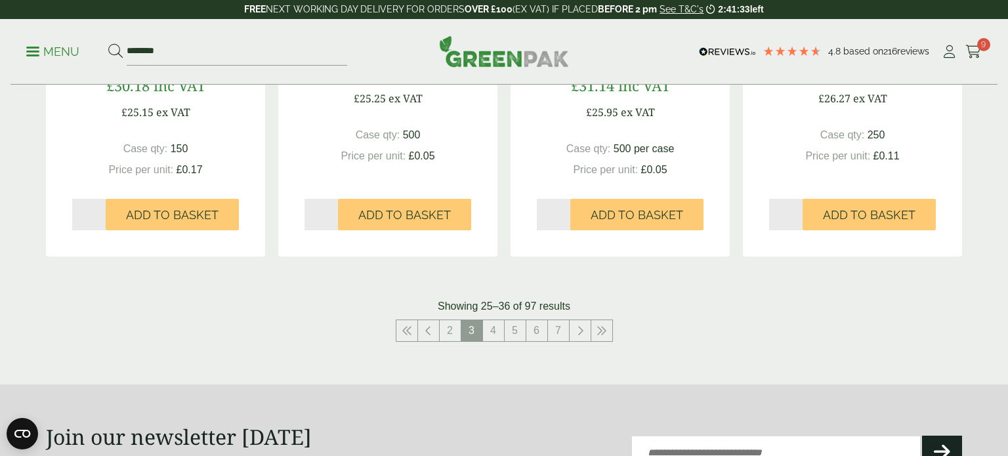
scroll to position [1343, 0]
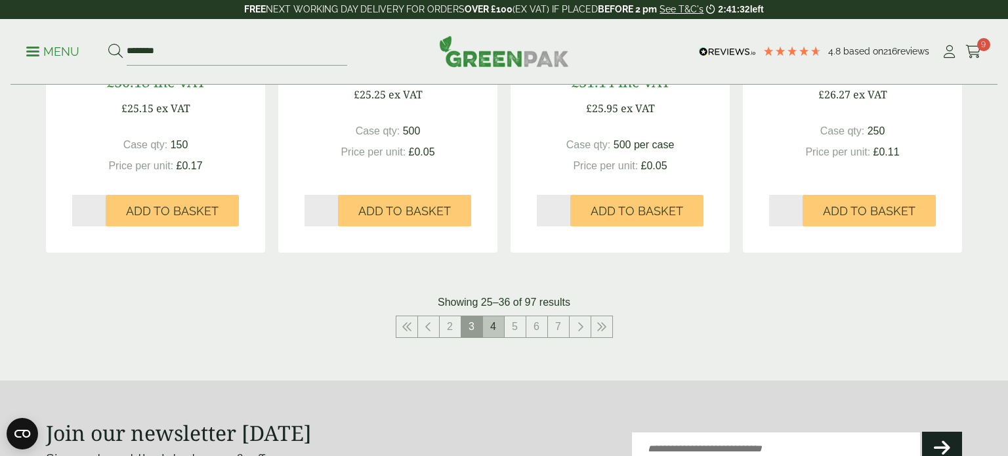
click at [493, 328] on link "4" at bounding box center [493, 326] width 21 height 21
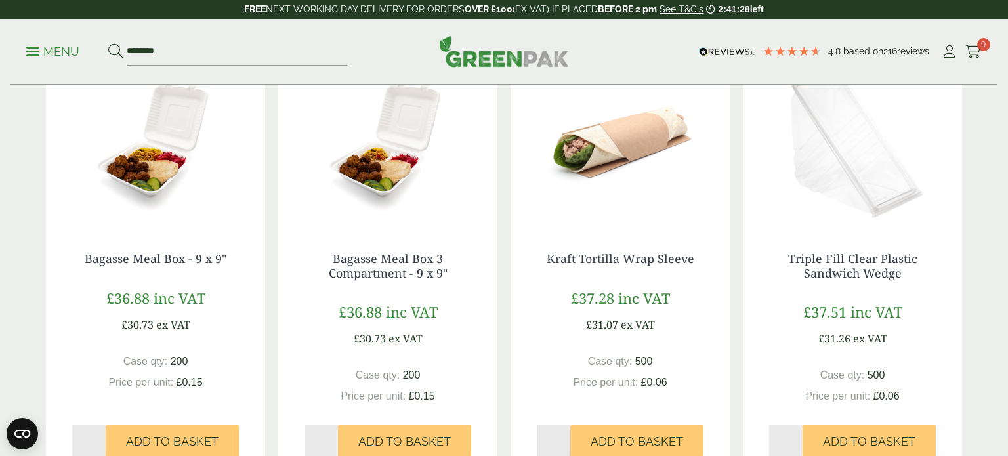
scroll to position [1112, 0]
click at [419, 198] on img at bounding box center [387, 144] width 219 height 164
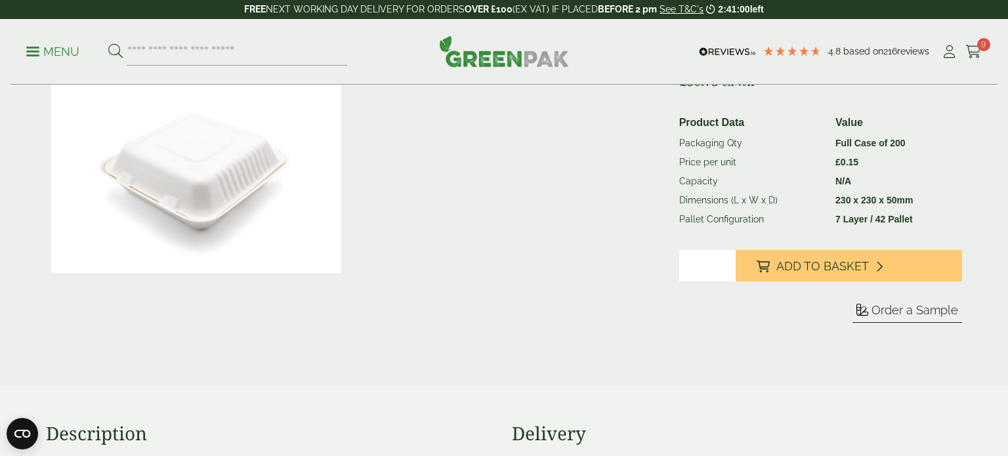
scroll to position [262, 0]
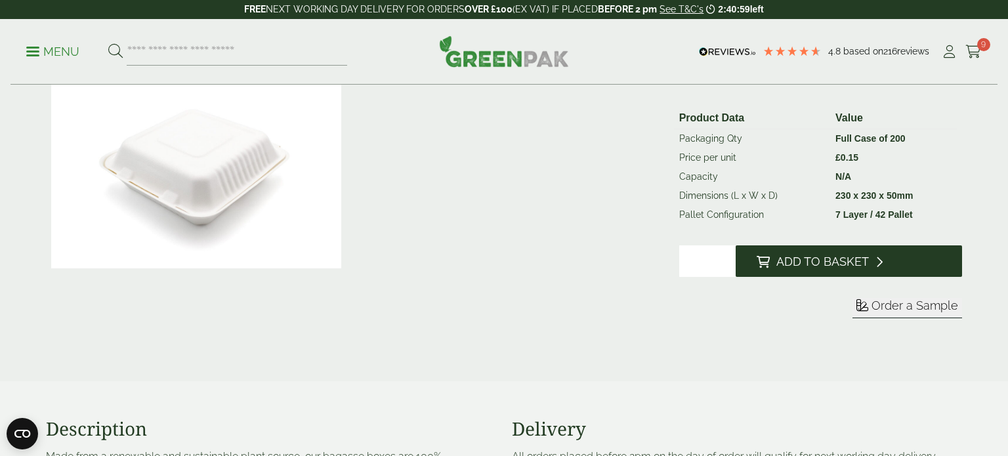
click at [823, 262] on span "Add to Basket" at bounding box center [822, 262] width 92 height 14
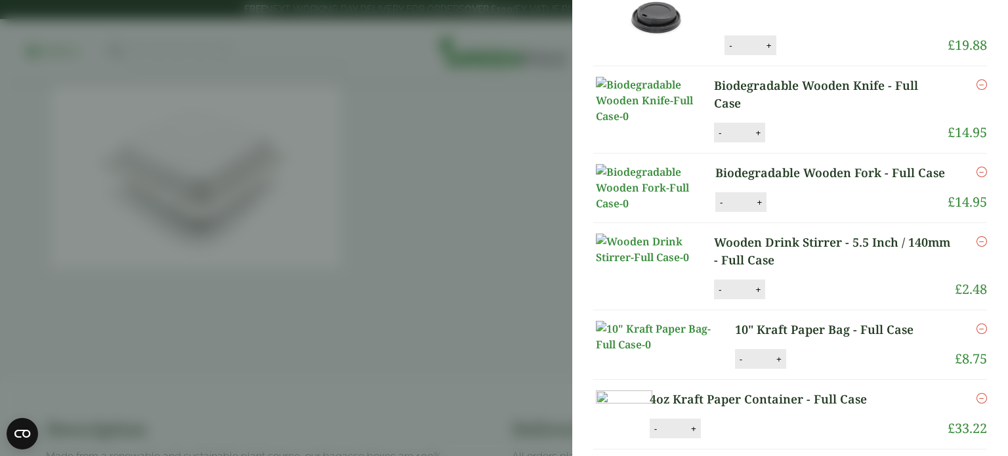
scroll to position [0, 0]
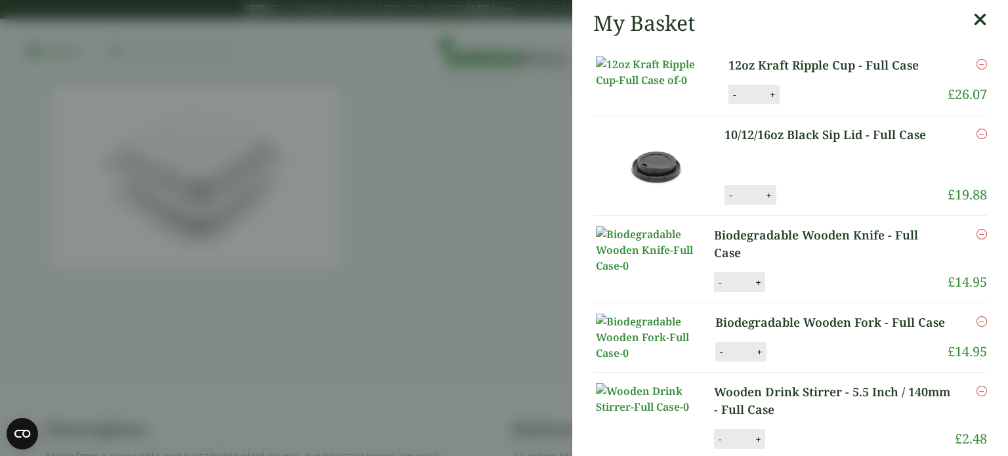
click at [979, 16] on icon at bounding box center [980, 19] width 14 height 18
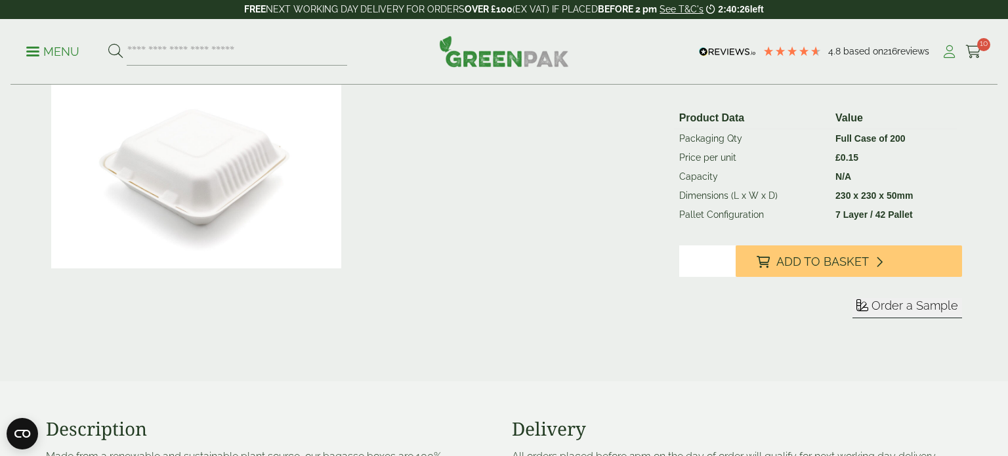
click at [952, 53] on icon at bounding box center [949, 51] width 16 height 13
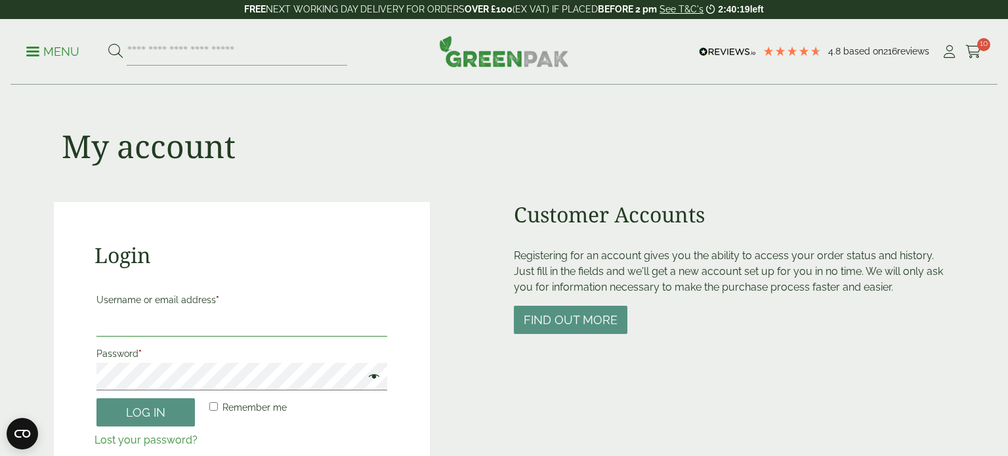
click at [105, 329] on input "Username or email address *" at bounding box center [241, 323] width 291 height 28
type input "**********"
click at [110, 414] on button "Log in" at bounding box center [145, 412] width 98 height 28
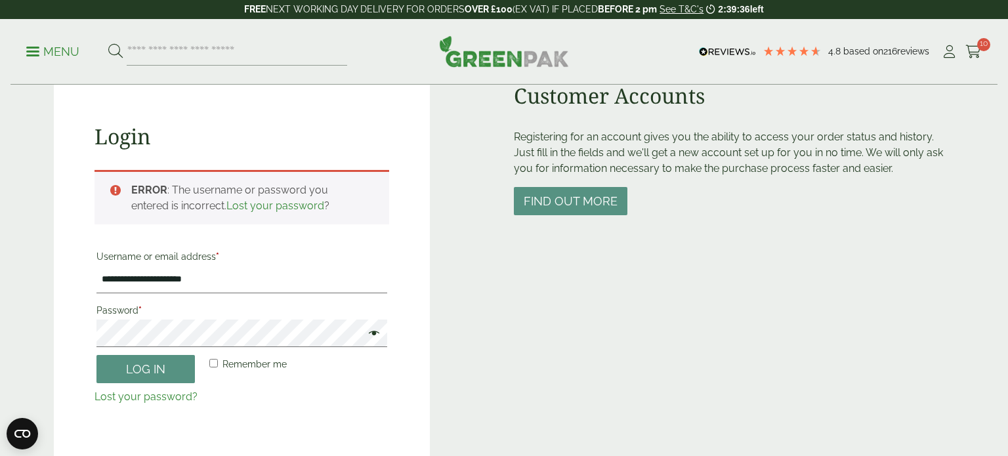
scroll to position [121, 0]
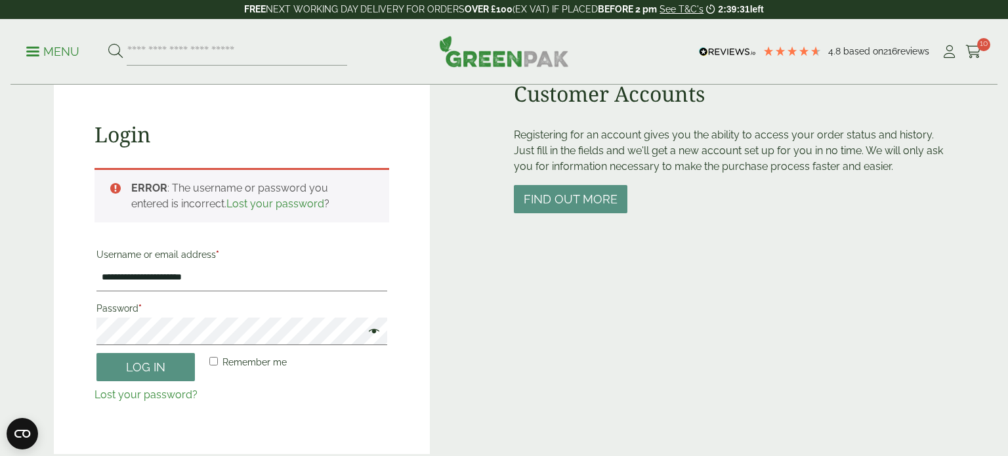
click at [375, 335] on span at bounding box center [371, 333] width 17 height 16
click at [159, 364] on button "Log in" at bounding box center [145, 367] width 98 height 28
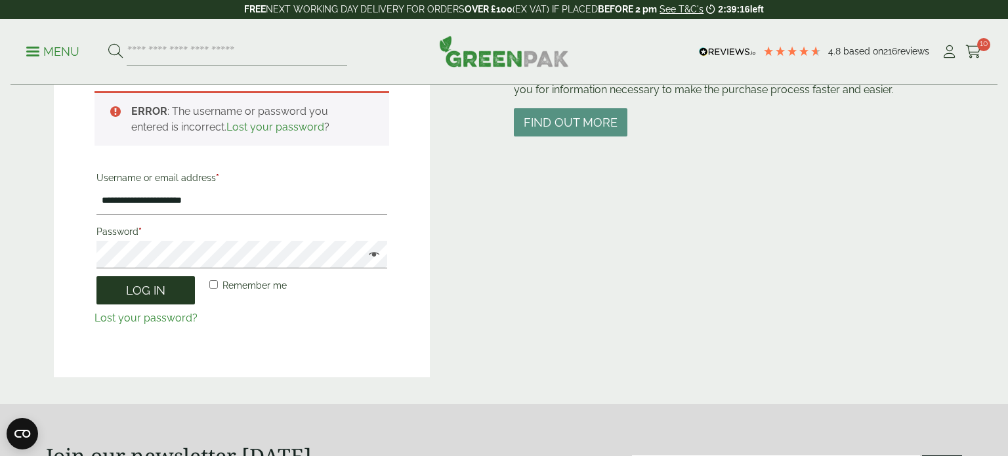
scroll to position [195, 0]
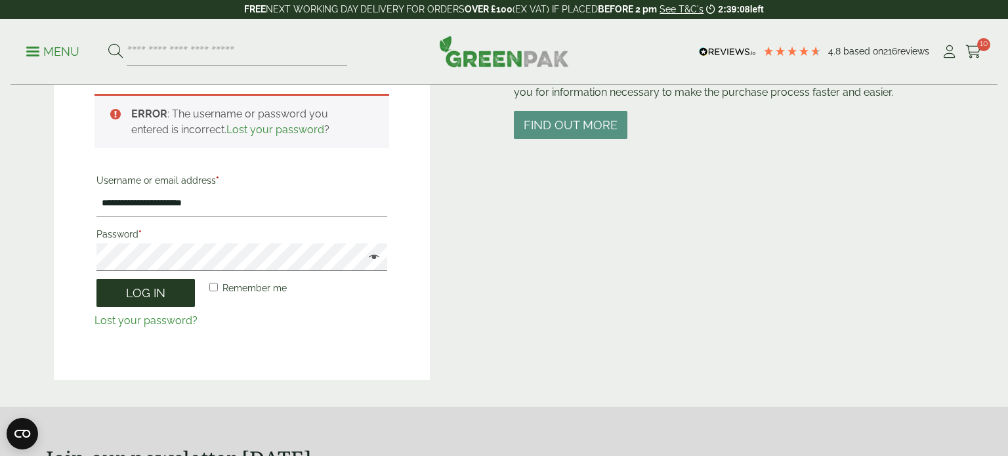
click at [163, 291] on button "Log in" at bounding box center [145, 293] width 98 height 28
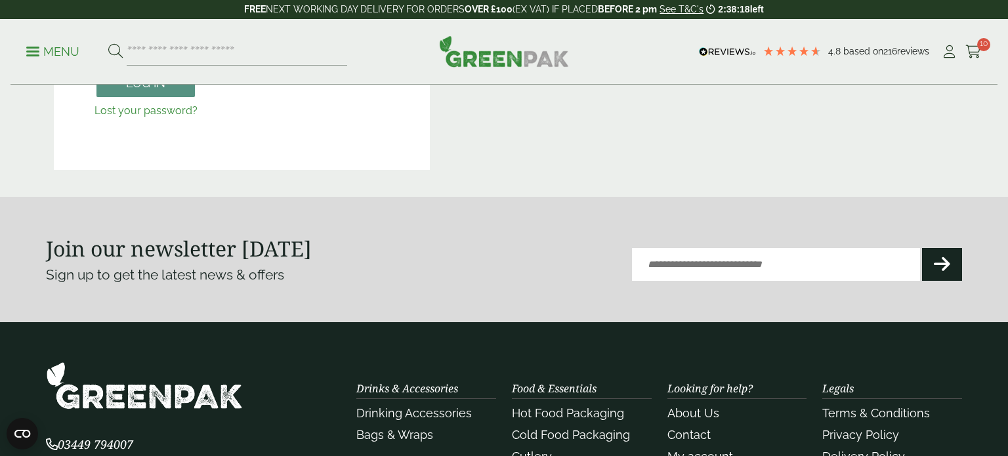
scroll to position [404, 0]
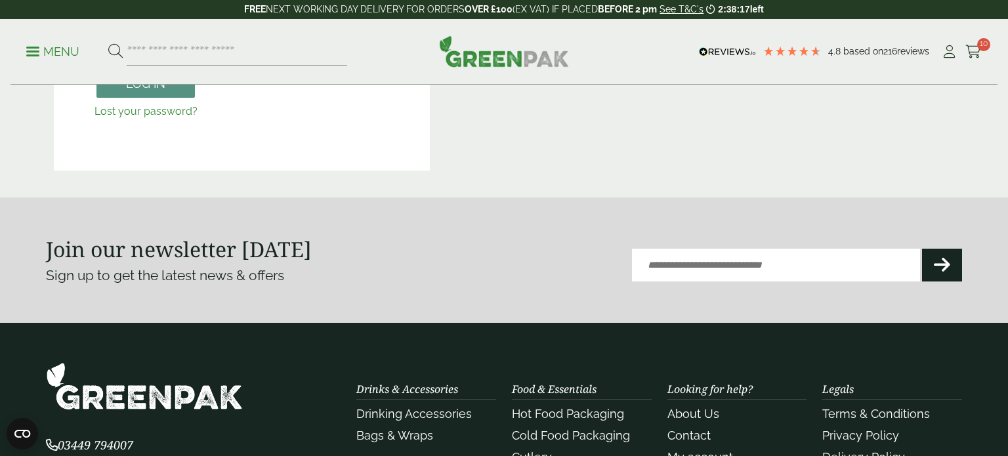
click at [30, 56] on link "Menu" at bounding box center [52, 50] width 53 height 13
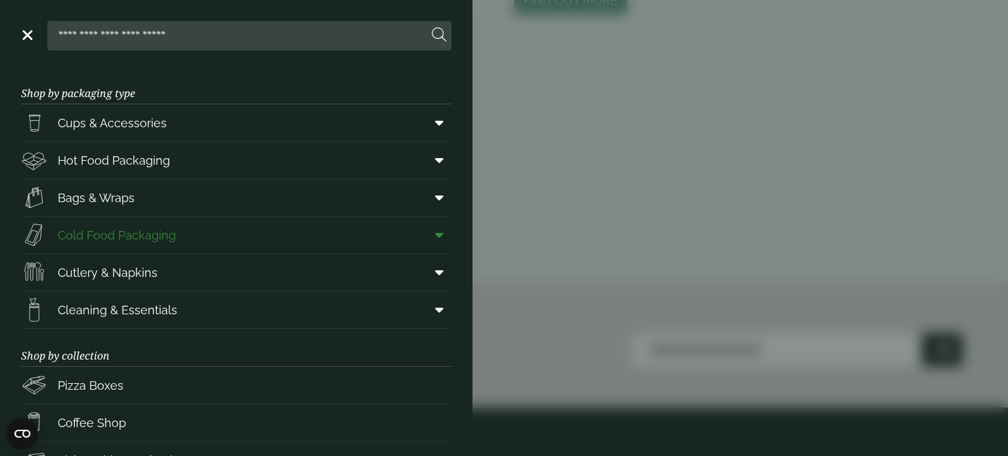
scroll to position [193, 0]
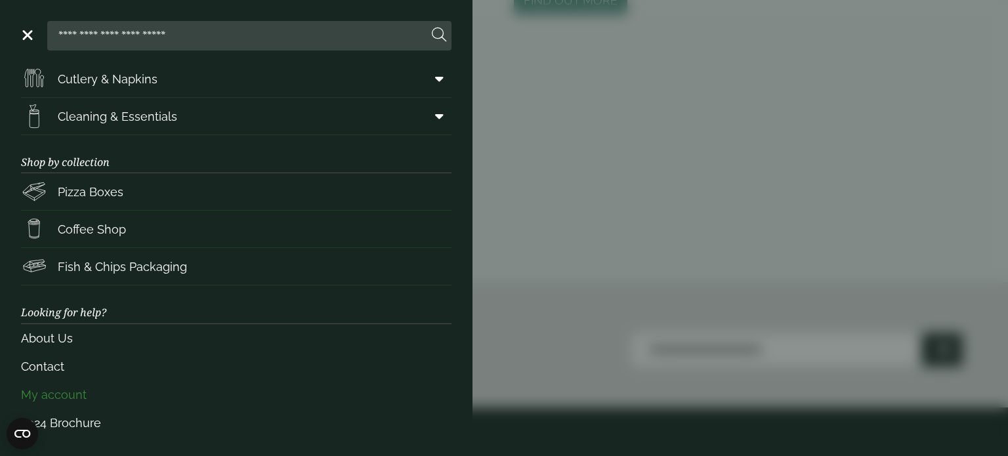
click at [56, 390] on link "My account" at bounding box center [236, 394] width 430 height 28
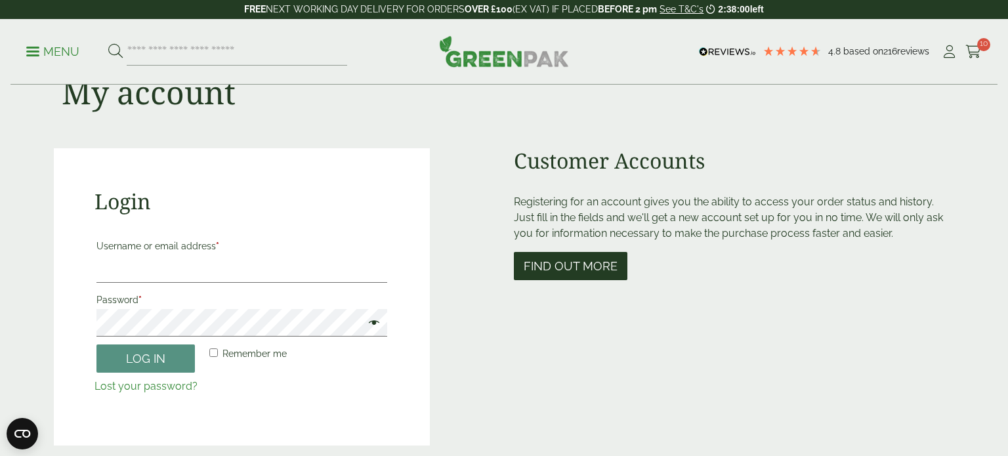
click at [560, 264] on button "Find out more" at bounding box center [570, 266] width 113 height 28
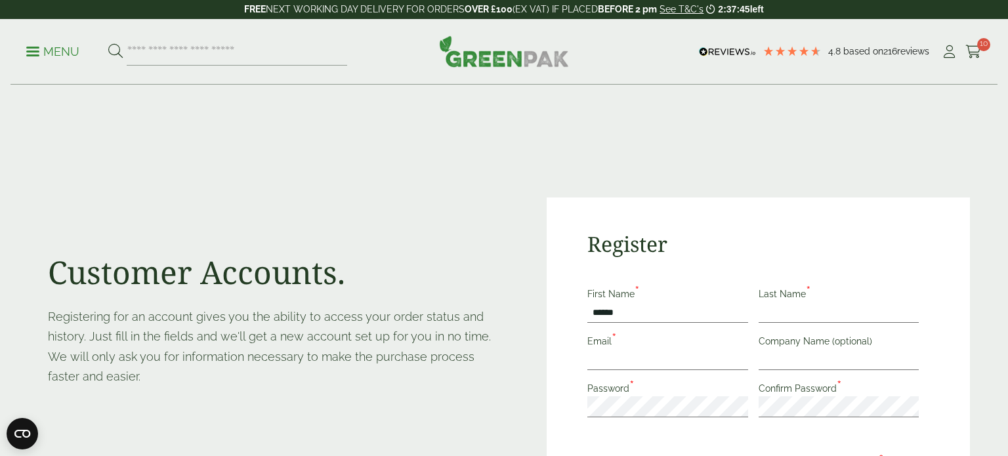
type input "******"
click at [840, 317] on input "Last Name *" at bounding box center [838, 312] width 161 height 21
type input "******"
drag, startPoint x: 640, startPoint y: 357, endPoint x: 506, endPoint y: 359, distance: 133.8
click at [506, 359] on div "**********" at bounding box center [503, 380] width 931 height 381
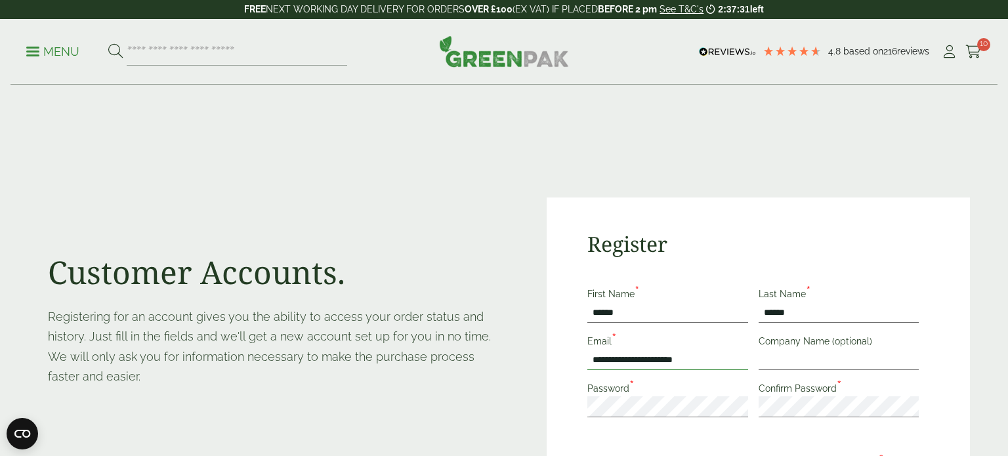
type input "**********"
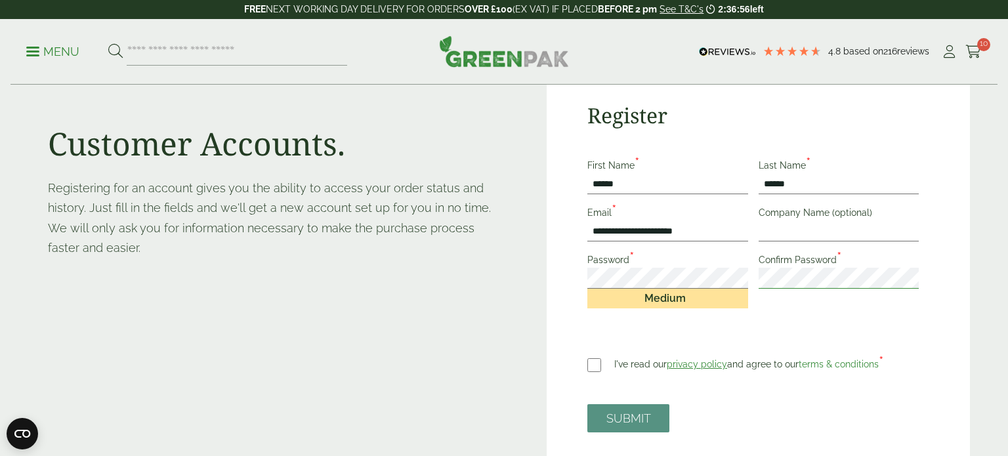
scroll to position [131, 0]
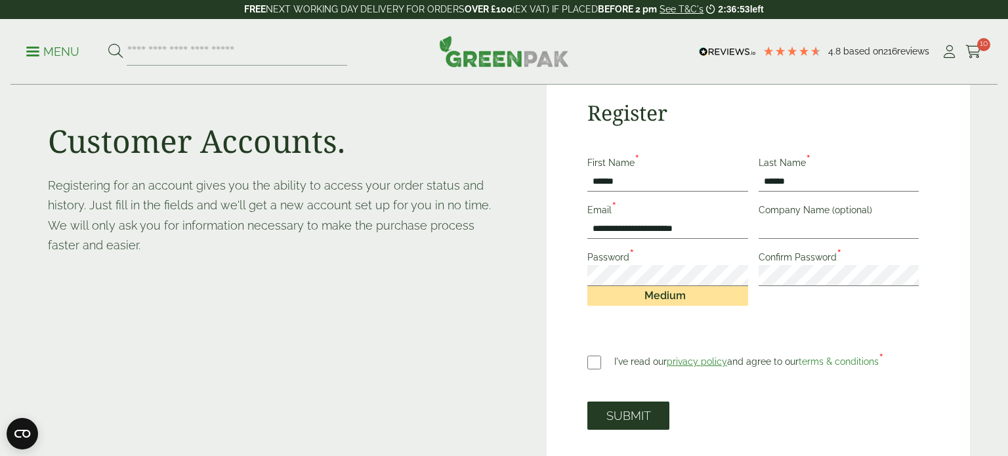
click at [617, 415] on button "SUBMIT" at bounding box center [628, 415] width 82 height 28
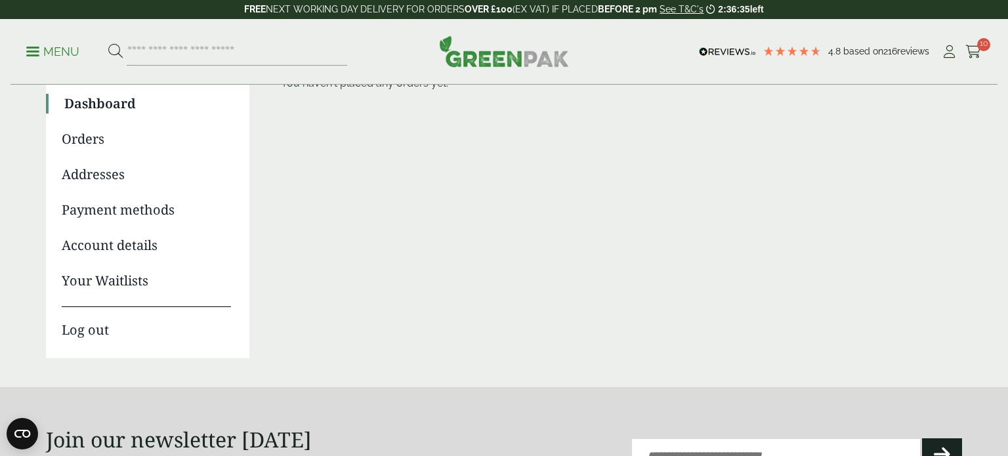
scroll to position [118, 0]
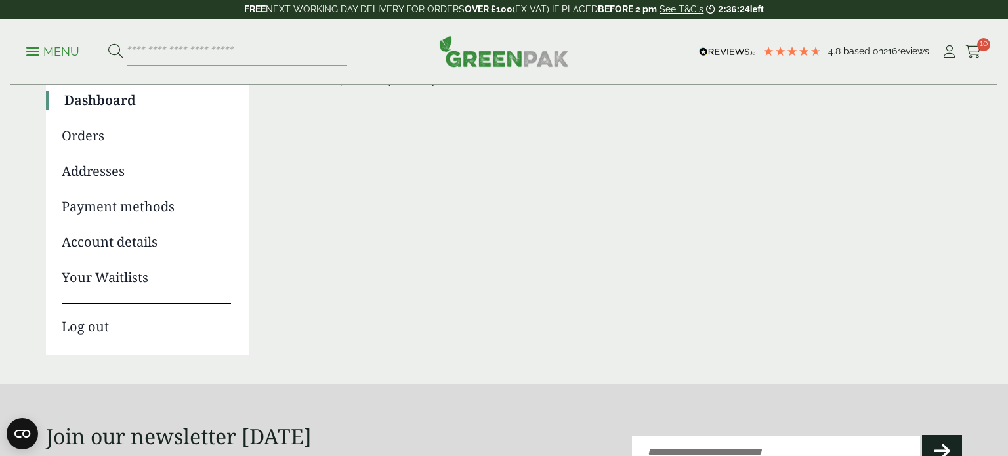
click at [106, 173] on link "Addresses" at bounding box center [146, 171] width 169 height 20
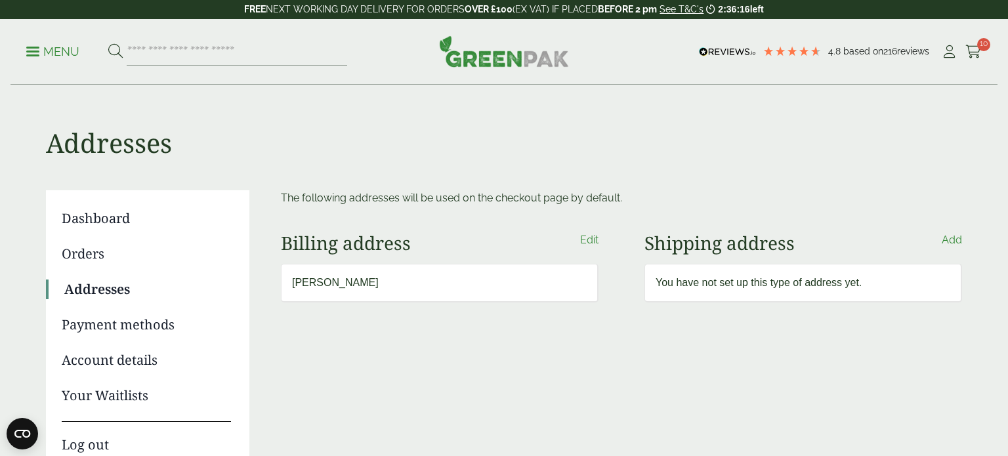
click at [948, 239] on link "Add" at bounding box center [951, 240] width 20 height 16
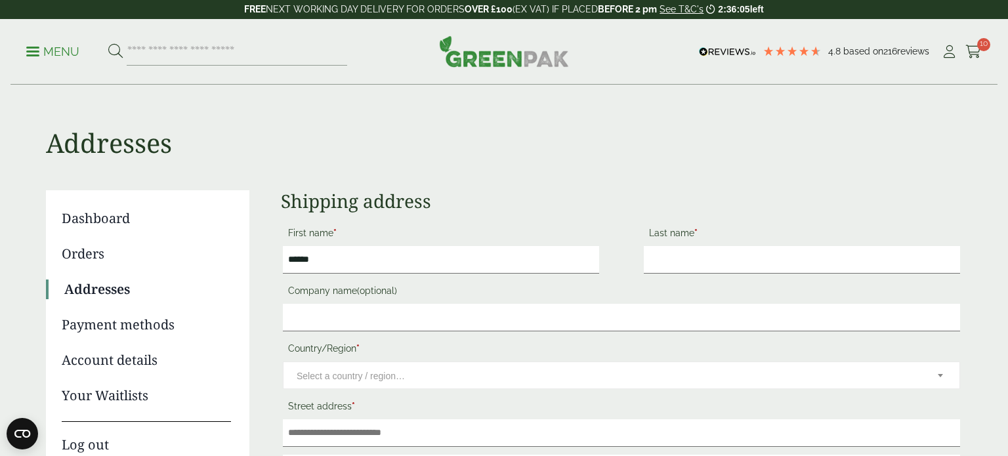
type input "******"
click at [657, 253] on input "Last name *" at bounding box center [801, 260] width 316 height 28
type input "******"
click at [654, 370] on span "Select a country / region…" at bounding box center [607, 376] width 623 height 28
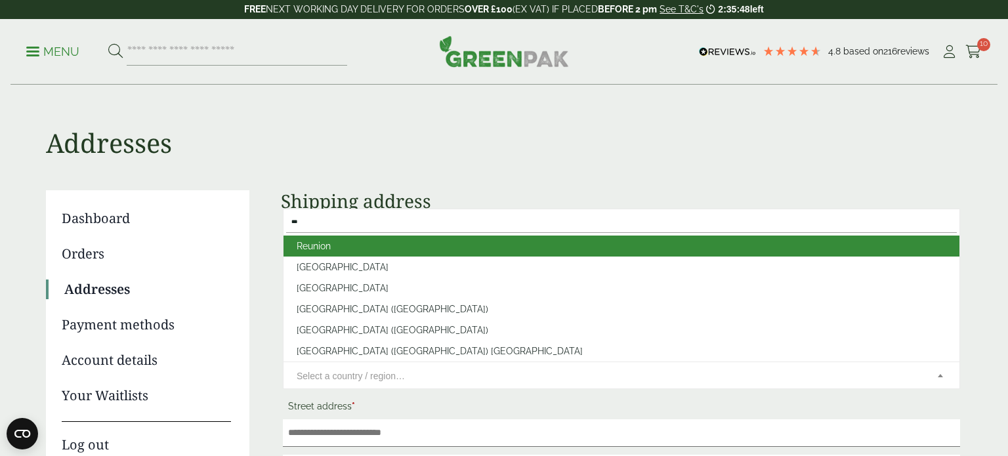
type input "***"
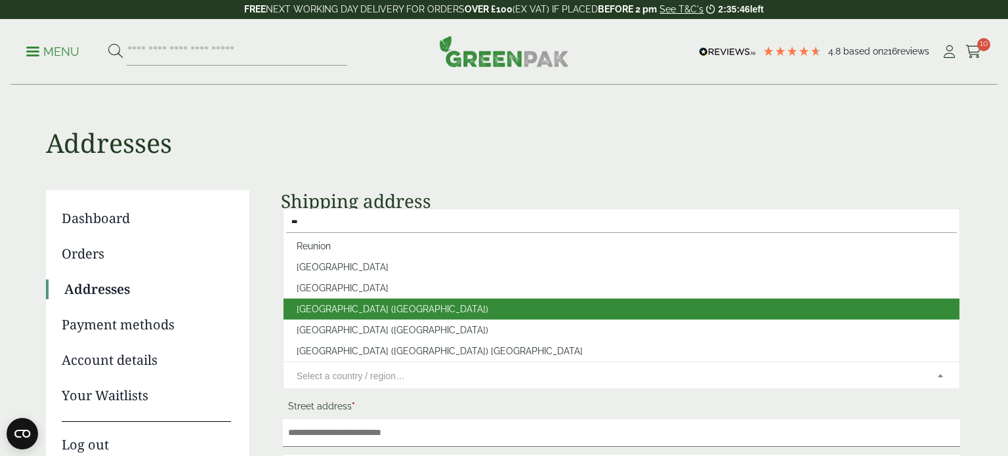
select select "**"
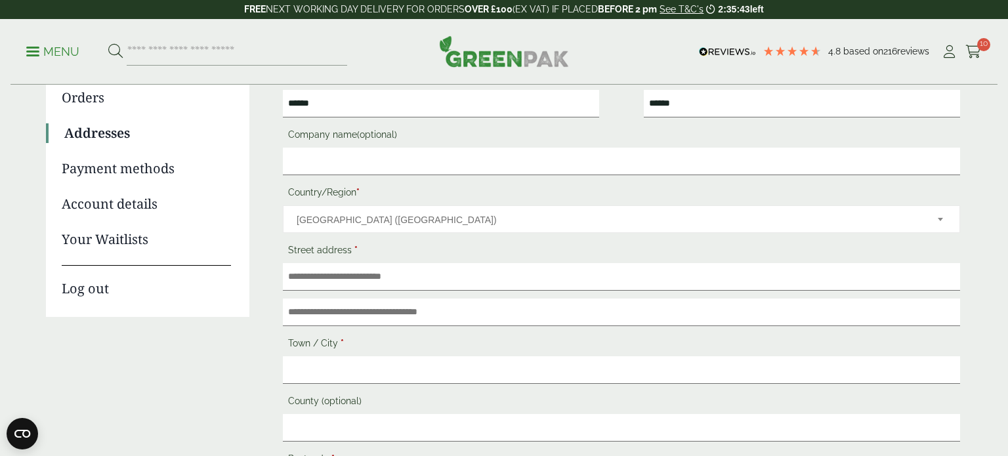
scroll to position [159, 0]
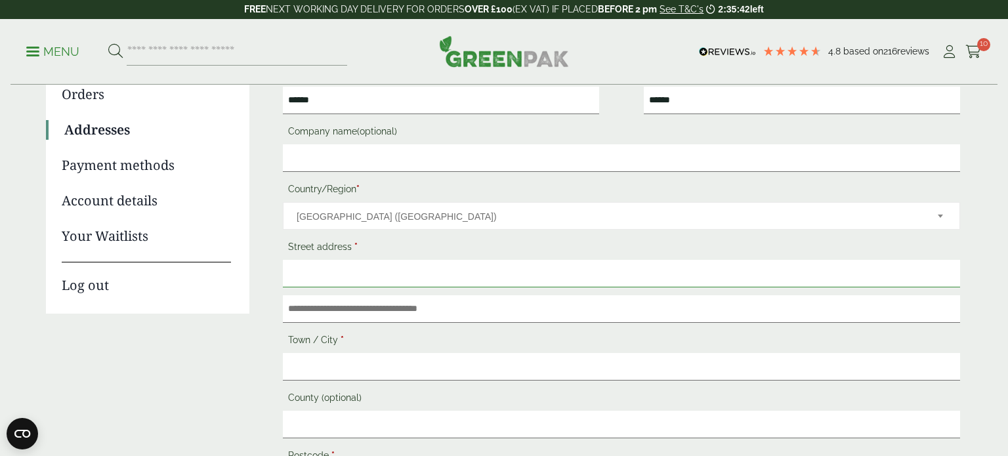
click at [382, 272] on input "Street address *" at bounding box center [621, 274] width 677 height 28
type input "**********"
type input "********"
type input "**********"
type input "********"
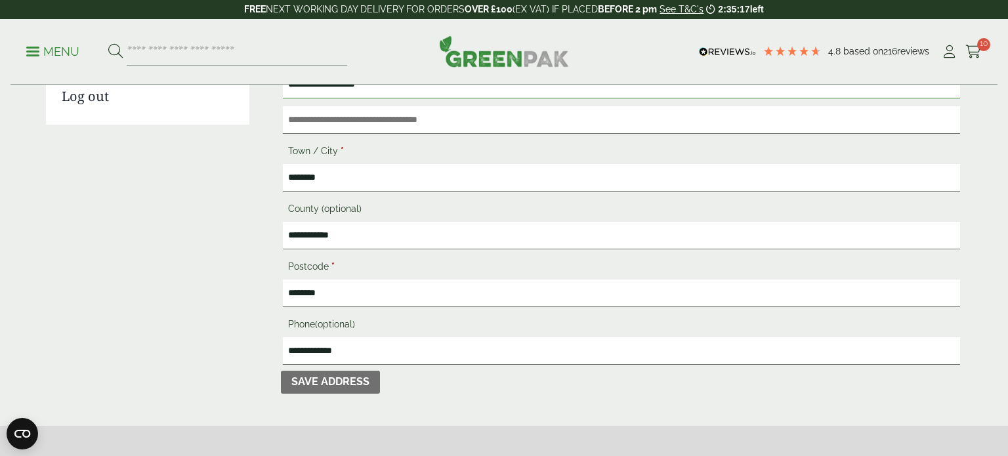
scroll to position [352, 0]
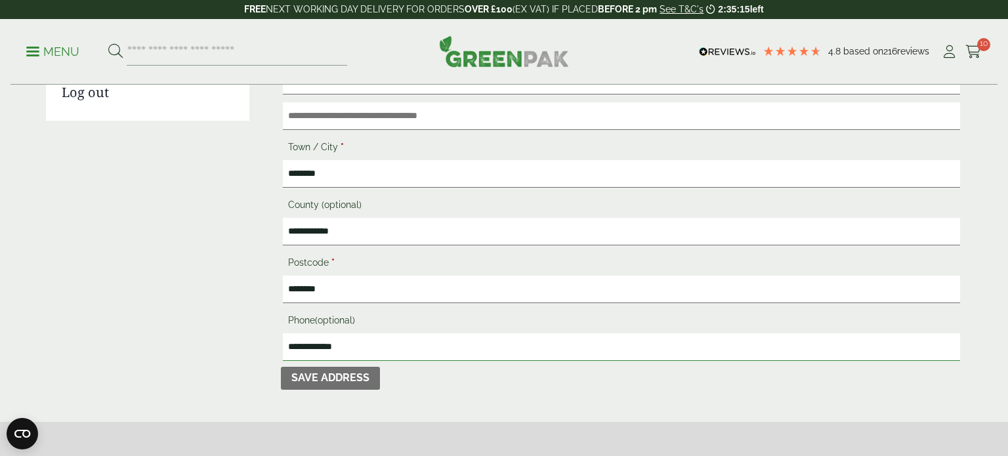
click at [384, 348] on input "**********" at bounding box center [621, 347] width 677 height 28
type input "**********"
click at [361, 381] on button "Save address" at bounding box center [330, 379] width 99 height 24
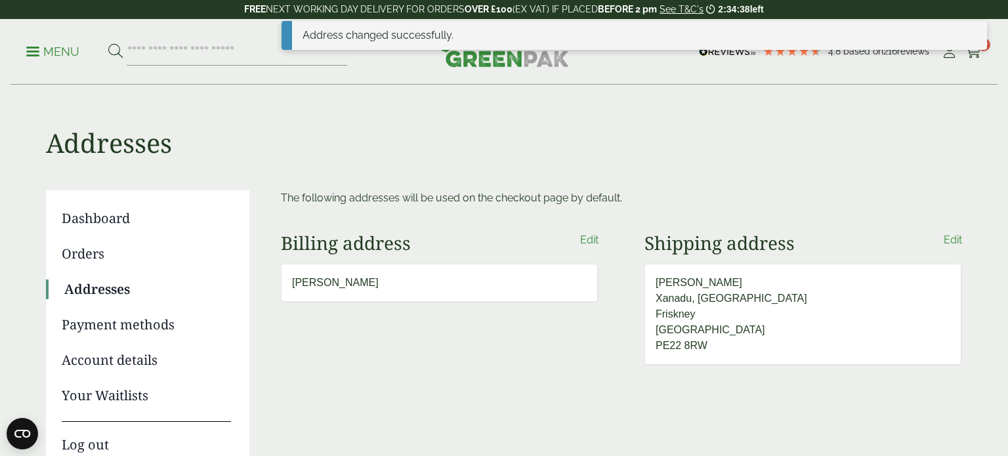
click at [821, 144] on h1 "Addresses" at bounding box center [504, 121] width 916 height 73
click at [977, 56] on div "Address changed successfully." at bounding box center [633, 40] width 705 height 39
click at [970, 35] on icon at bounding box center [971, 35] width 10 height 10
click at [979, 51] on icon at bounding box center [973, 51] width 16 height 13
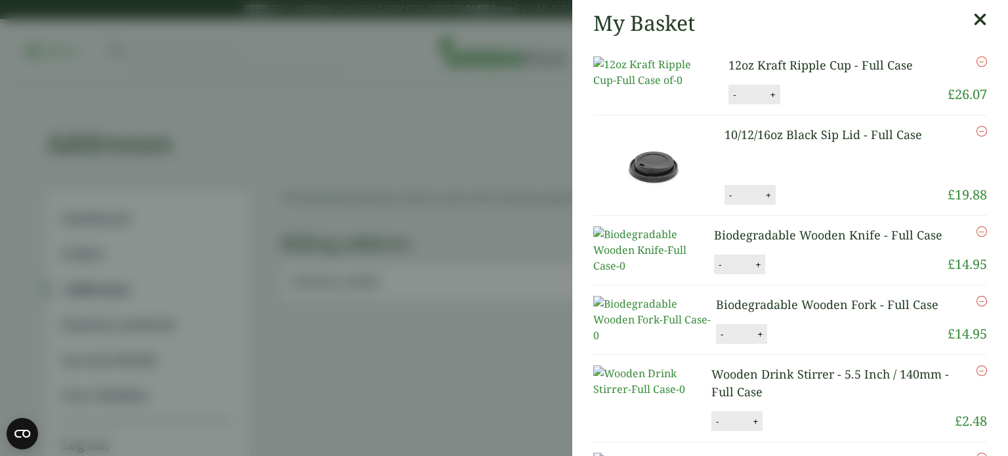
click at [829, 68] on link "12oz Kraft Ripple Cup - Full Case" at bounding box center [820, 65] width 184 height 16
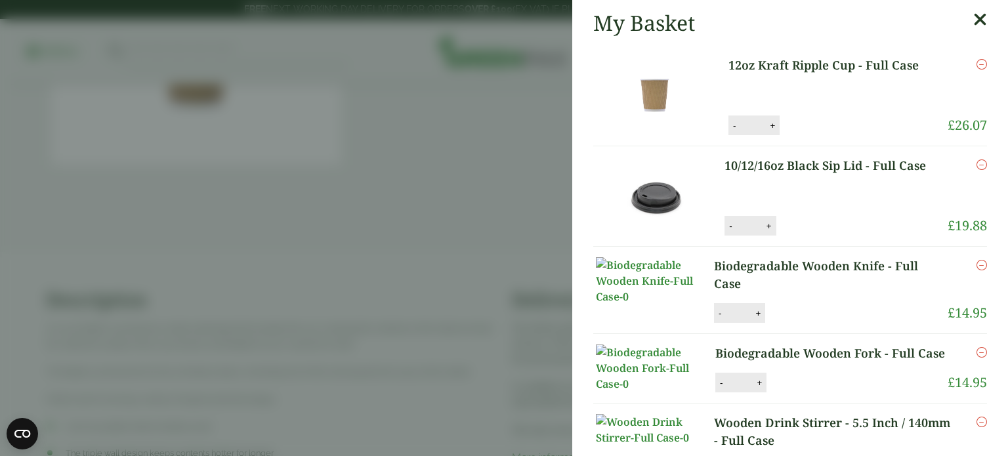
click at [979, 68] on icon "Remove this item" at bounding box center [981, 64] width 10 height 10
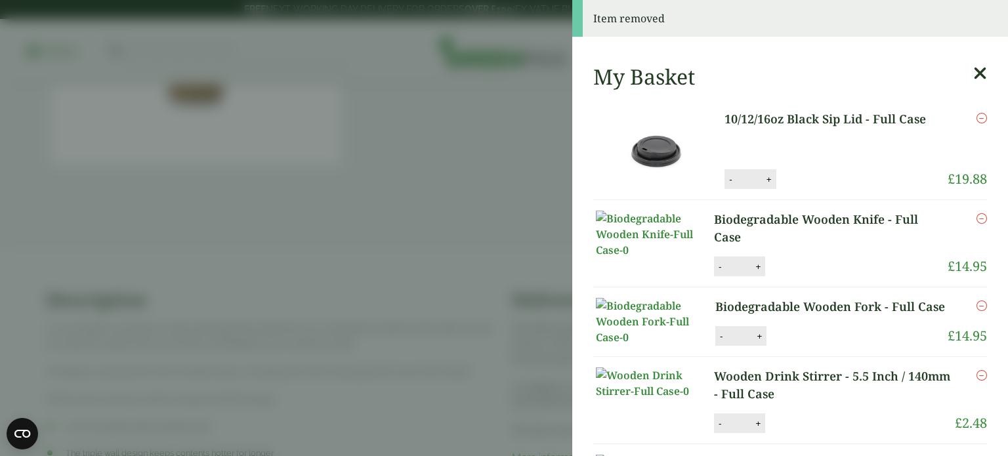
click at [847, 123] on link "10/12/16oz Black Sip Lid - Full Case" at bounding box center [830, 119] width 212 height 18
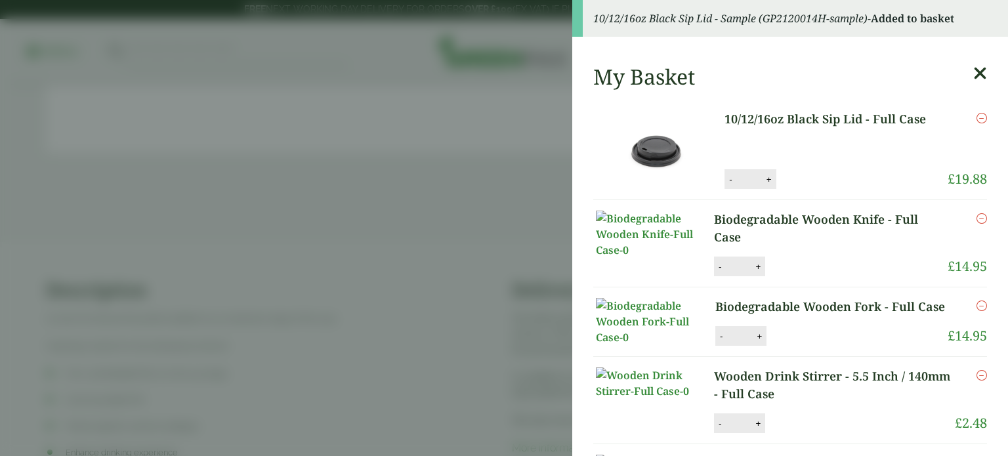
click at [980, 117] on icon "Remove this item" at bounding box center [981, 118] width 10 height 10
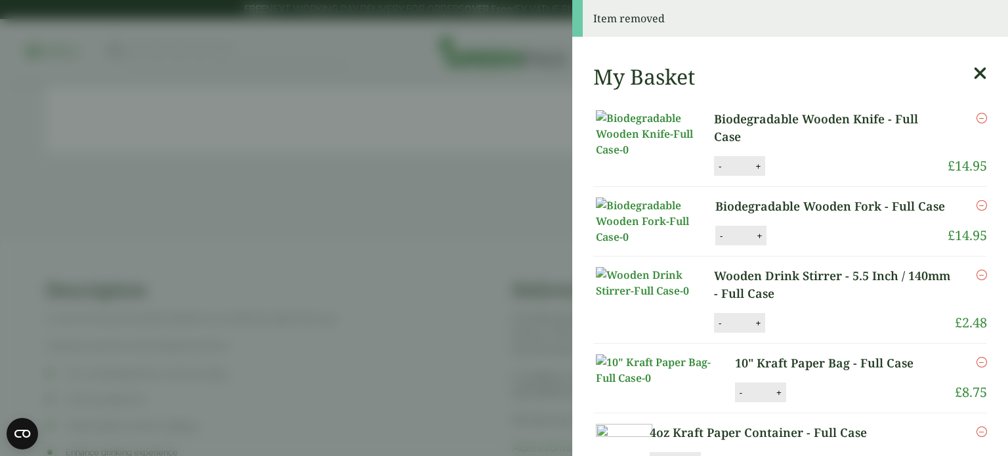
click at [823, 121] on link "Biodegradable Wooden Knife - Full Case" at bounding box center [831, 127] width 234 height 35
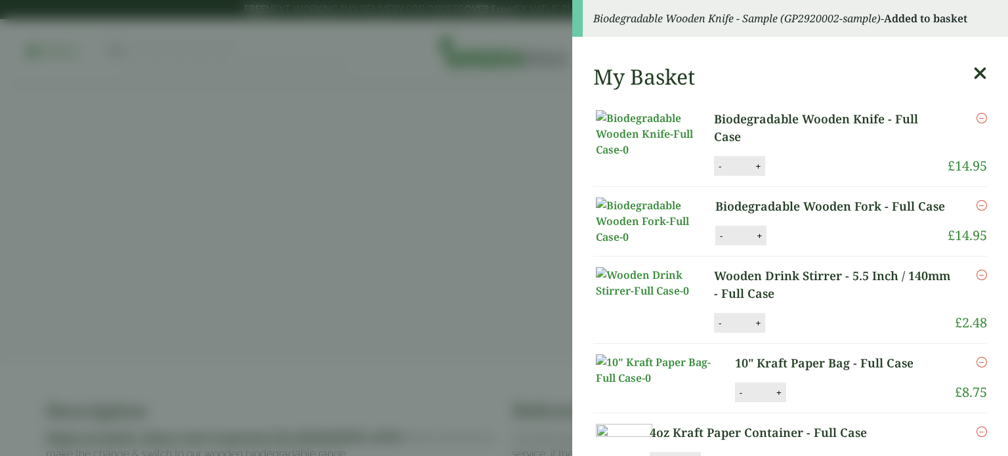
click at [979, 120] on icon "Remove this item" at bounding box center [981, 118] width 10 height 10
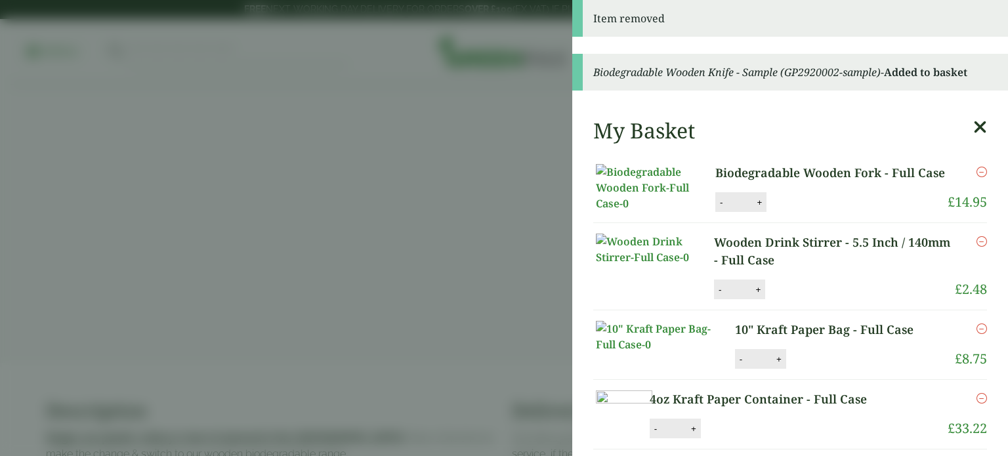
click at [863, 171] on link "Biodegradable Wooden Fork - Full Case" at bounding box center [830, 173] width 231 height 18
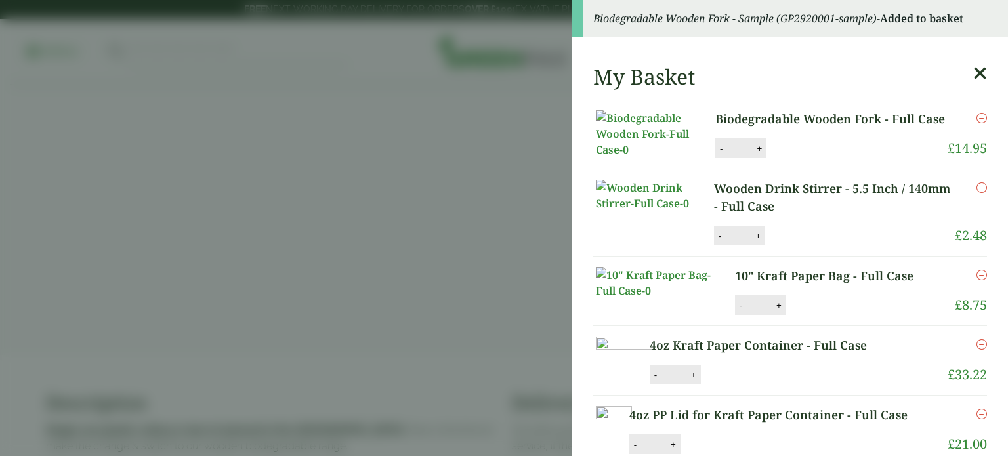
click at [981, 117] on icon "Remove this item" at bounding box center [981, 118] width 10 height 10
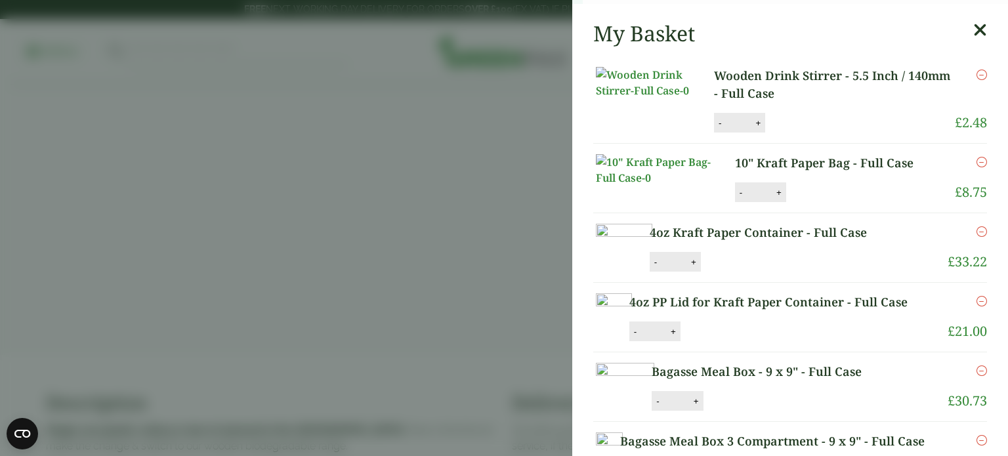
click at [877, 122] on div "Wooden Drink Stirrer - 5.5 Inch / 140mm - Full Case quantity - * + Update" at bounding box center [818, 123] width 208 height 20
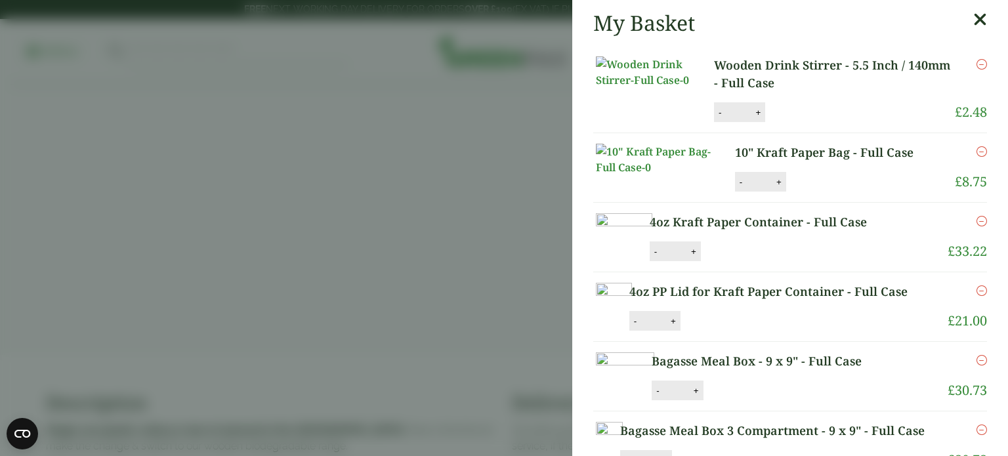
click at [821, 68] on link "Wooden Drink Stirrer - 5.5 Inch / 140mm - Full Case" at bounding box center [834, 73] width 241 height 35
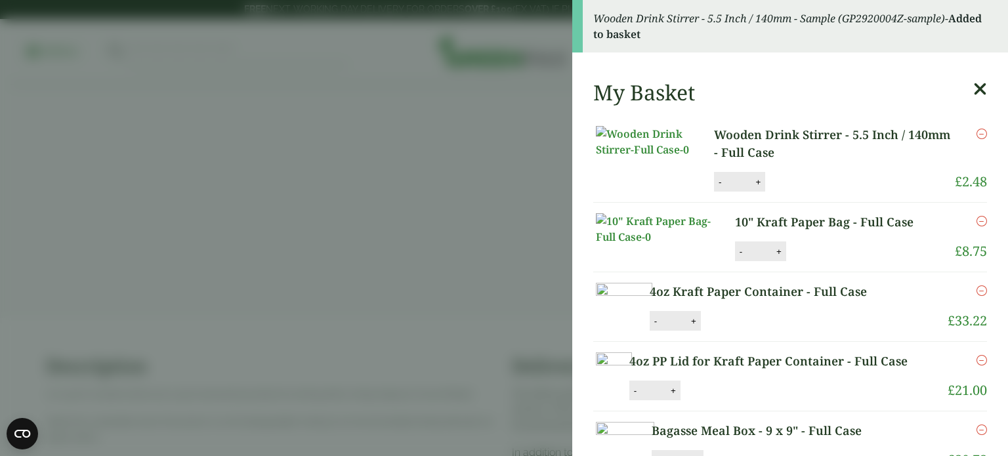
click at [983, 133] on icon "Remove this item" at bounding box center [981, 134] width 10 height 10
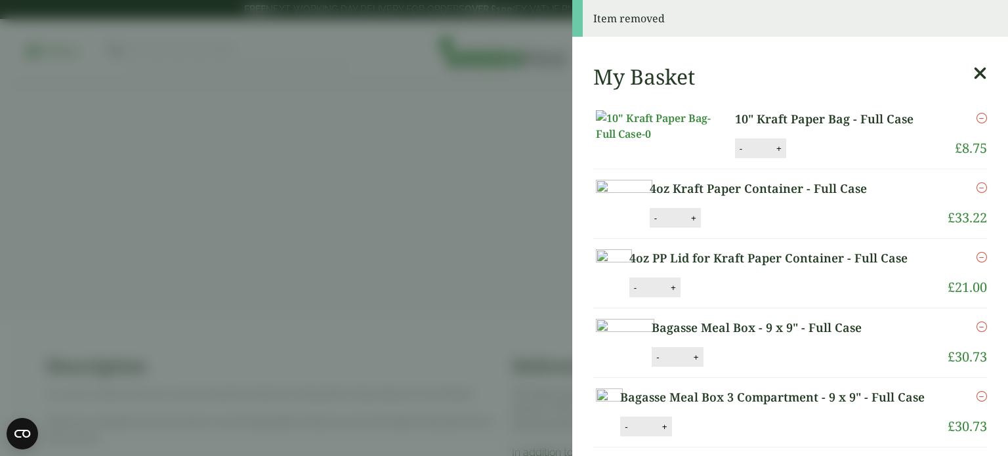
click at [811, 169] on li "10" Kraft Paper Bag - Full Case 10" Kraft Paper Bag - Full Case quantity - * + …" at bounding box center [790, 135] width 394 height 70
click at [793, 118] on link "10" Kraft Paper Bag - Full Case" at bounding box center [834, 119] width 199 height 18
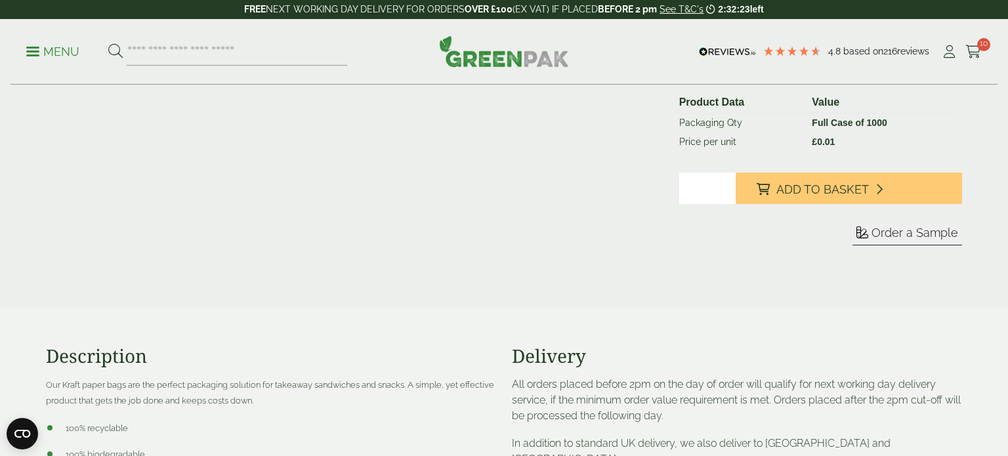
scroll to position [303, 0]
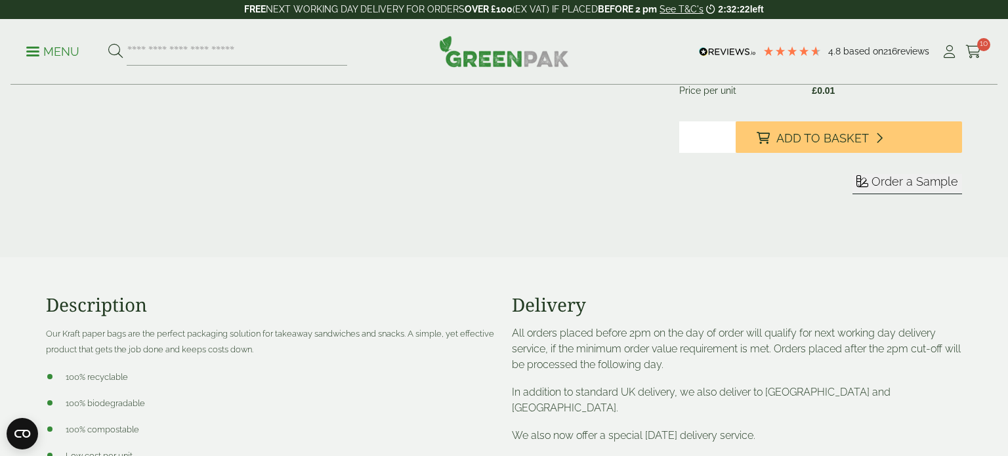
click at [869, 178] on button "Order a Sample" at bounding box center [907, 184] width 110 height 20
click at [976, 51] on icon at bounding box center [973, 51] width 16 height 13
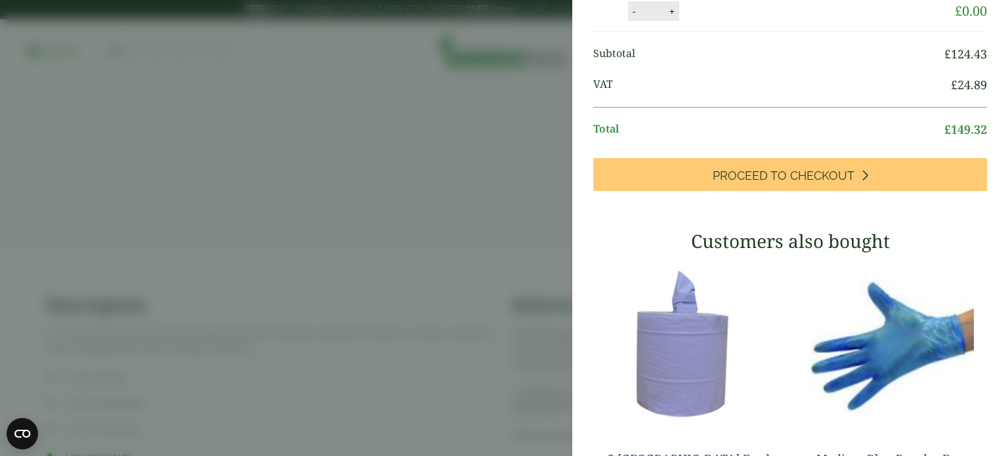
scroll to position [885, 0]
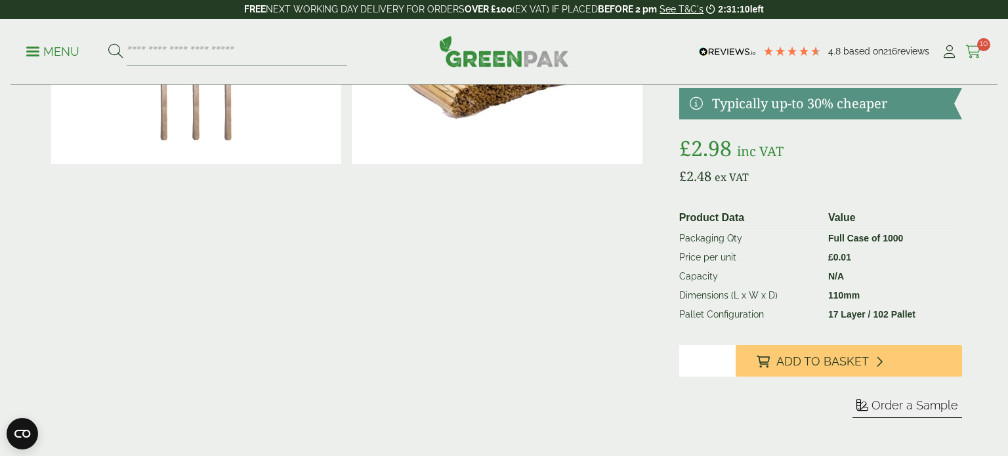
click at [977, 43] on span "10" at bounding box center [983, 44] width 13 height 13
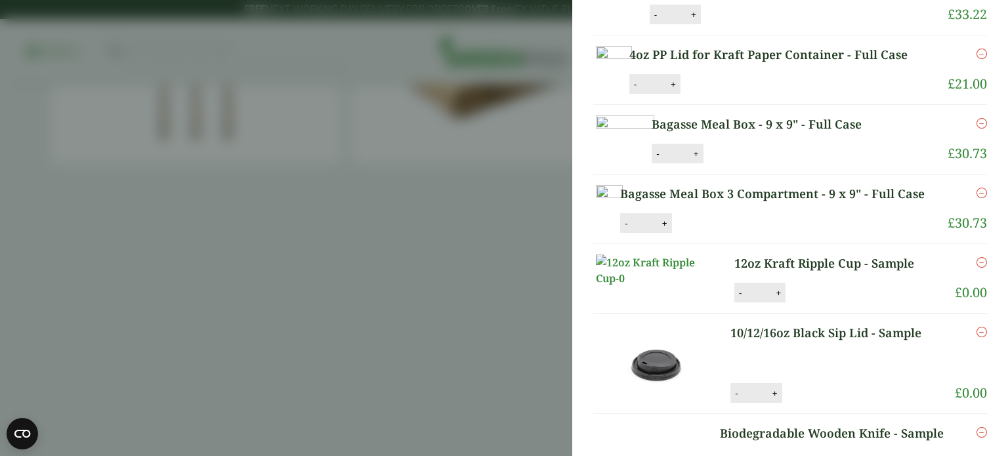
scroll to position [152, 0]
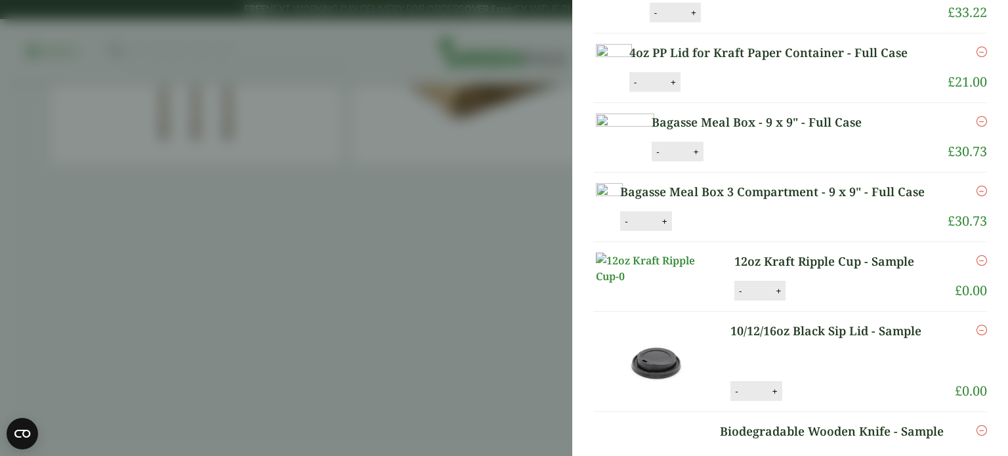
click at [979, 57] on icon "Remove this item" at bounding box center [981, 52] width 10 height 10
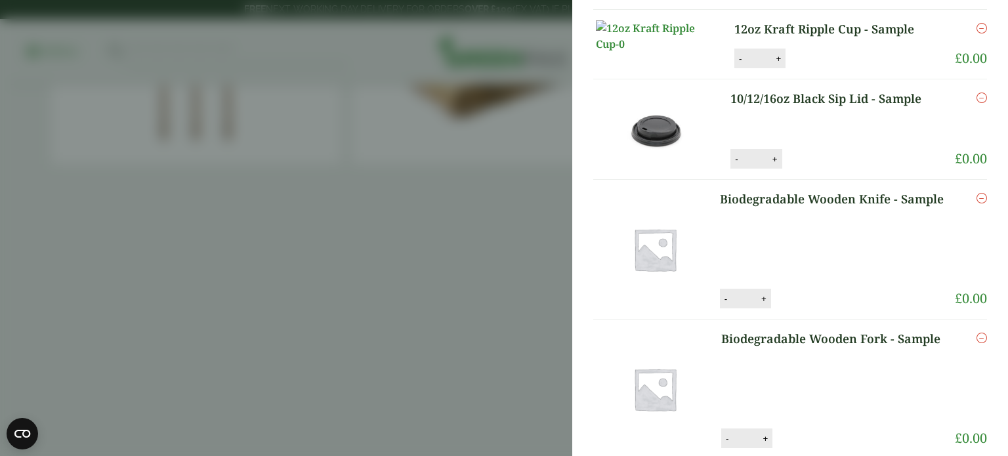
scroll to position [301, 0]
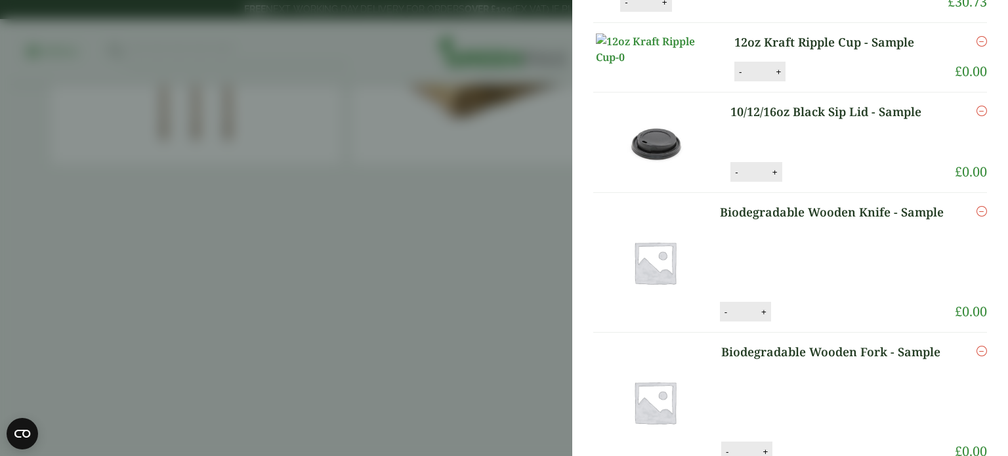
click at [983, 116] on icon "Remove this item" at bounding box center [981, 111] width 10 height 10
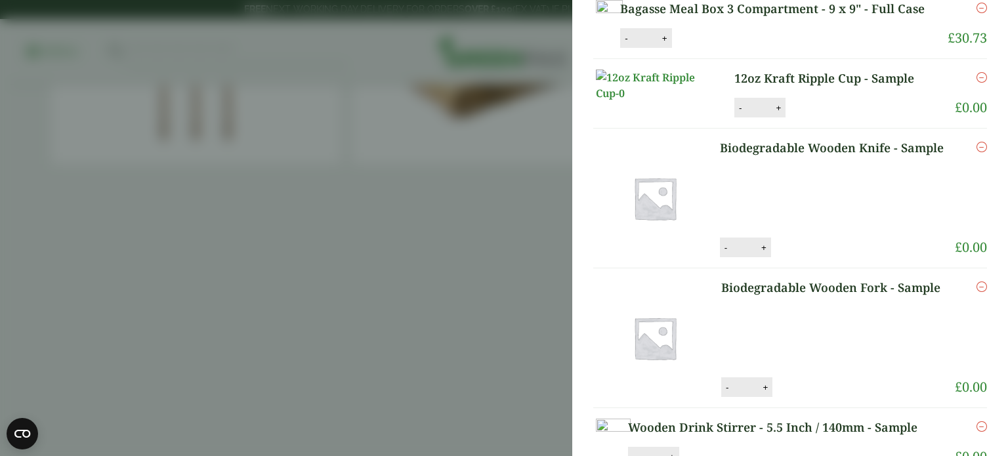
scroll to position [355, 0]
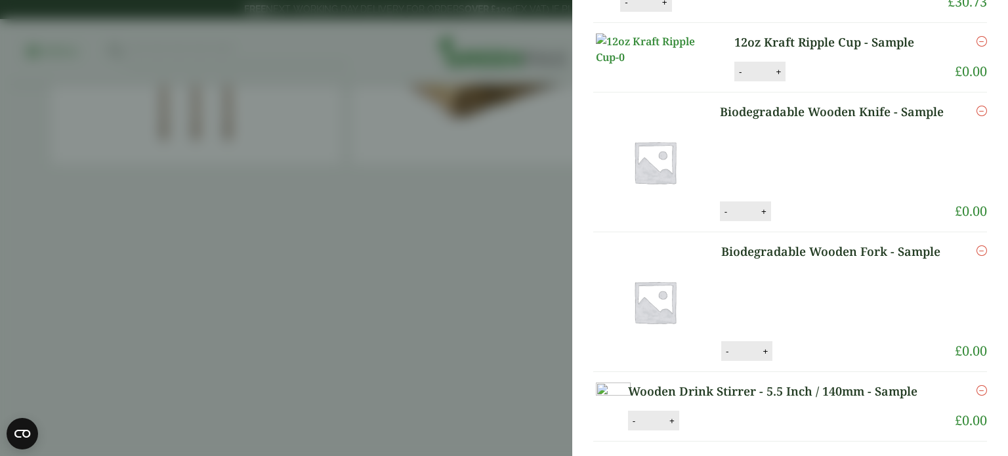
click at [983, 116] on icon "Remove this item" at bounding box center [981, 111] width 10 height 10
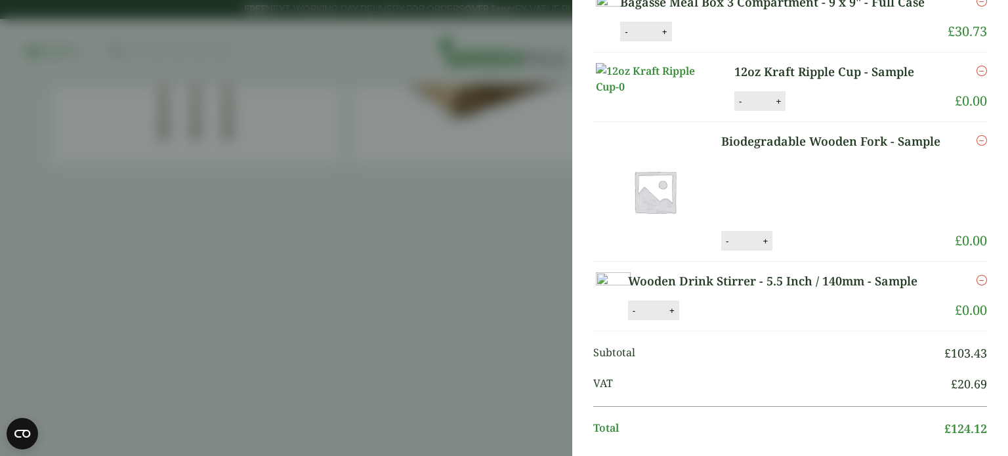
scroll to position [409, 0]
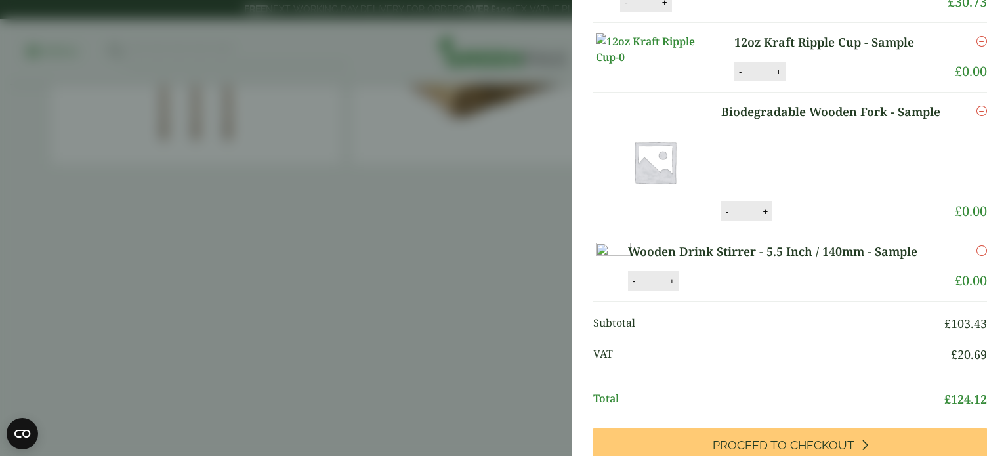
click at [983, 116] on icon "Remove this item" at bounding box center [981, 111] width 10 height 10
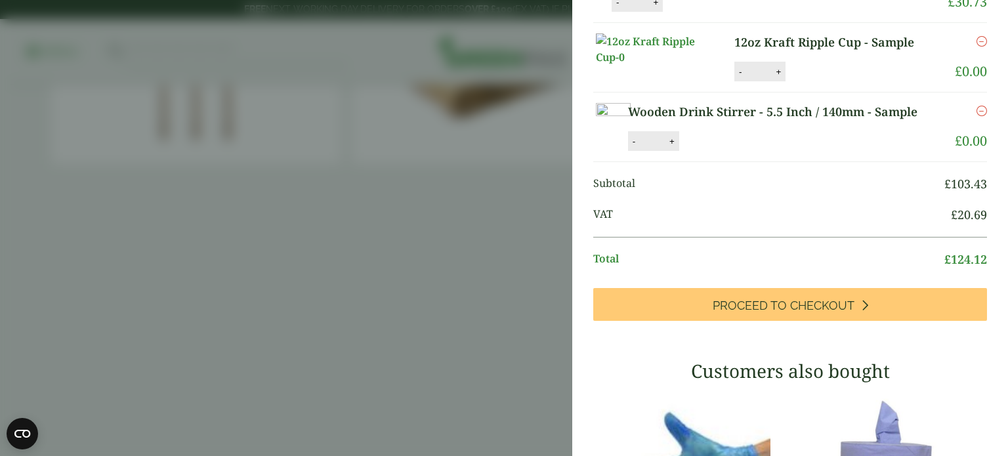
click at [983, 116] on icon "Remove this item" at bounding box center [981, 111] width 10 height 10
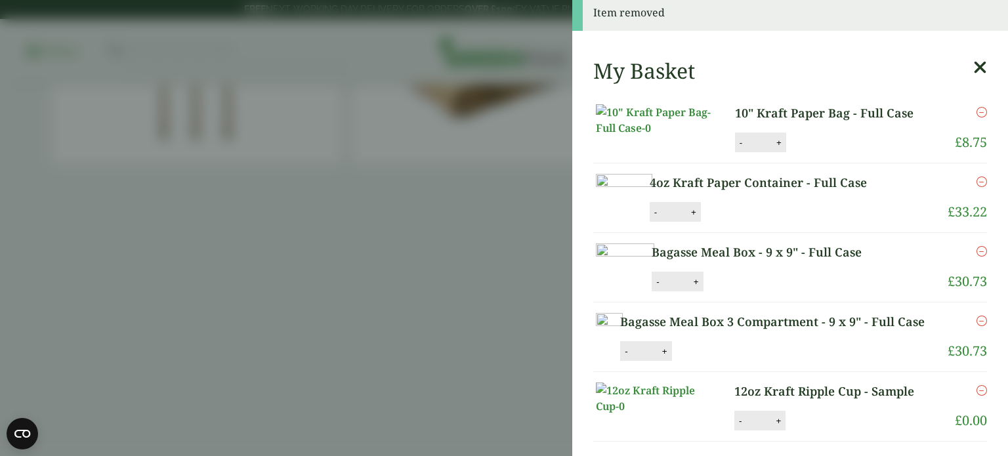
scroll to position [0, 0]
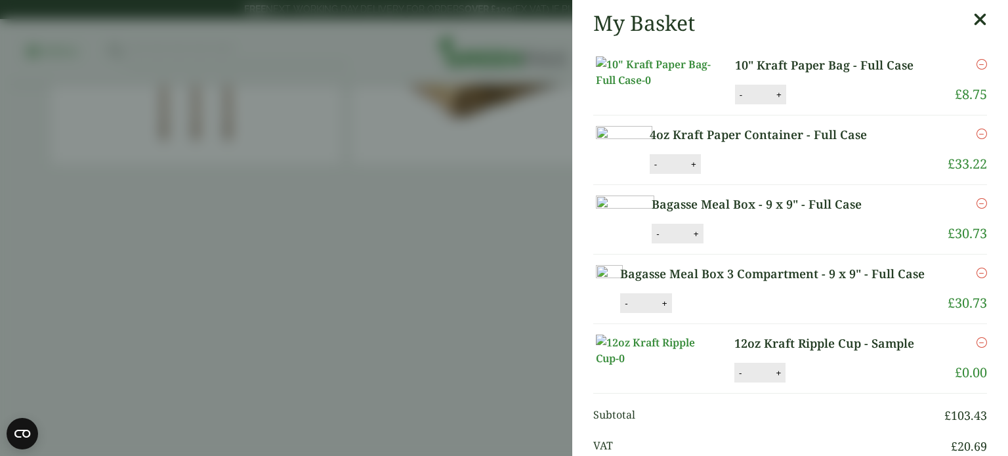
click at [811, 65] on link "10" Kraft Paper Bag - Full Case" at bounding box center [834, 65] width 199 height 18
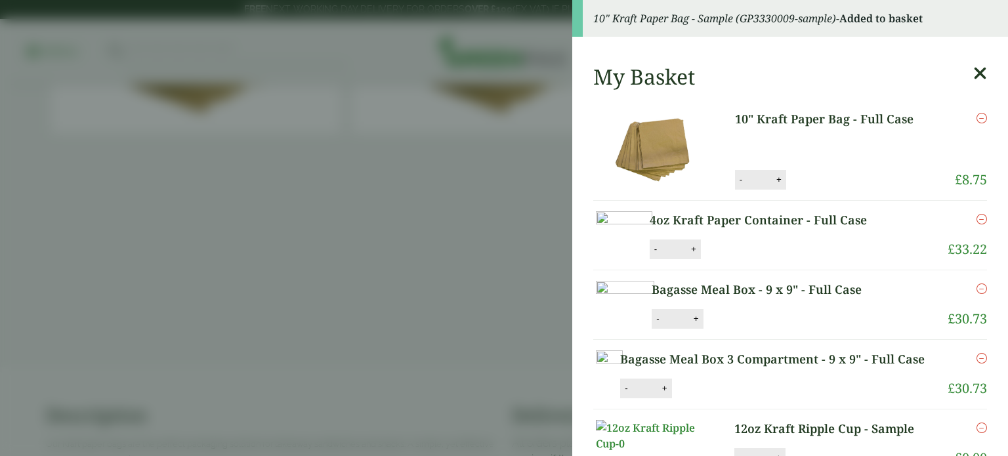
click at [981, 118] on icon "Remove this item" at bounding box center [981, 118] width 10 height 10
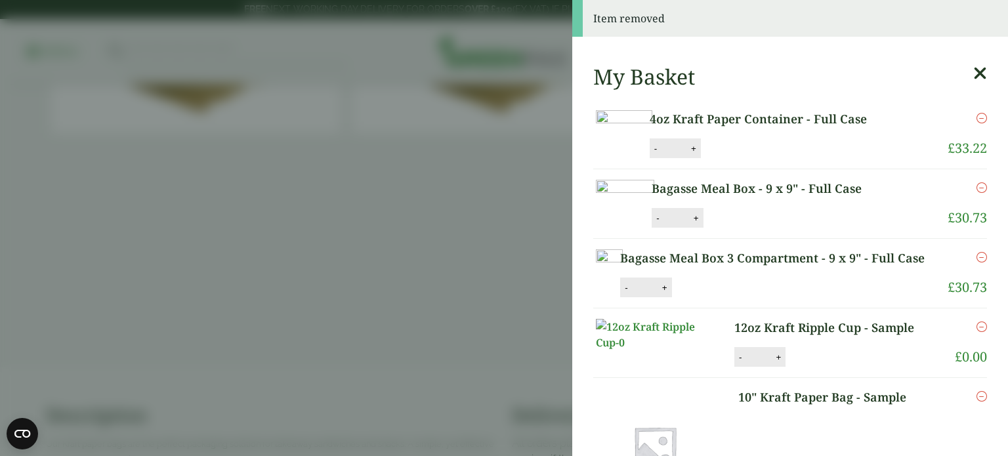
click at [887, 118] on link "4oz Kraft Paper Container - Full Case" at bounding box center [778, 119] width 258 height 18
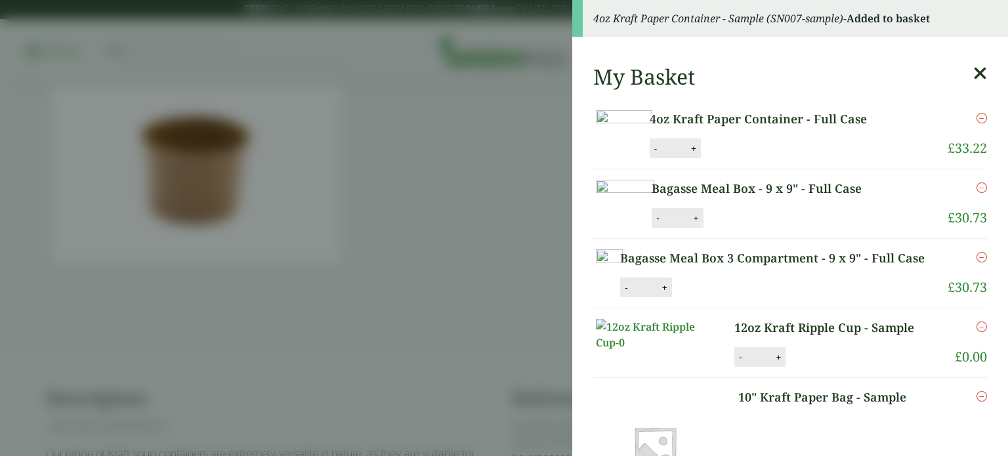
click at [980, 116] on icon "Remove this item" at bounding box center [981, 118] width 10 height 10
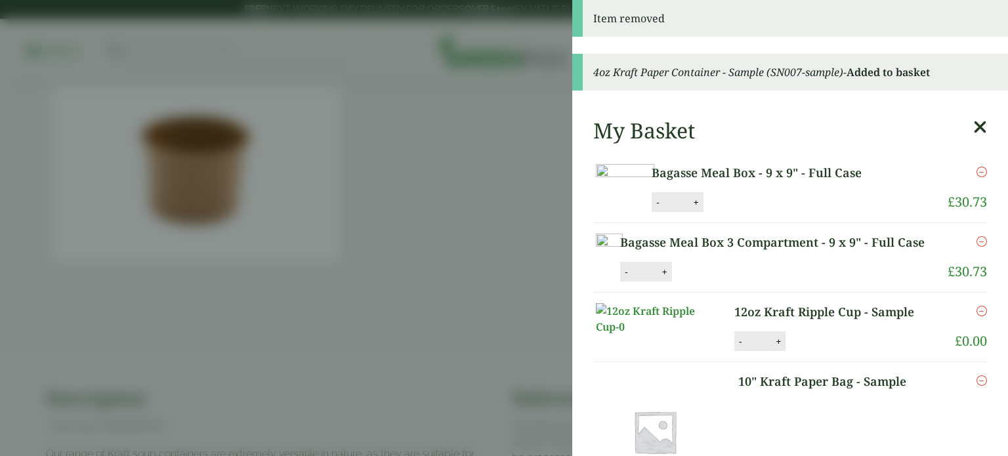
click at [876, 172] on link "Bagasse Meal Box - 9 x 9" - Full Case" at bounding box center [777, 173] width 253 height 18
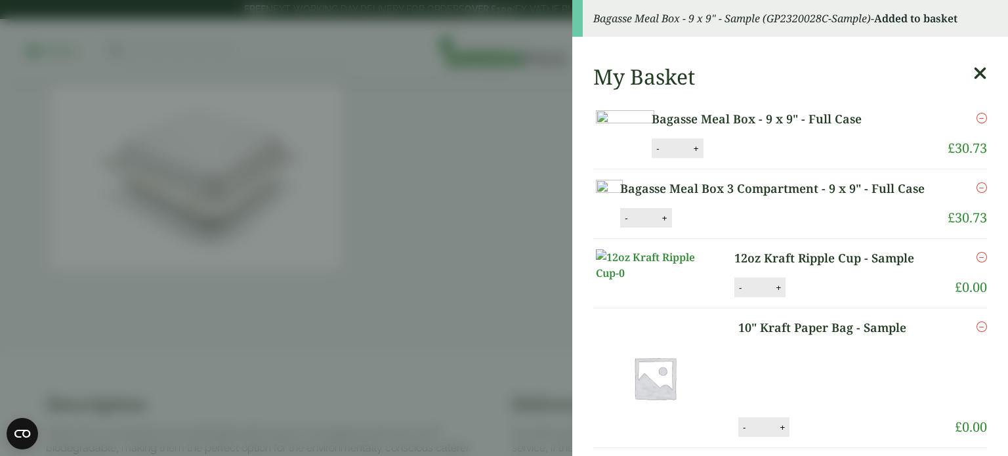
click at [979, 119] on icon "Remove this item" at bounding box center [981, 118] width 10 height 10
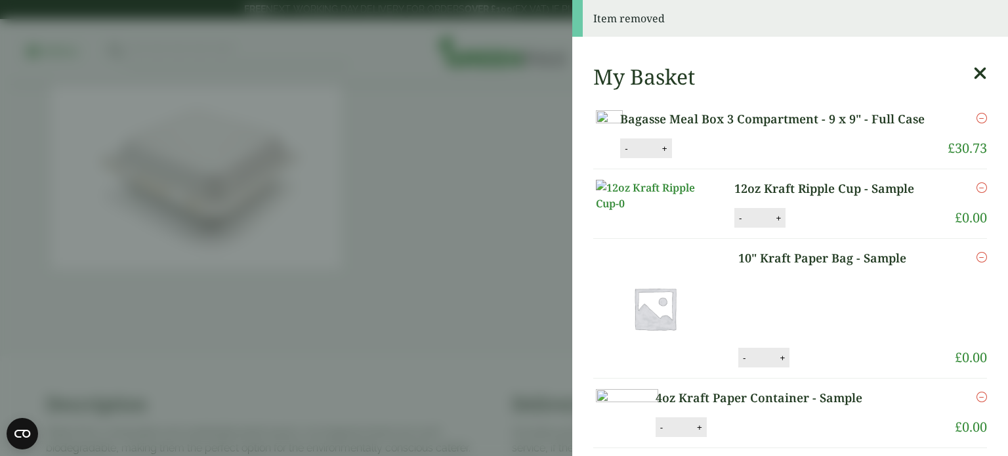
click at [777, 120] on link "Bagasse Meal Box 3 Compartment - 9 x 9" - Full Case" at bounding box center [778, 119] width 316 height 18
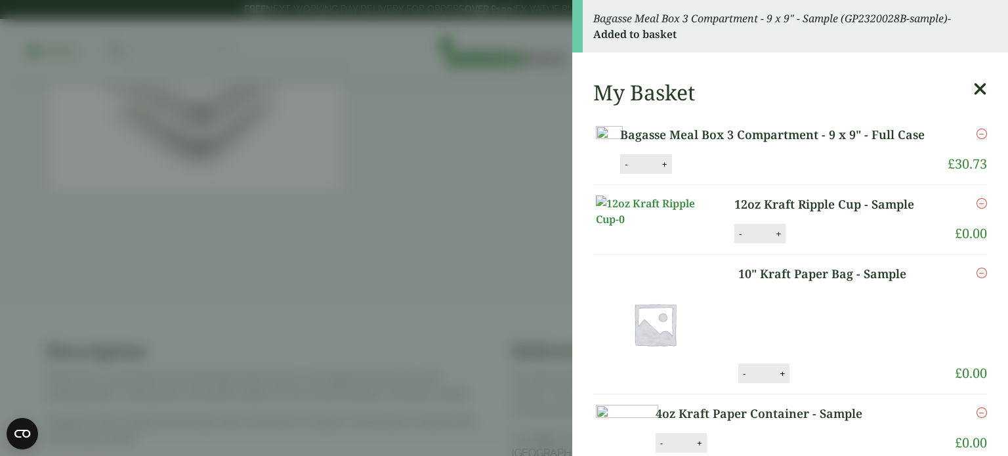
click at [977, 131] on icon "Remove this item" at bounding box center [981, 134] width 10 height 10
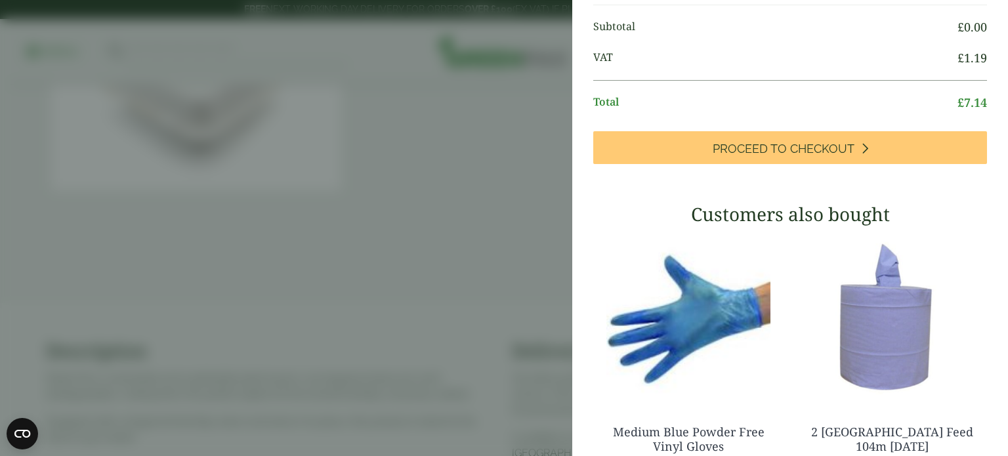
scroll to position [459, 0]
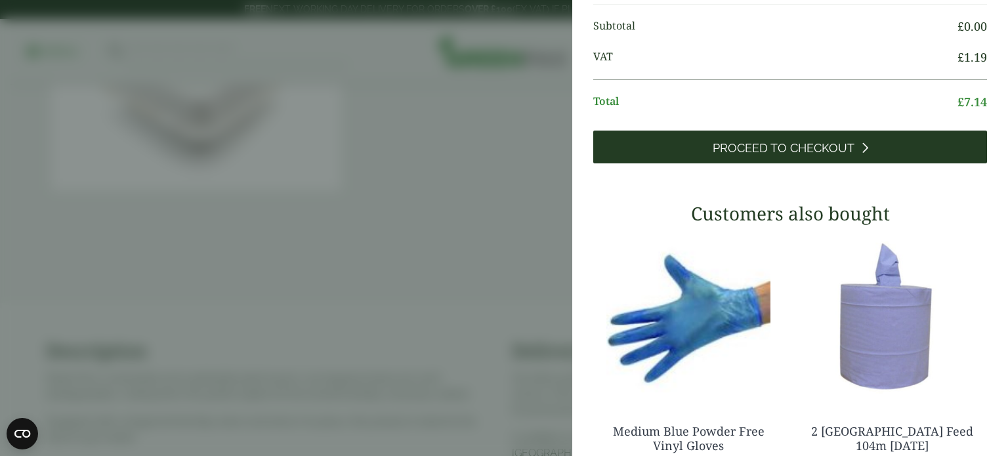
click at [811, 155] on span "Proceed to Checkout" at bounding box center [783, 148] width 142 height 14
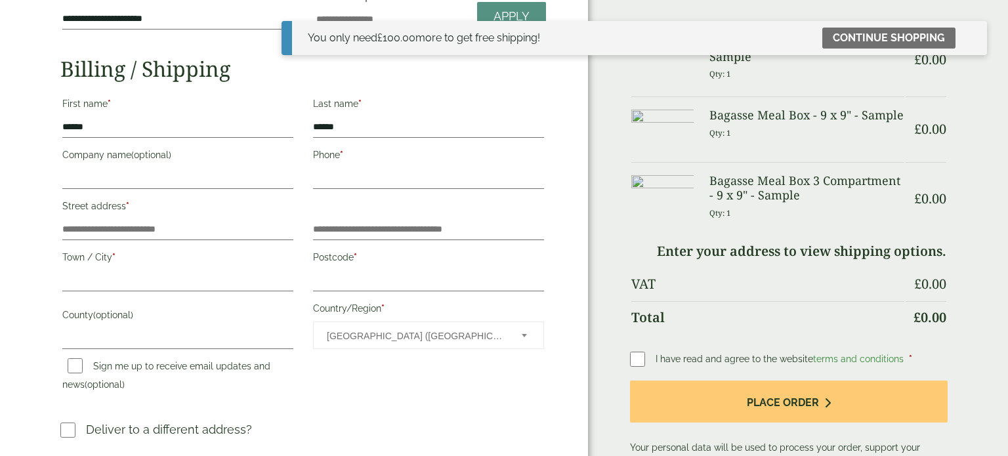
scroll to position [190, 0]
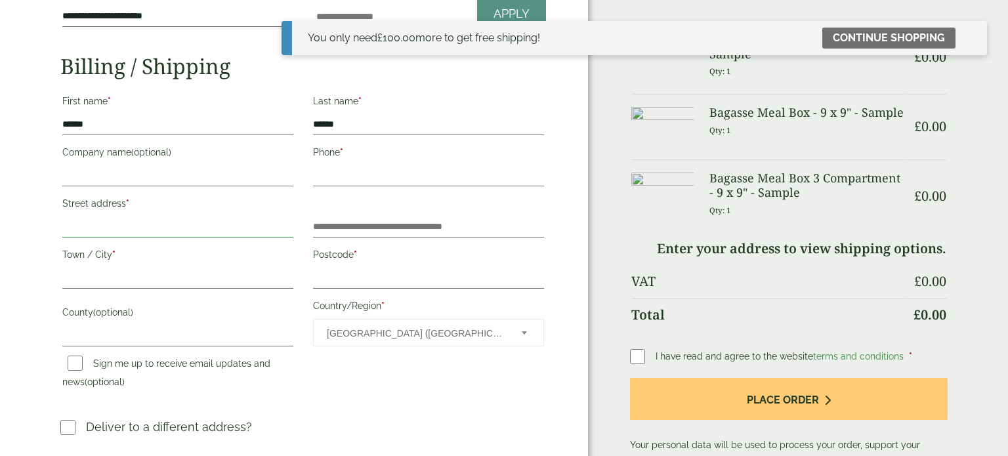
click at [135, 230] on input "Street address *" at bounding box center [177, 226] width 231 height 21
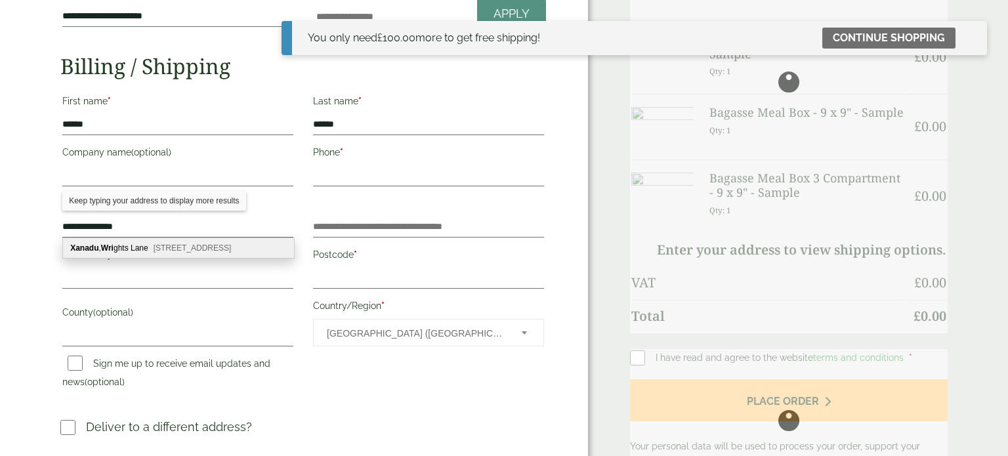
click at [96, 243] on b "Xanadu" at bounding box center [84, 247] width 28 height 9
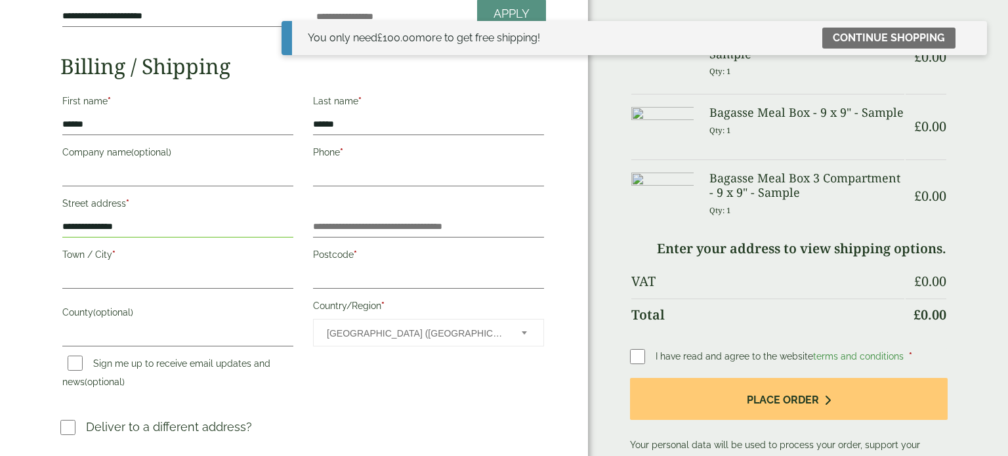
type input "**********"
type input "********"
type input "******"
type input "********"
type input "**********"
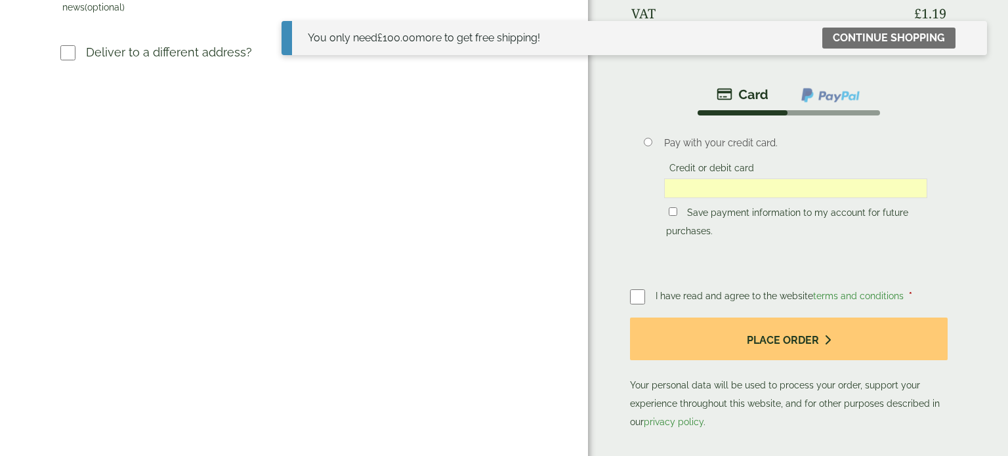
scroll to position [567, 0]
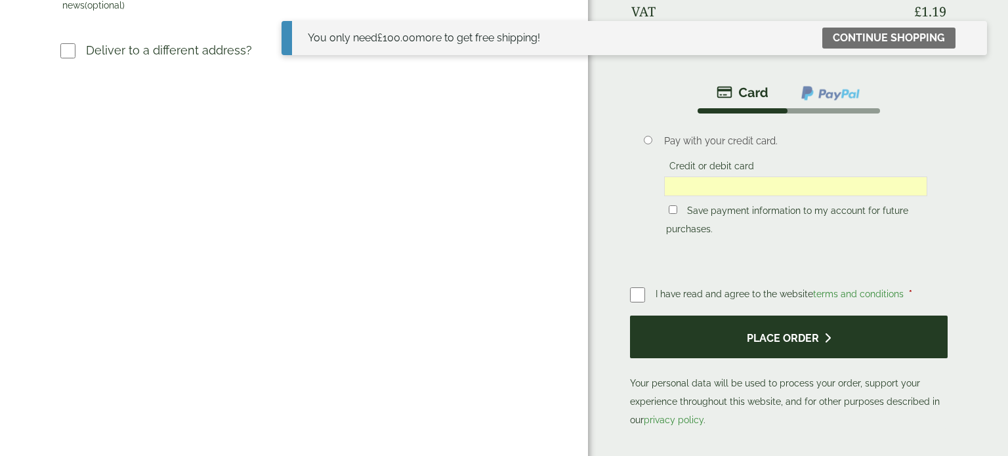
click at [794, 337] on button "Place order" at bounding box center [788, 337] width 317 height 43
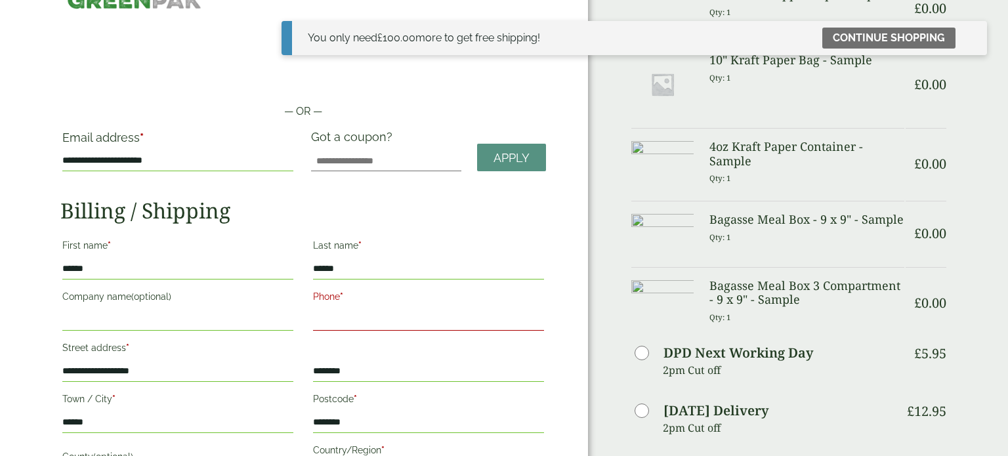
scroll to position [0, 0]
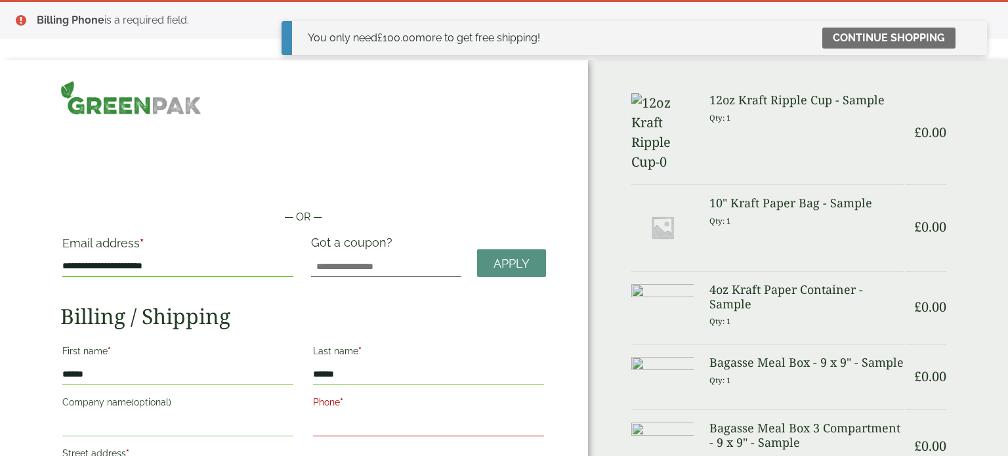
click at [405, 415] on input "Phone *" at bounding box center [428, 425] width 231 height 21
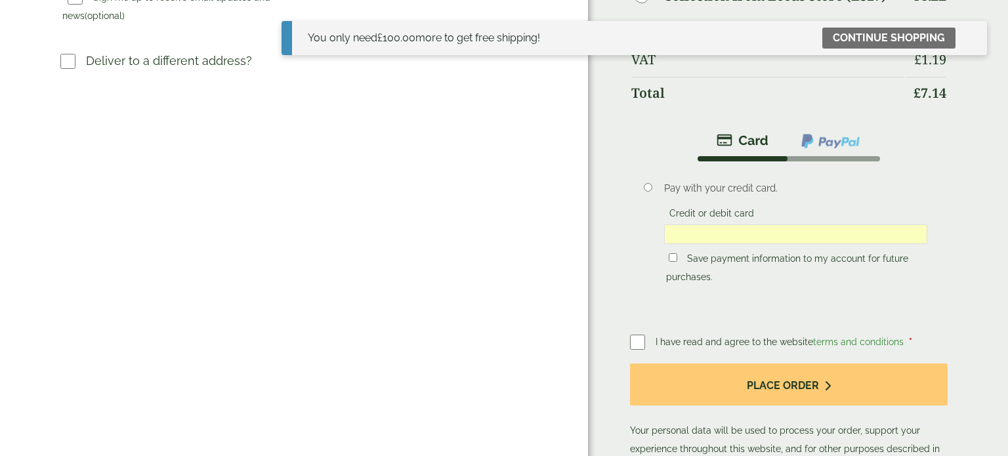
scroll to position [624, 0]
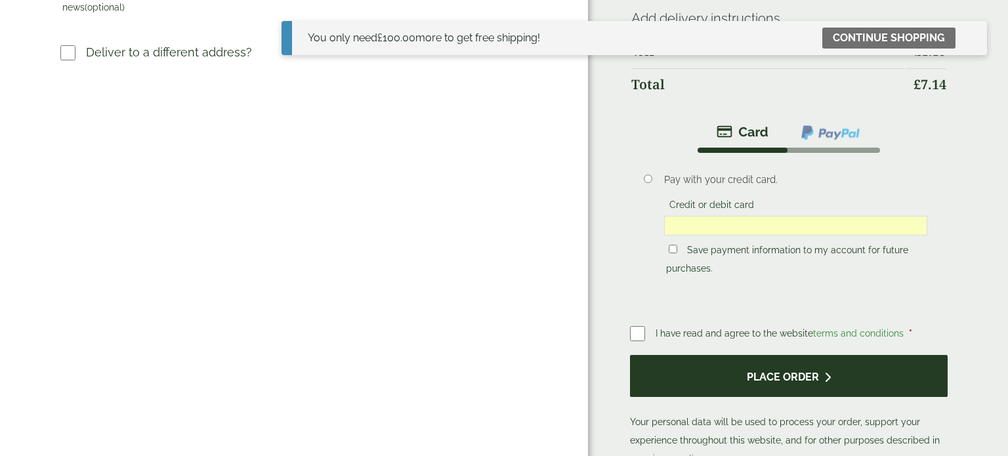
type input "**********"
click at [804, 355] on button "Place order" at bounding box center [788, 376] width 317 height 43
